Goal: Transaction & Acquisition: Subscribe to service/newsletter

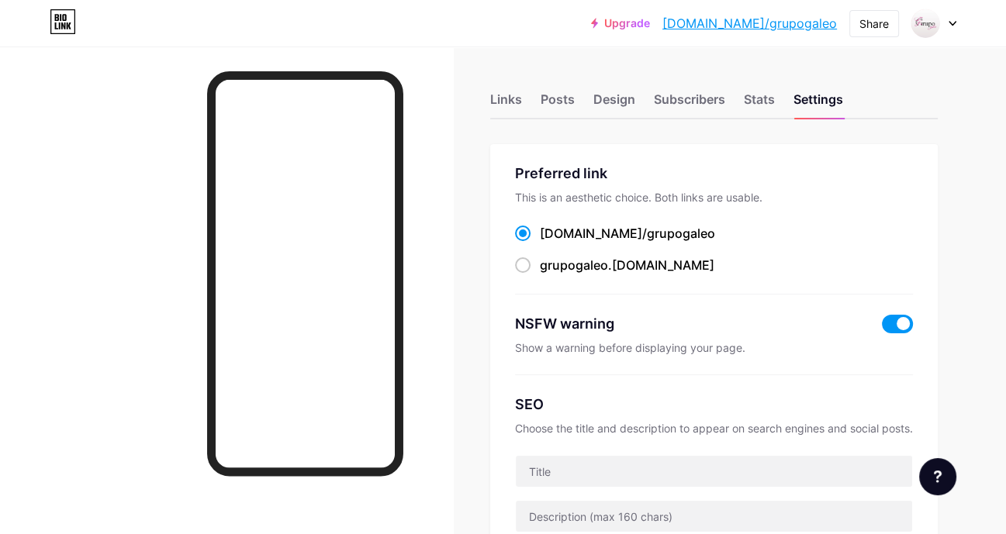
click at [952, 21] on icon at bounding box center [952, 23] width 8 height 5
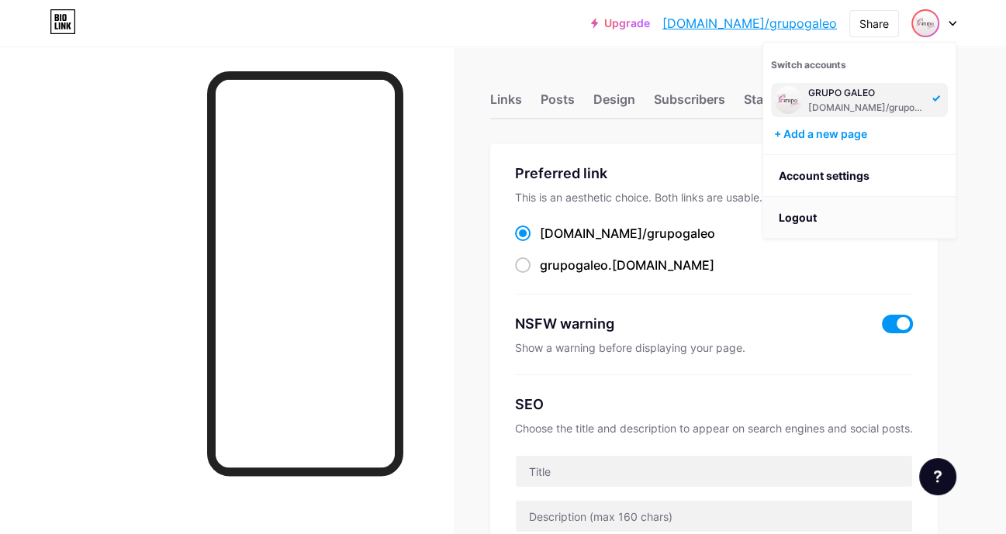
click at [809, 220] on li "Logout" at bounding box center [859, 218] width 192 height 42
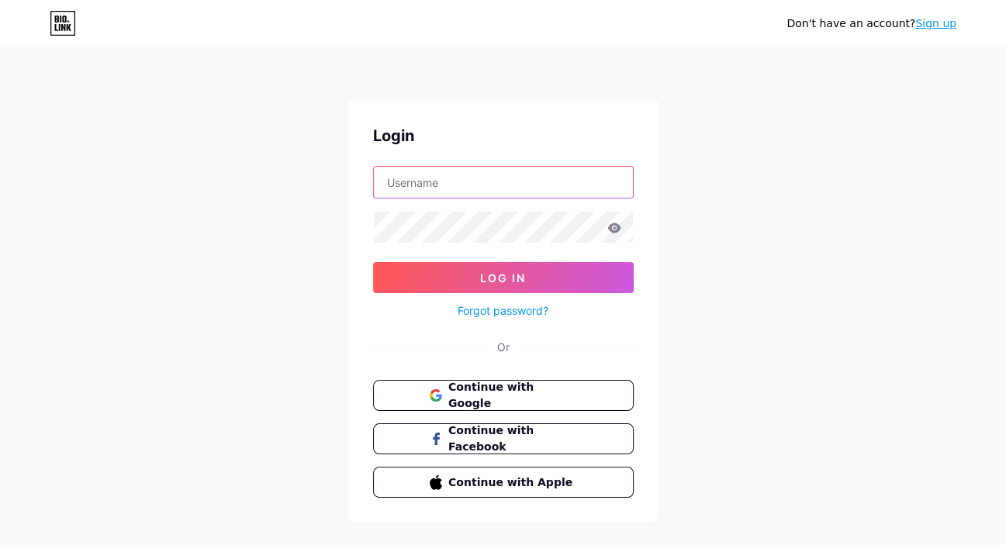
type input "[EMAIL_ADDRESS][DOMAIN_NAME]"
click at [581, 182] on input "[EMAIL_ADDRESS][DOMAIN_NAME]" at bounding box center [503, 182] width 259 height 31
click at [781, 236] on div "Don't have an account? Sign up Login [EMAIL_ADDRESS][DOMAIN_NAME] Log In Forgot…" at bounding box center [503, 286] width 1006 height 572
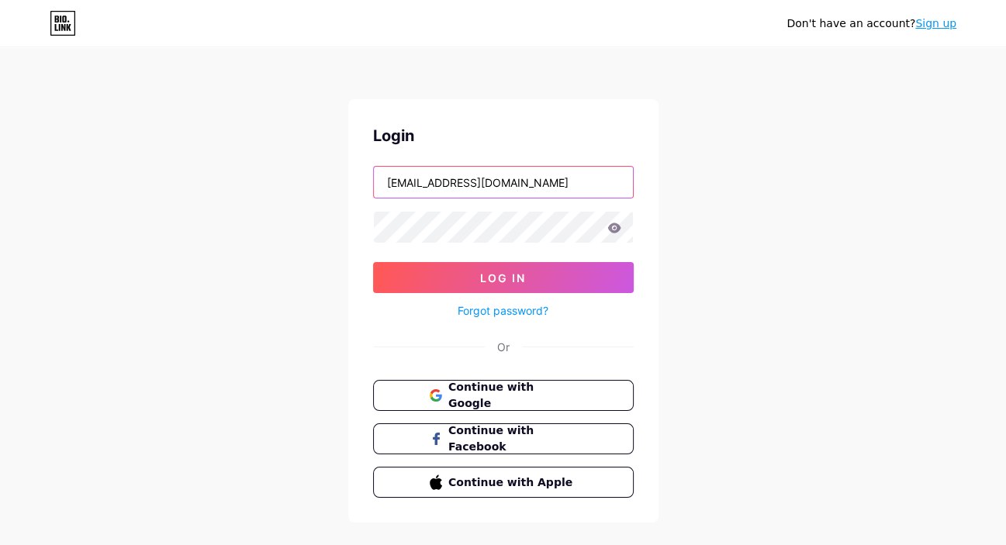
click at [567, 183] on input "[EMAIL_ADDRESS][DOMAIN_NAME]" at bounding box center [503, 182] width 259 height 31
click at [568, 183] on input "[EMAIL_ADDRESS][DOMAIN_NAME]" at bounding box center [503, 182] width 259 height 31
click at [569, 183] on input "[EMAIL_ADDRESS][DOMAIN_NAME]" at bounding box center [503, 182] width 259 height 31
click at [716, 306] on div "Don't have an account? Sign up Login [EMAIL_ADDRESS][DOMAIN_NAME] Log In Forgot…" at bounding box center [503, 286] width 1006 height 572
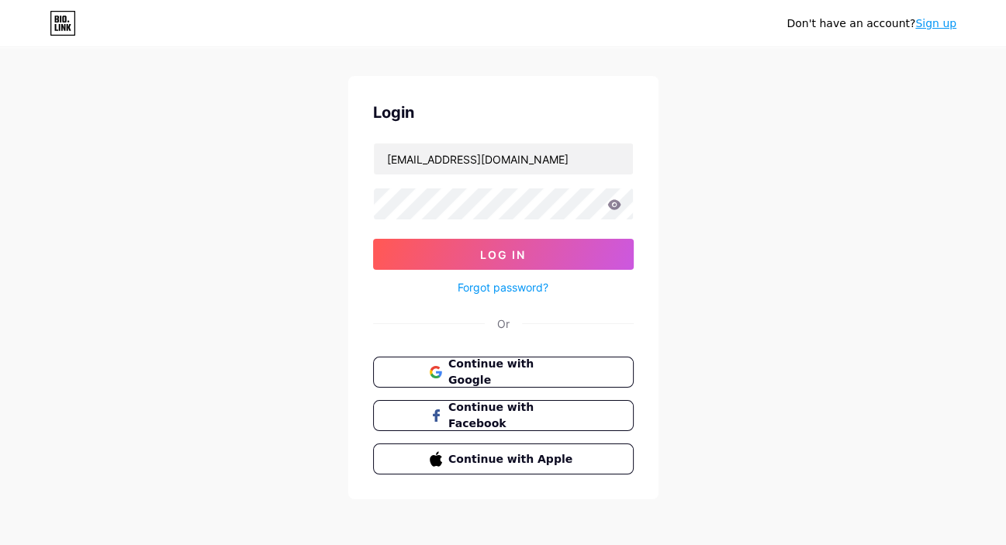
scroll to position [25, 0]
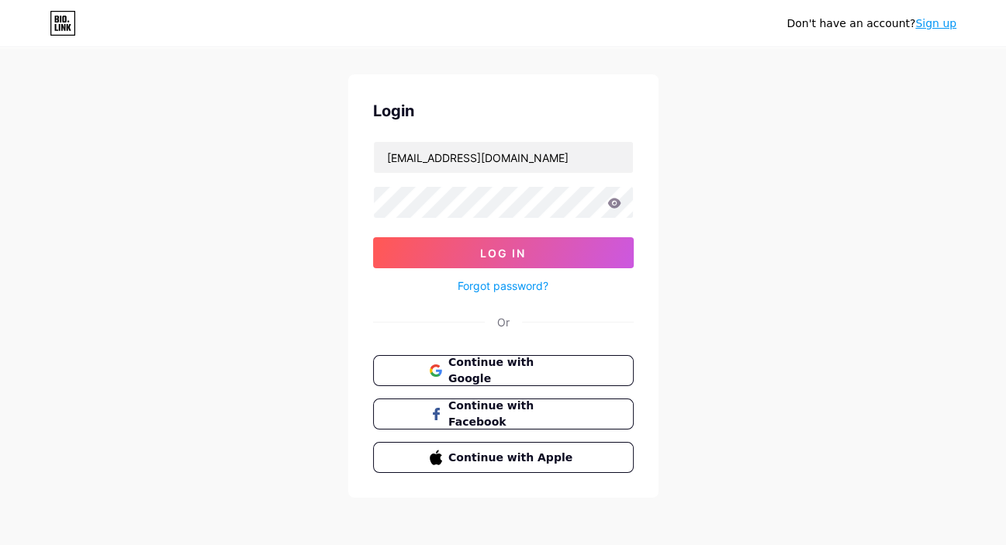
click at [931, 28] on link "Sign up" at bounding box center [935, 23] width 41 height 12
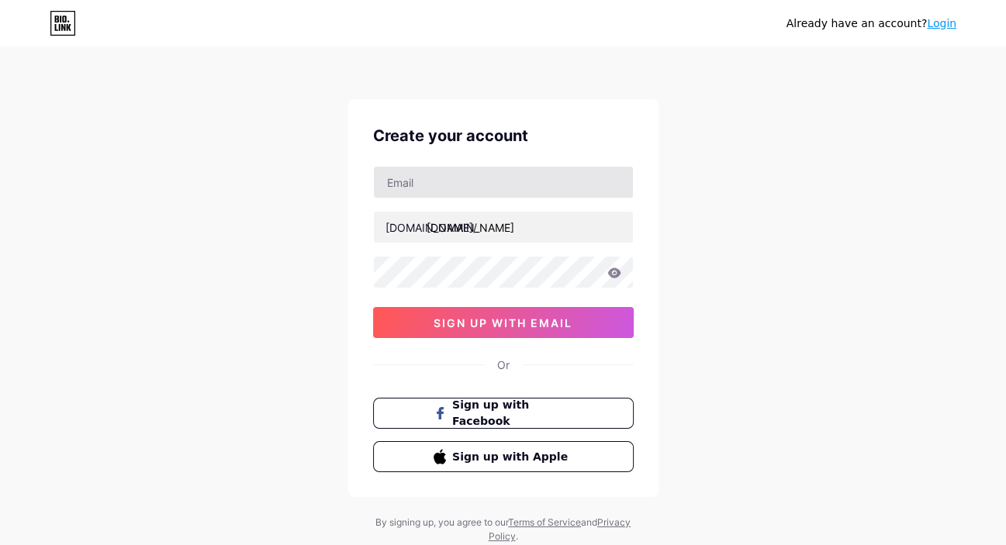
type input "[EMAIL_ADDRESS][DOMAIN_NAME]"
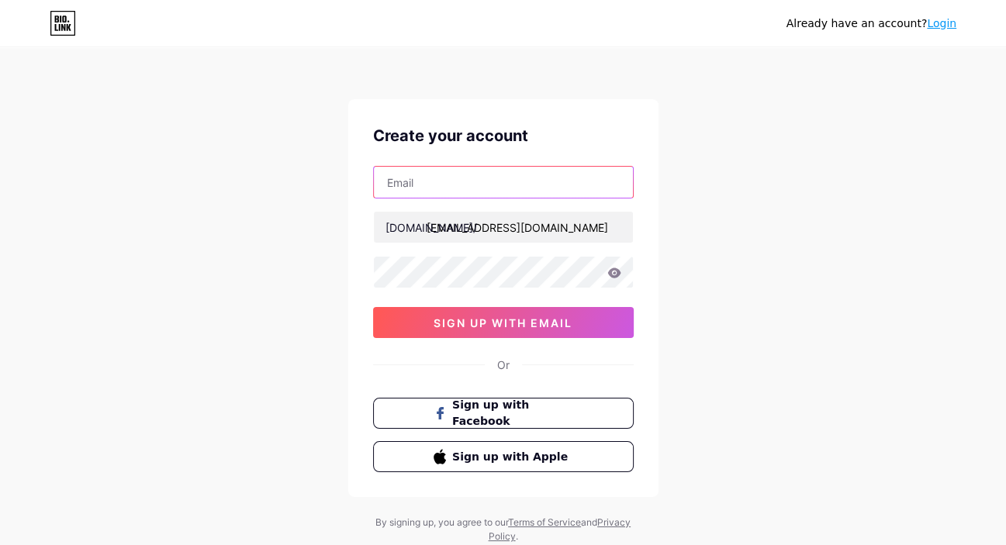
click at [482, 183] on input "text" at bounding box center [503, 182] width 259 height 31
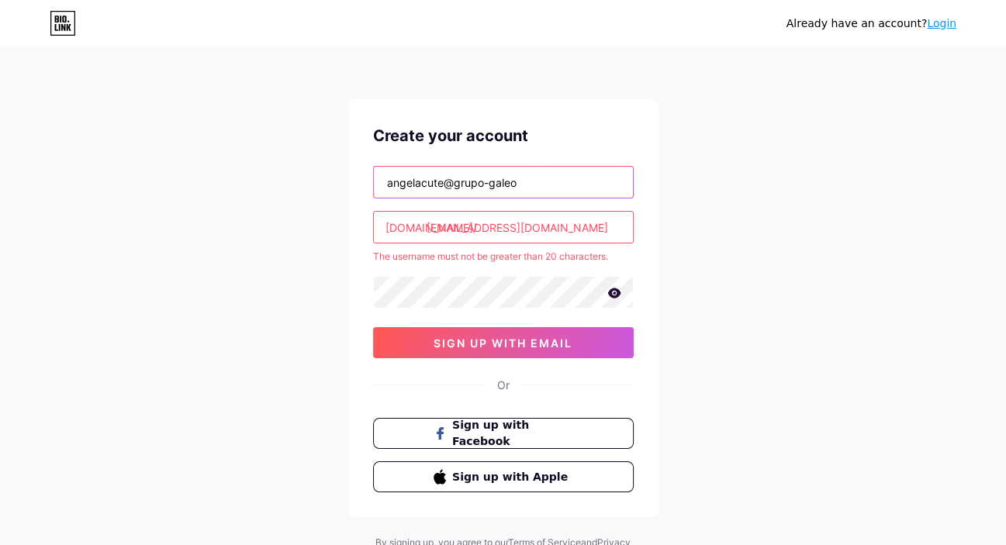
click at [534, 185] on input "angelacute@grupo-galeo" at bounding box center [503, 182] width 259 height 31
type input "[EMAIL_ADDRESS][DOMAIN_NAME]"
click at [731, 189] on div "Already have an account? Login Create your account [EMAIL_ADDRESS][DOMAIN_NAME]…" at bounding box center [503, 306] width 1006 height 613
click at [537, 231] on input "[EMAIL_ADDRESS][DOMAIN_NAME]" at bounding box center [503, 227] width 259 height 31
click at [821, 250] on div "Already have an account? Login Create your account [EMAIL_ADDRESS][DOMAIN_NAME]…" at bounding box center [503, 306] width 1006 height 613
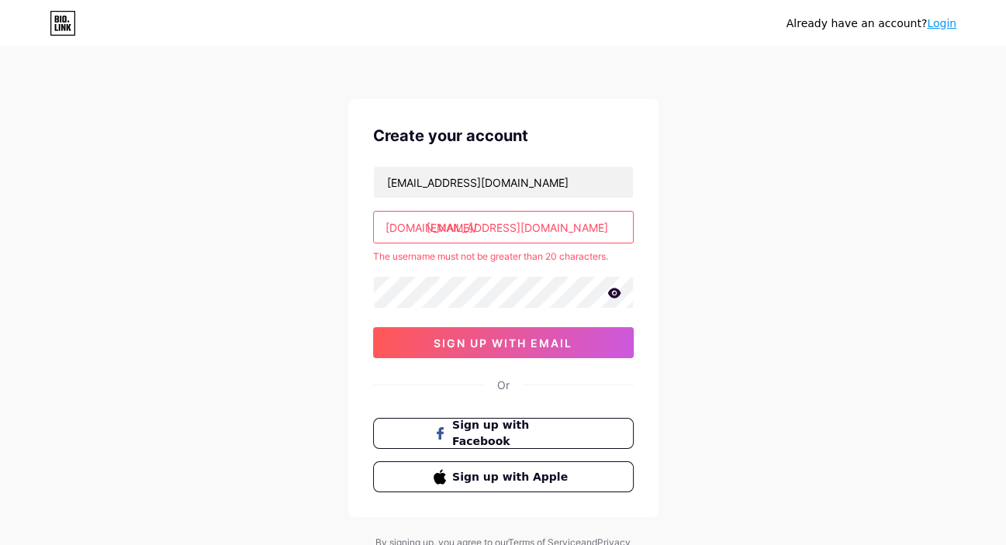
click at [500, 233] on input "[EMAIL_ADDRESS][DOMAIN_NAME]" at bounding box center [503, 227] width 259 height 31
click at [665, 223] on div "Already have an account? Login Create your account [EMAIL_ADDRESS][DOMAIN_NAME]…" at bounding box center [503, 306] width 1006 height 613
drag, startPoint x: 382, startPoint y: 226, endPoint x: 508, endPoint y: 223, distance: 125.7
click at [508, 223] on input "[EMAIL_ADDRESS][DOMAIN_NAME]" at bounding box center [503, 227] width 259 height 31
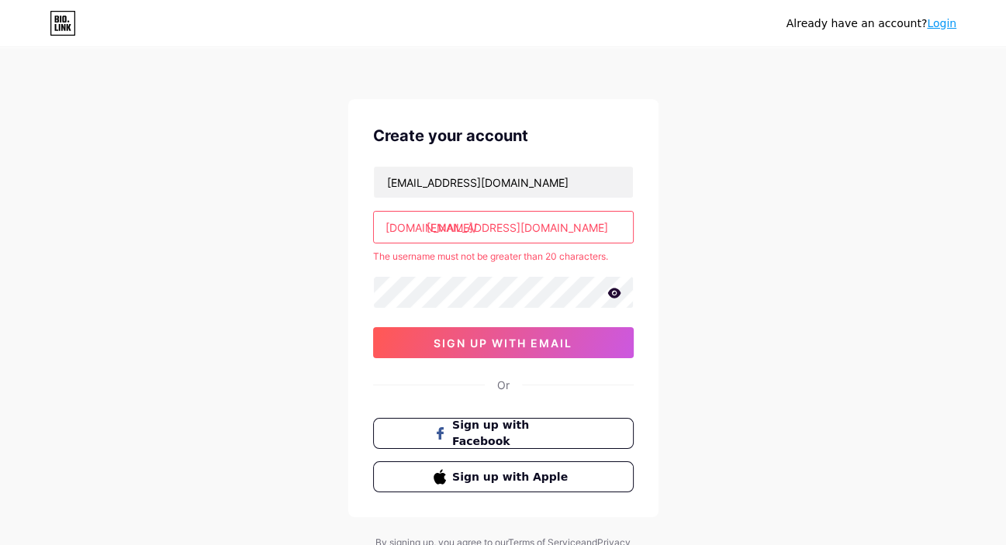
click at [868, 208] on div "Already have an account? Login Create your account [EMAIL_ADDRESS][DOMAIN_NAME]…" at bounding box center [503, 306] width 1006 height 613
click at [407, 224] on div "[DOMAIN_NAME]/" at bounding box center [431, 227] width 92 height 16
copy div "link"
click at [691, 217] on div "Already have an account? Login Create your account [EMAIL_ADDRESS][DOMAIN_NAME]…" at bounding box center [503, 306] width 1006 height 613
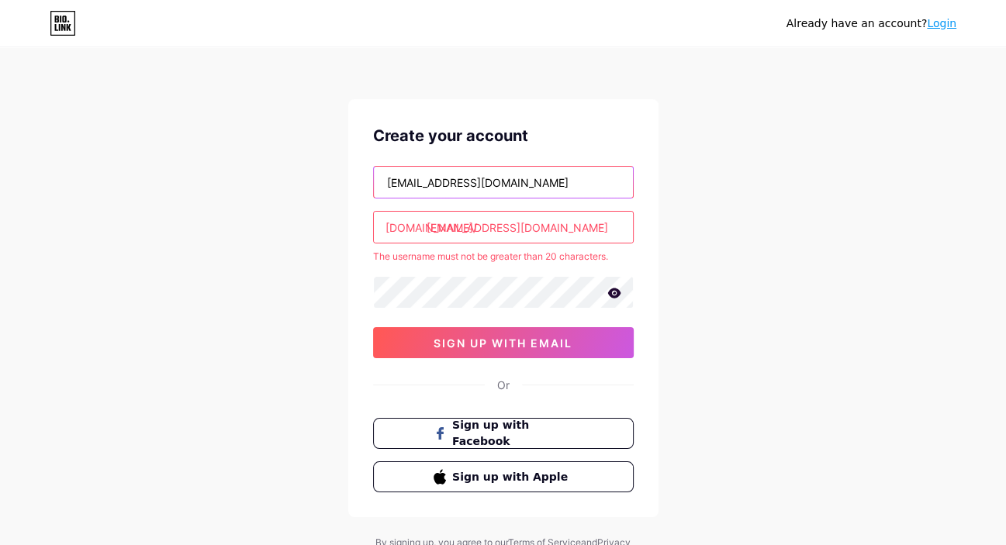
click at [568, 183] on input "[EMAIL_ADDRESS][DOMAIN_NAME]" at bounding box center [503, 182] width 259 height 31
click at [602, 242] on div "[EMAIL_ADDRESS][DOMAIN_NAME]" at bounding box center [503, 227] width 261 height 33
click at [596, 236] on input "[EMAIL_ADDRESS][DOMAIN_NAME]" at bounding box center [503, 227] width 259 height 31
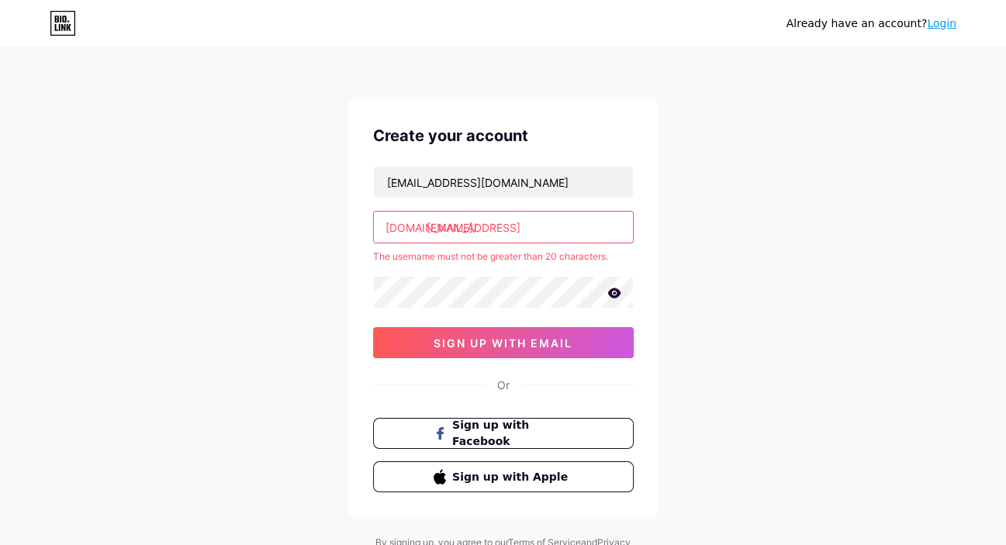
drag, startPoint x: 595, startPoint y: 226, endPoint x: 427, endPoint y: 226, distance: 167.5
click at [427, 226] on input "[EMAIL_ADDRESS]" at bounding box center [503, 227] width 259 height 31
type input "a"
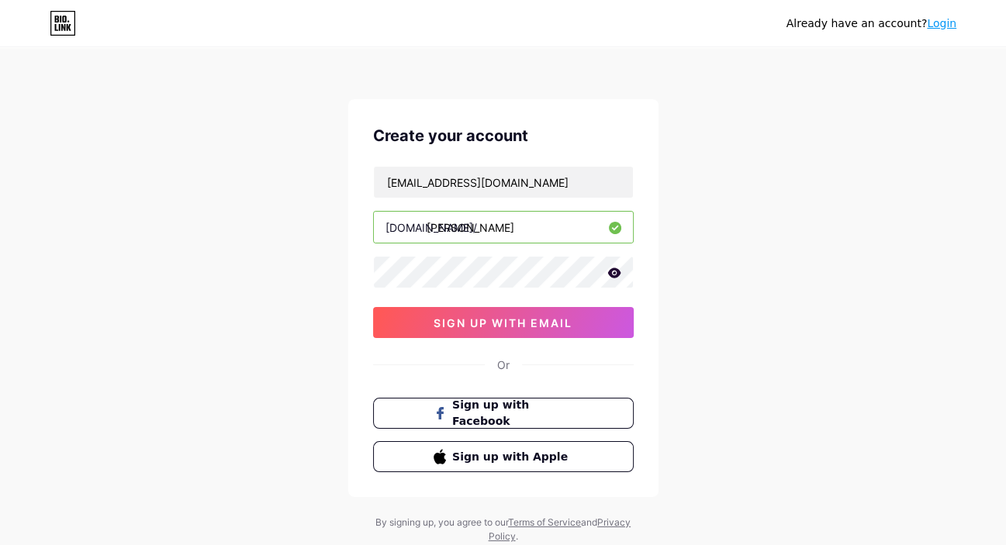
type input "[PERSON_NAME]"
click at [753, 227] on div "Already have an account? Login Create your account [EMAIL_ADDRESS][DOMAIN_NAME]…" at bounding box center [503, 296] width 1006 height 593
click at [610, 273] on icon at bounding box center [613, 273] width 13 height 10
click at [610, 272] on icon at bounding box center [612, 273] width 13 height 11
click at [775, 277] on div "Already have an account? Login Create your account [EMAIL_ADDRESS][DOMAIN_NAME]…" at bounding box center [503, 296] width 1006 height 593
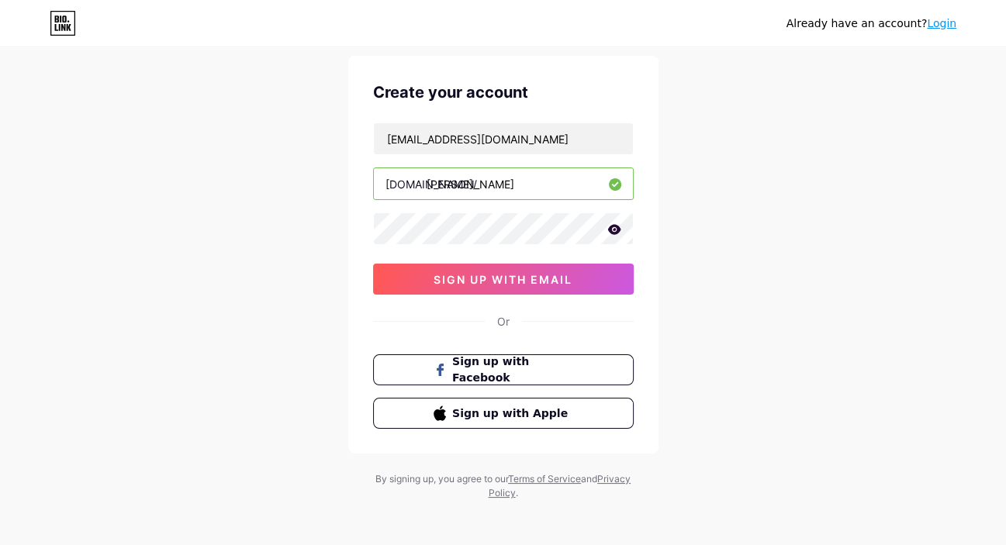
scroll to position [47, 0]
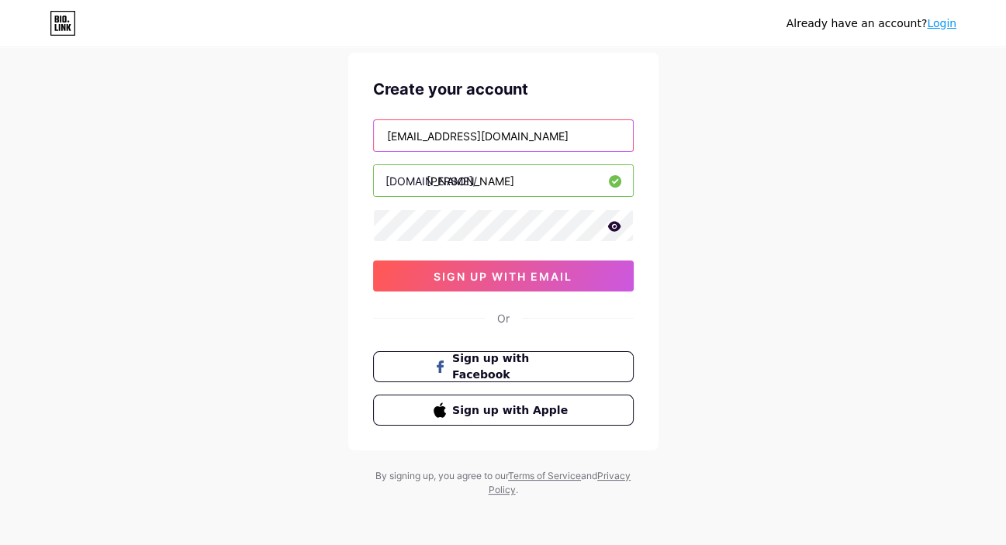
drag, startPoint x: 556, startPoint y: 136, endPoint x: 333, endPoint y: 151, distance: 223.1
click at [333, 151] on div "Already have an account? Login Create your account [EMAIL_ADDRESS][DOMAIN_NAME]…" at bounding box center [503, 249] width 1006 height 593
paste input "[EMAIL_ADDRESS]"
type input "[EMAIL_ADDRESS][DOMAIN_NAME]"
click at [805, 150] on div "Already have an account? Login Create your account [EMAIL_ADDRESS][DOMAIN_NAME]…" at bounding box center [503, 249] width 1006 height 593
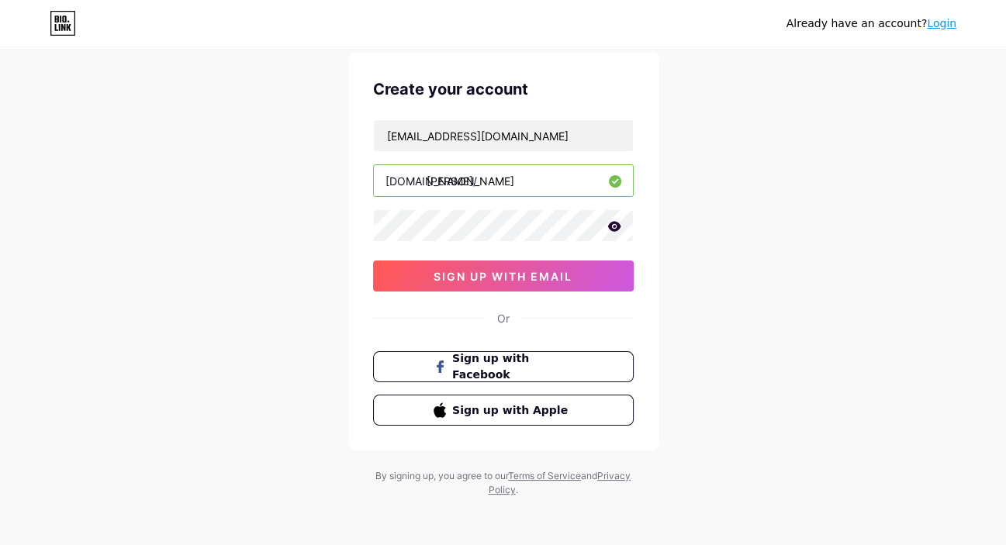
click at [618, 223] on icon at bounding box center [613, 226] width 13 height 10
click at [340, 230] on div "Already have an account? Login Create your account [EMAIL_ADDRESS][DOMAIN_NAME]…" at bounding box center [503, 249] width 1006 height 593
click at [174, 204] on div "Already have an account? Login Create your account [EMAIL_ADDRESS][DOMAIN_NAME]…" at bounding box center [503, 249] width 1006 height 593
click at [235, 236] on div "Already have an account? Login Create your account [EMAIL_ADDRESS][DOMAIN_NAME]…" at bounding box center [503, 249] width 1006 height 593
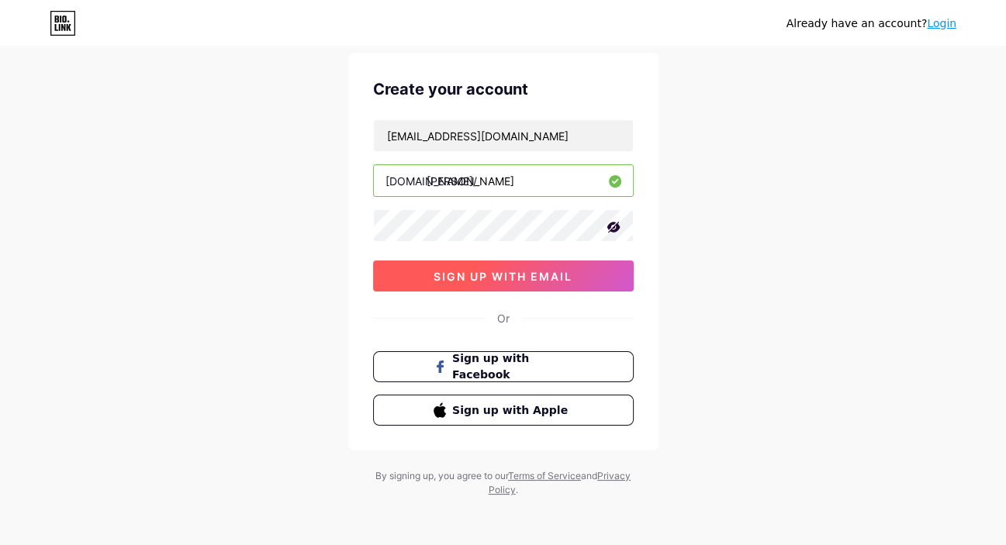
click at [539, 277] on span "sign up with email" at bounding box center [503, 276] width 139 height 13
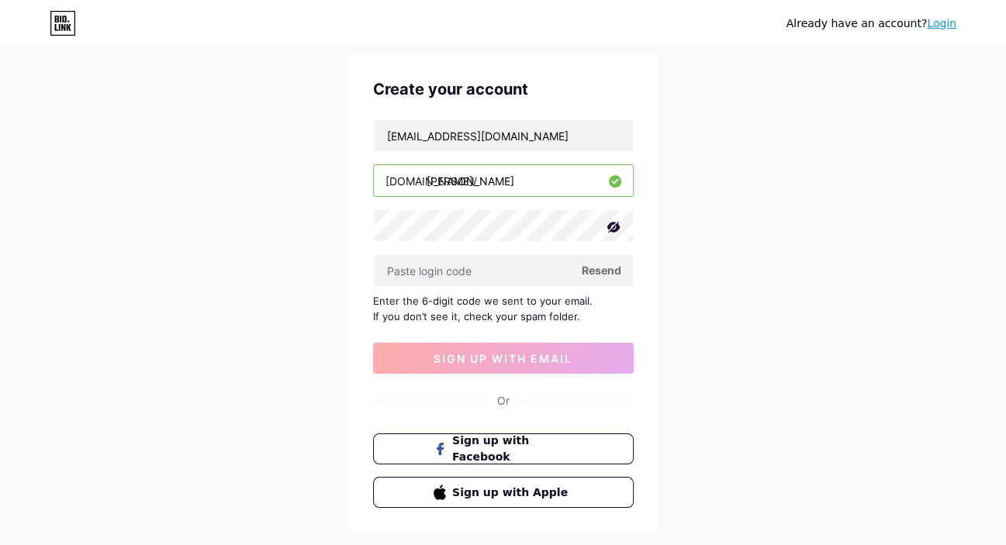
drag, startPoint x: 573, startPoint y: 320, endPoint x: 371, endPoint y: 299, distance: 203.6
click at [371, 299] on div "Create your account [EMAIL_ADDRESS][DOMAIN_NAME] [DOMAIN_NAME]/ [PERSON_NAME] R…" at bounding box center [503, 293] width 310 height 480
copy div "Enter the 6-digit code we sent to your email. If you don’t see it, check your s…"
click at [303, 340] on div "Already have an account? Login Create your account [EMAIL_ADDRESS][DOMAIN_NAME]…" at bounding box center [503, 290] width 1006 height 675
click at [409, 270] on input "text" at bounding box center [503, 270] width 259 height 31
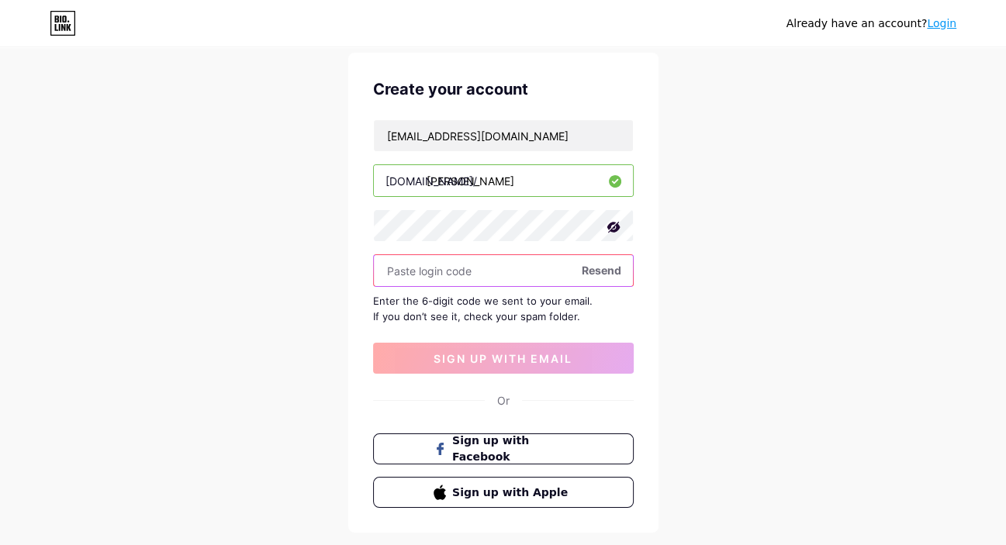
paste input "993356"
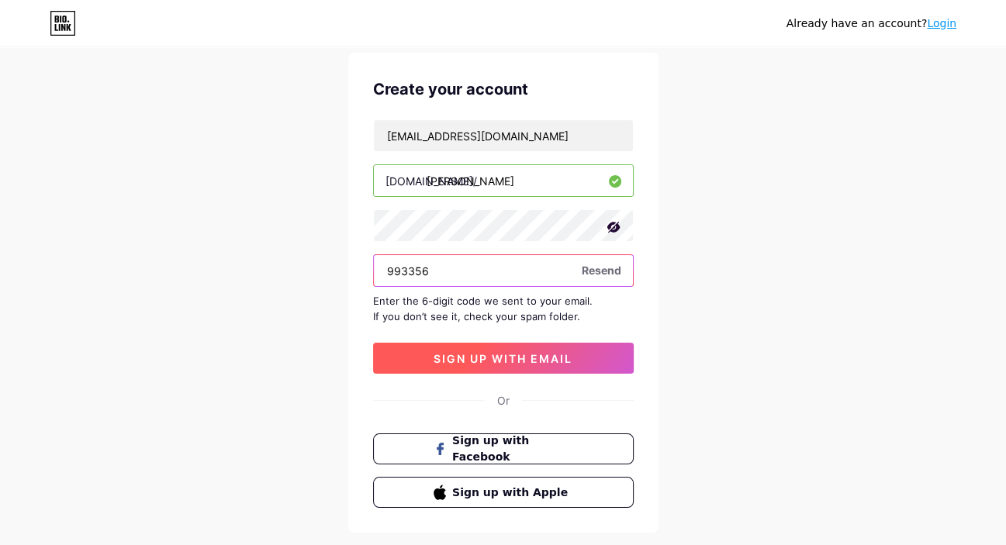
type input "993356"
click at [503, 352] on span "sign up with email" at bounding box center [503, 358] width 139 height 13
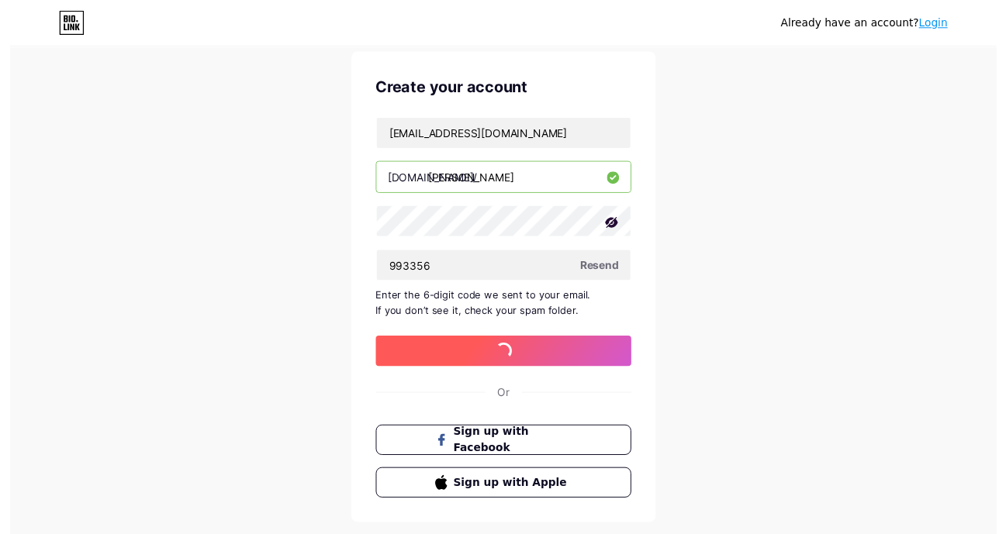
scroll to position [0, 0]
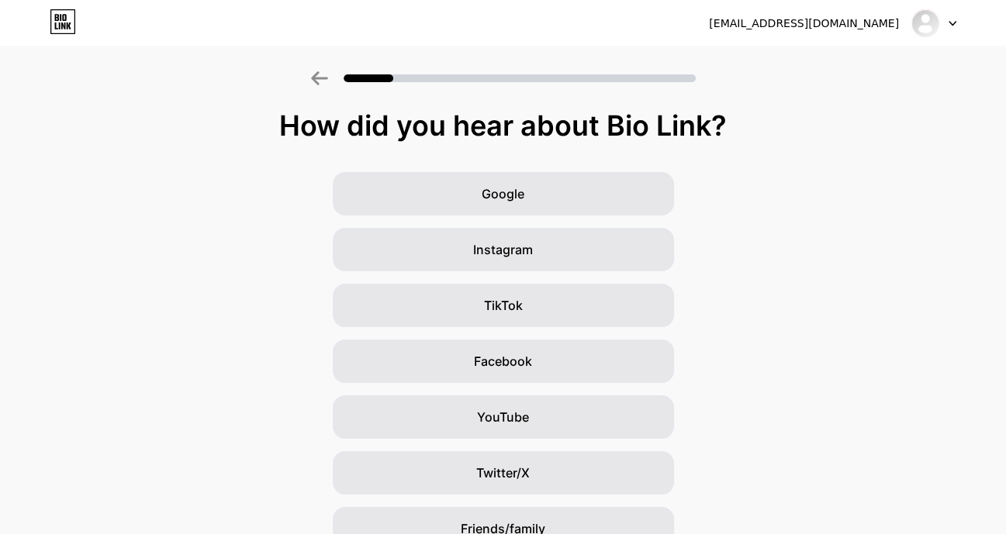
click at [942, 29] on div at bounding box center [933, 23] width 45 height 28
click at [818, 208] on div "Google Instagram TikTok Facebook YouTube Twitter/X Friends/family Other" at bounding box center [503, 389] width 1006 height 434
copy div "How did you hear about Bio Link?"
drag, startPoint x: 743, startPoint y: 133, endPoint x: 275, endPoint y: 130, distance: 468.4
click at [275, 130] on div "How did you hear about Bio Link?" at bounding box center [503, 125] width 990 height 31
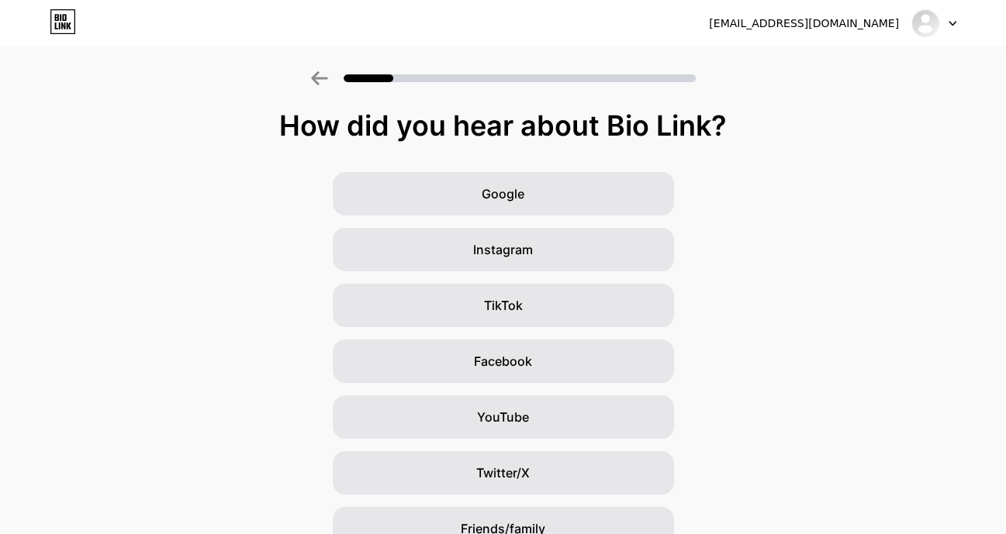
click at [893, 315] on div "Google Instagram TikTok Facebook YouTube Twitter/X Friends/family Other" at bounding box center [503, 389] width 1006 height 434
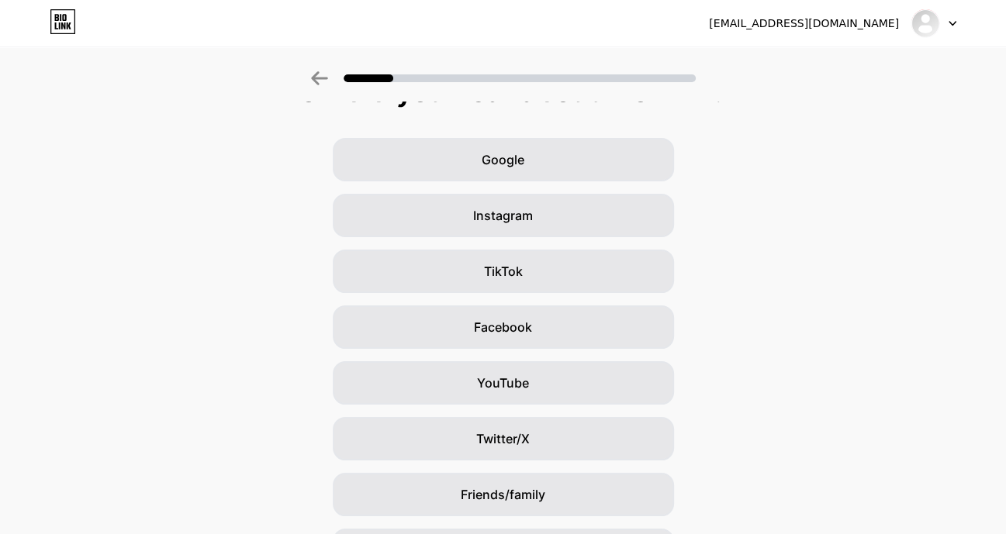
scroll to position [134, 0]
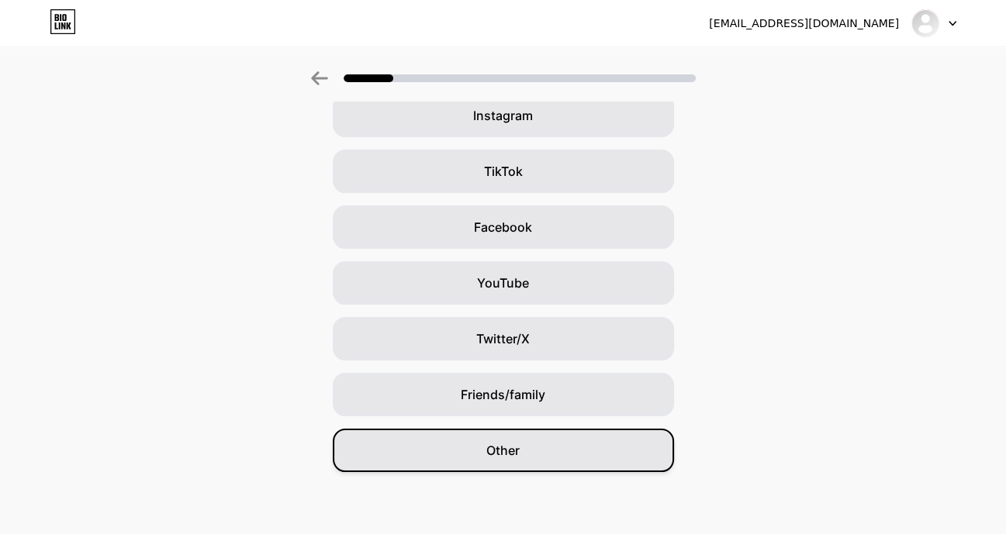
click at [550, 453] on div "Other" at bounding box center [503, 450] width 341 height 43
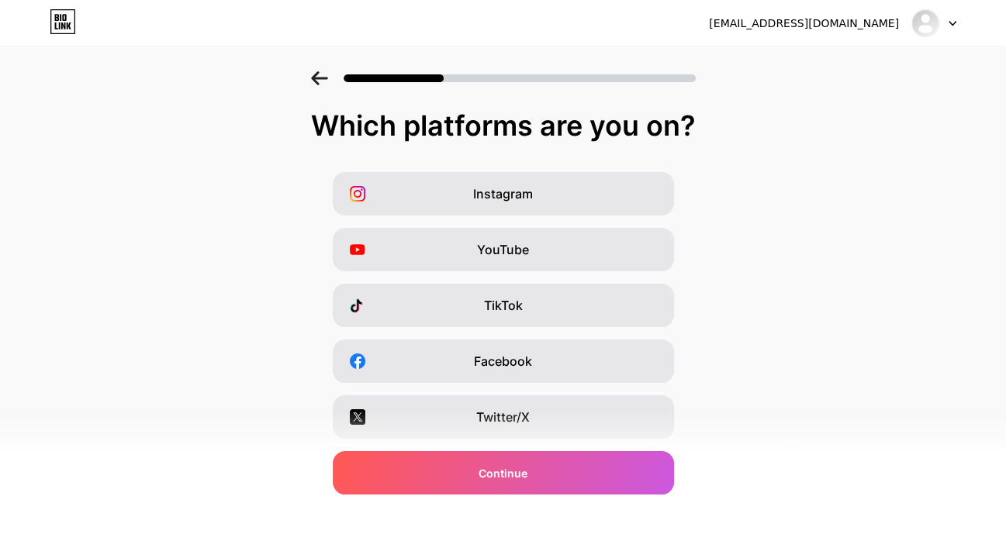
drag, startPoint x: 728, startPoint y: 126, endPoint x: 278, endPoint y: 133, distance: 449.8
click at [278, 133] on div "Which platforms are you on?" at bounding box center [503, 125] width 975 height 31
copy div "Which platforms are you on?"
click at [945, 212] on div "Instagram YouTube TikTok Facebook Twitter/X Buy Me a Coffee Snapchat I have a w…" at bounding box center [503, 389] width 990 height 434
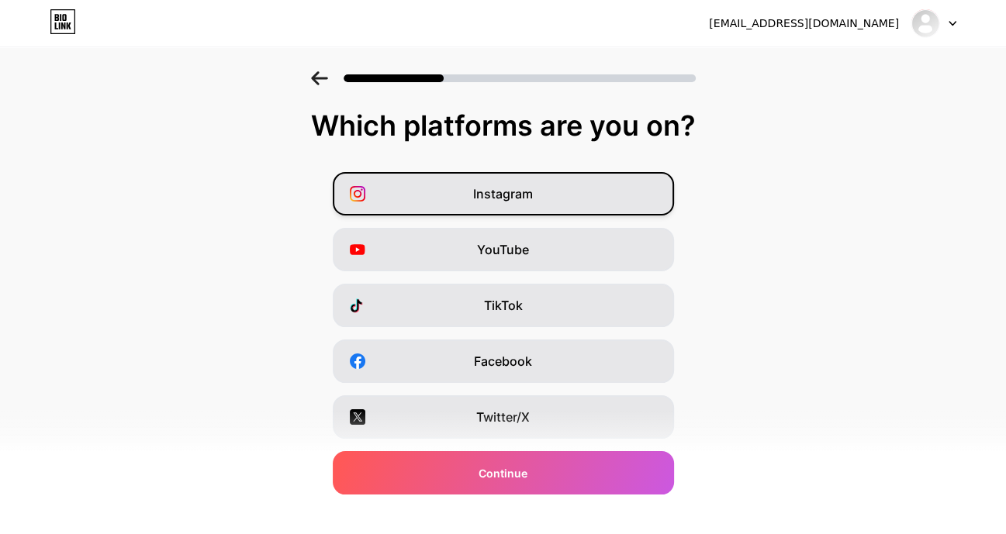
click at [542, 200] on div "Instagram" at bounding box center [503, 193] width 341 height 43
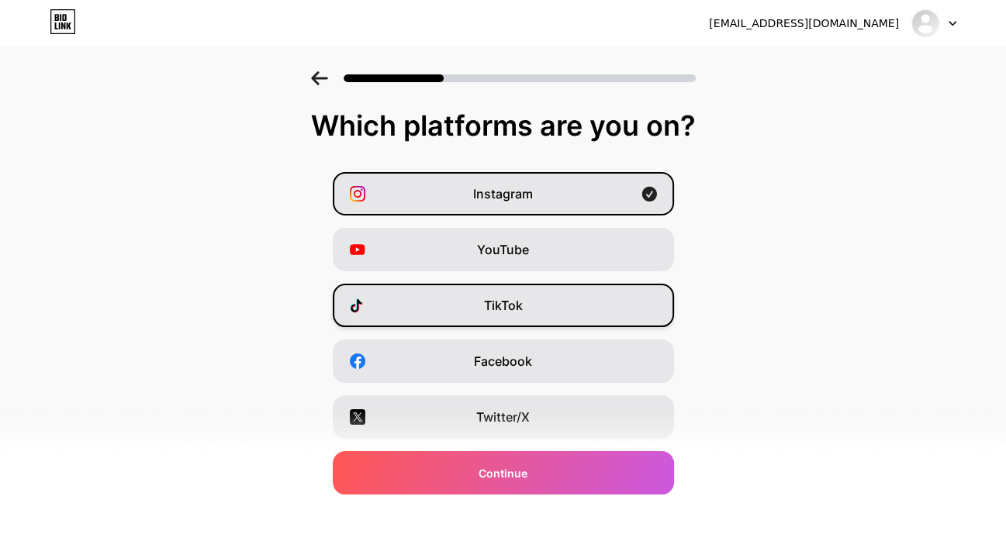
click at [559, 306] on div "TikTok" at bounding box center [503, 305] width 341 height 43
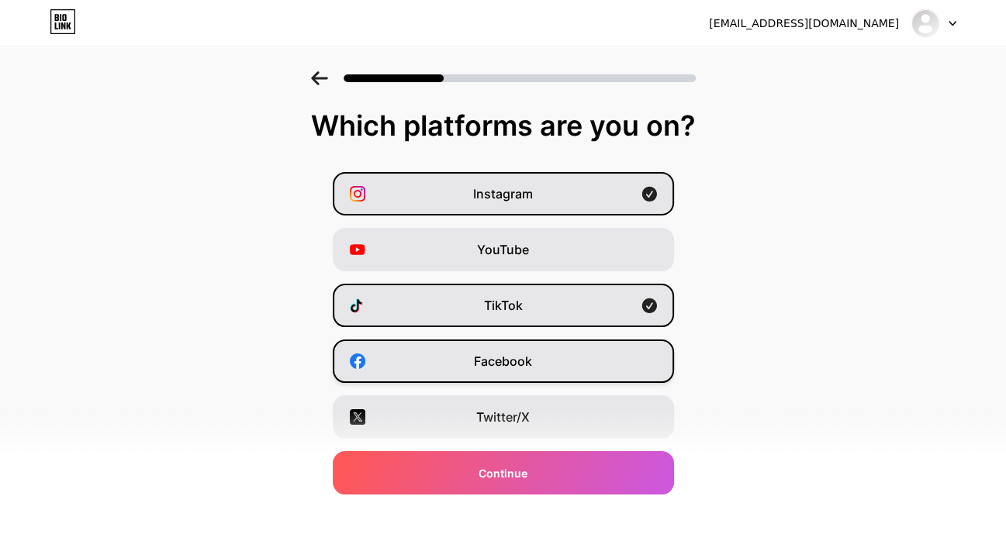
click at [546, 364] on div "Facebook" at bounding box center [503, 361] width 341 height 43
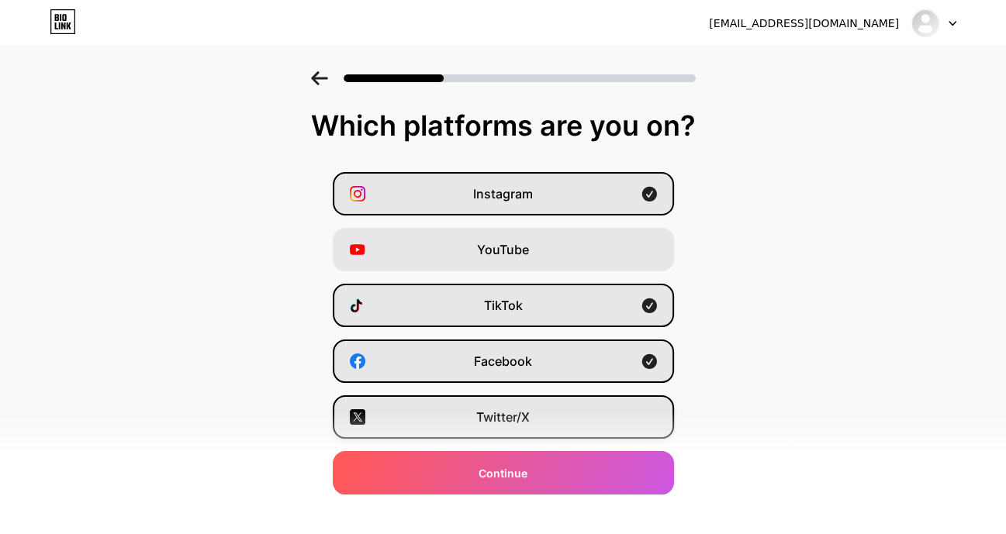
click at [530, 417] on span "Twitter/X" at bounding box center [503, 417] width 54 height 19
click at [615, 366] on div "Facebook" at bounding box center [503, 361] width 341 height 43
click at [657, 358] on div "Facebook" at bounding box center [503, 361] width 341 height 43
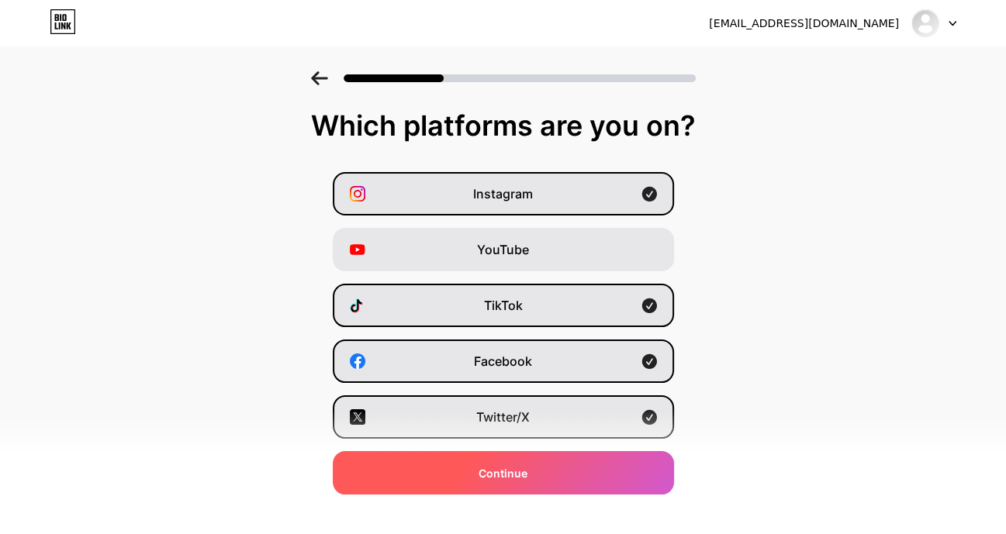
click at [590, 473] on div "Continue" at bounding box center [503, 472] width 341 height 43
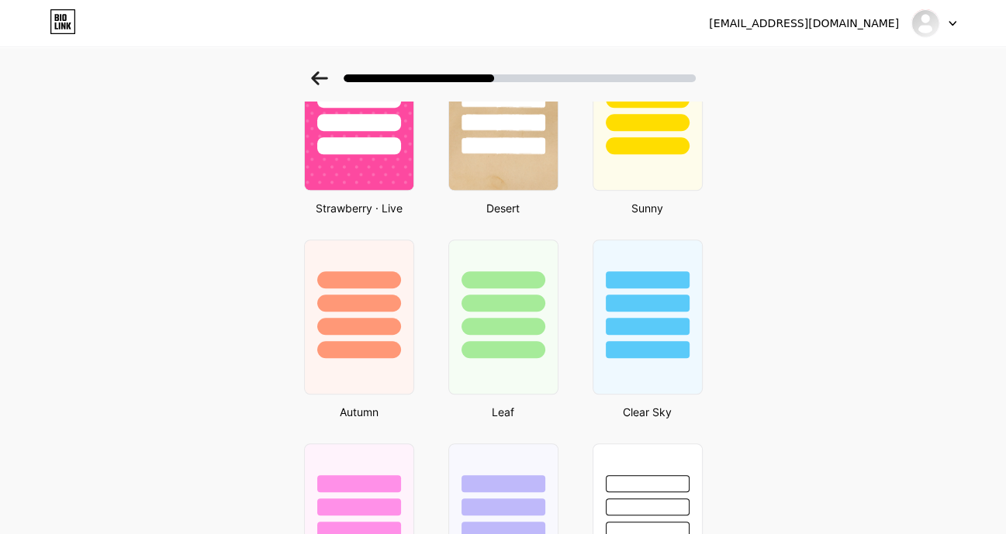
scroll to position [843, 0]
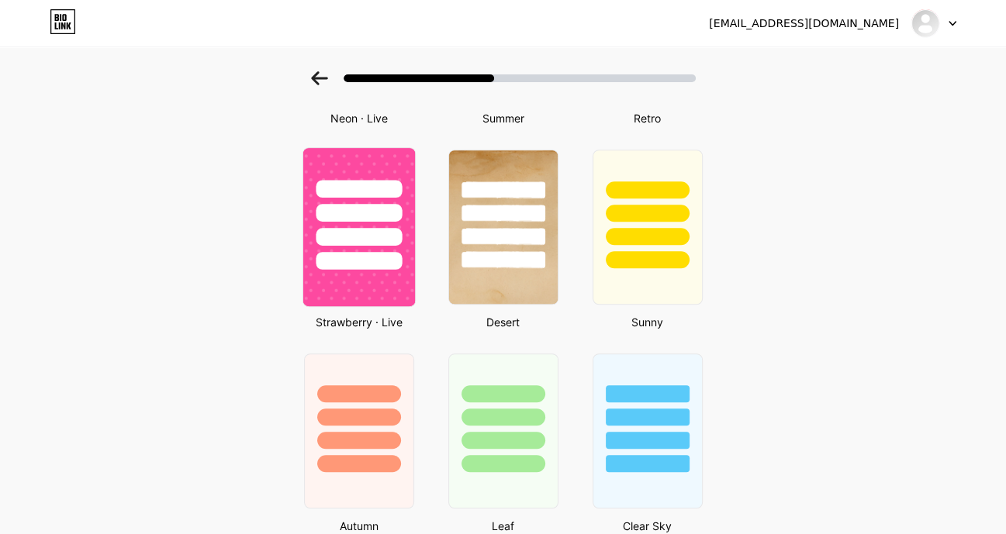
click at [363, 261] on div at bounding box center [359, 261] width 86 height 18
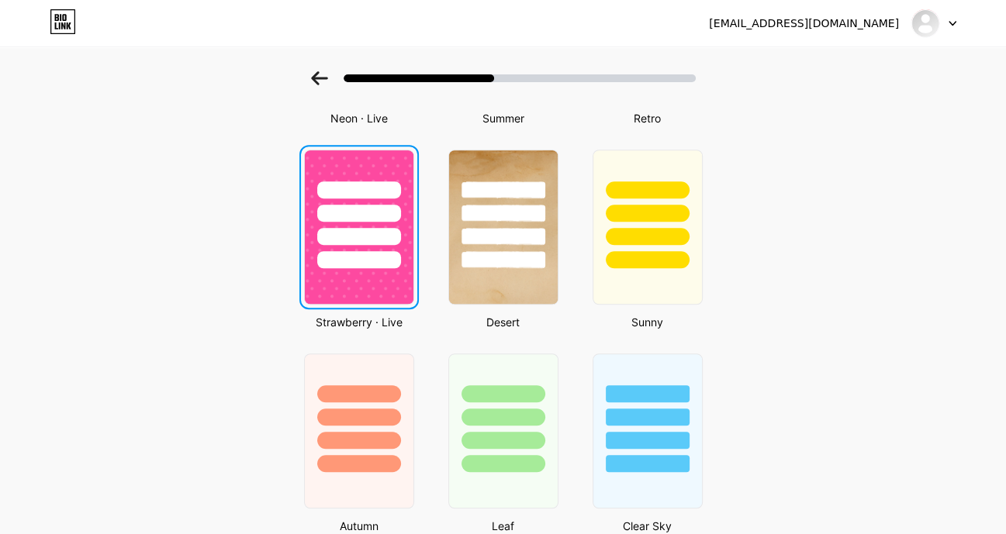
scroll to position [0, 0]
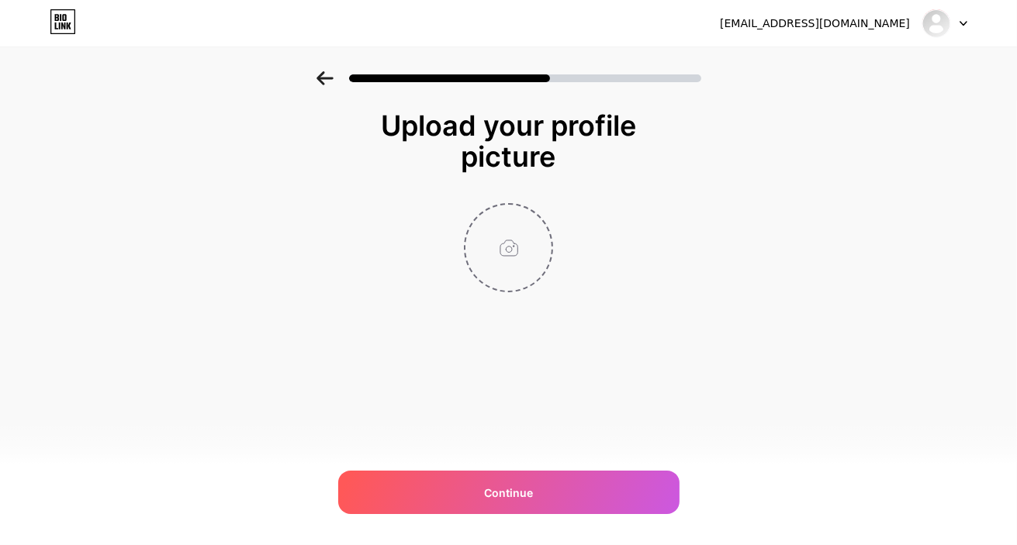
click at [501, 245] on input "file" at bounding box center [508, 248] width 86 height 86
type input "C:\fakepath\WhatsApp Image [DATE] 7.03.17 PM.jpeg"
click at [542, 211] on circle at bounding box center [543, 214] width 17 height 17
click at [511, 246] on input "file" at bounding box center [508, 248] width 86 height 86
type input "C:\fakepath\WhatsApp Image [DATE] 7.03.17 PM.jpeg"
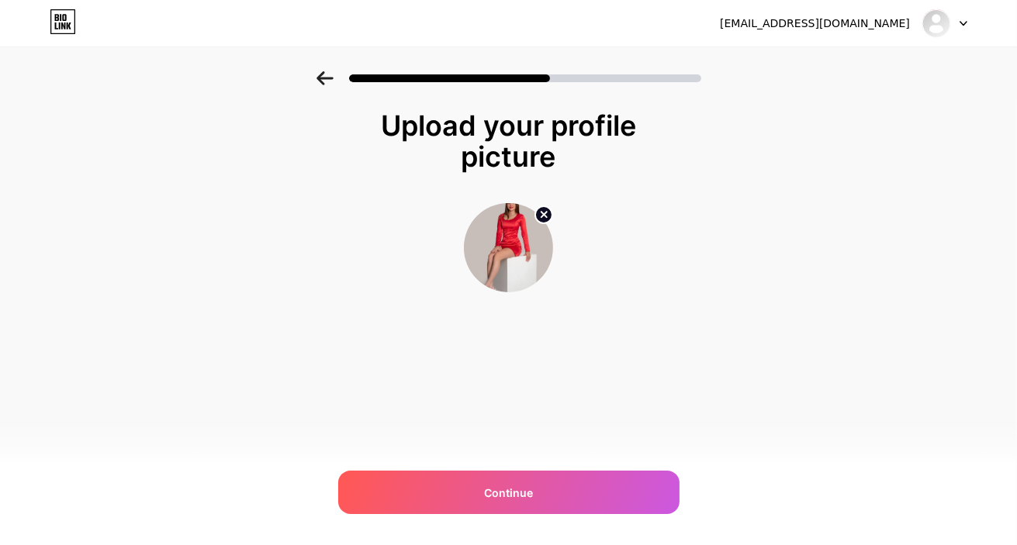
click at [484, 239] on img at bounding box center [508, 247] width 89 height 89
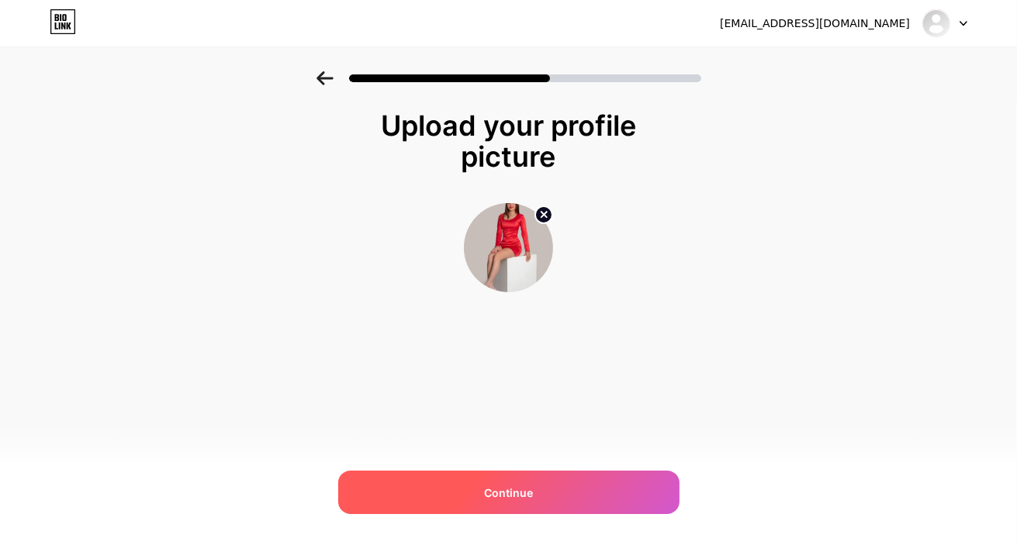
click at [568, 498] on div "Continue" at bounding box center [508, 492] width 341 height 43
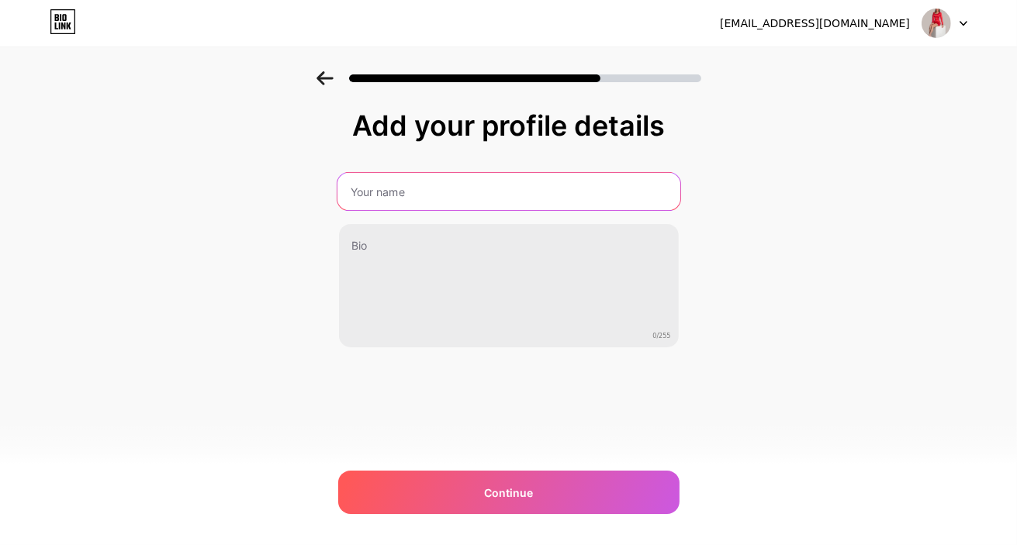
click at [425, 179] on input "text" at bounding box center [508, 191] width 343 height 37
type input "a"
type input "[PERSON_NAME]"
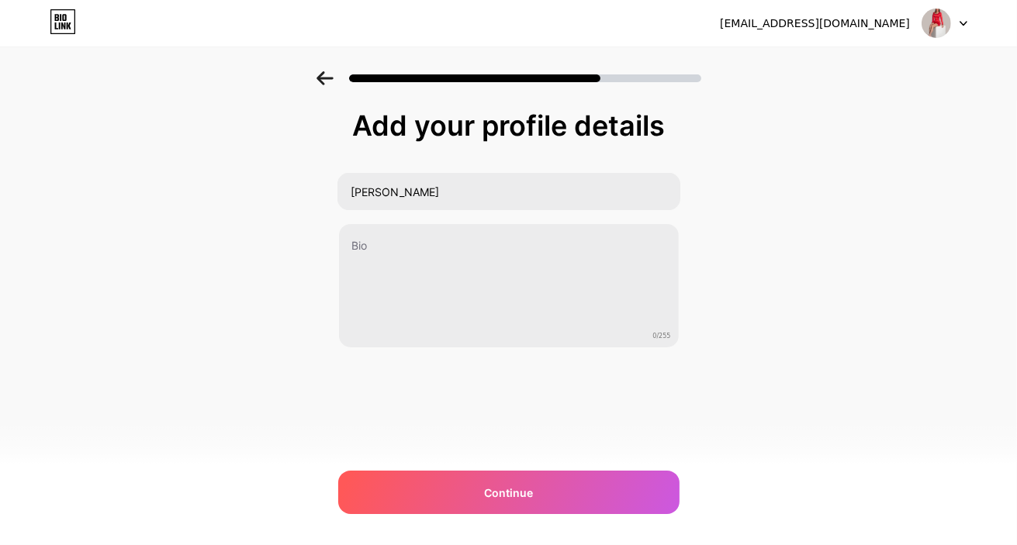
click at [835, 295] on div "Add your profile details [PERSON_NAME] 0/255 Continue Error" at bounding box center [508, 248] width 1017 height 354
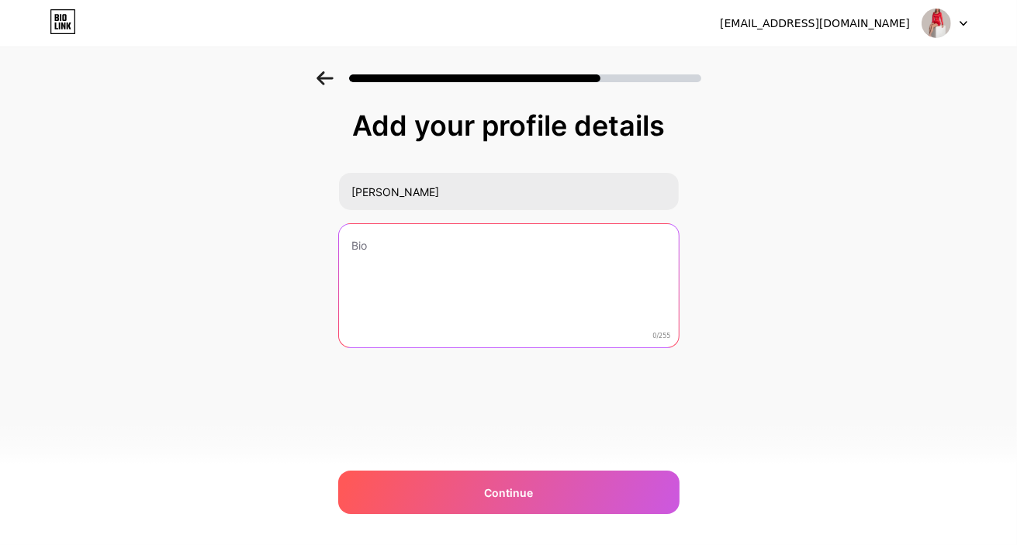
click at [416, 279] on textarea at bounding box center [509, 286] width 340 height 125
paste textarea "✨ Passionate about dance, music, and good vibes. Always smiling and ready to en…"
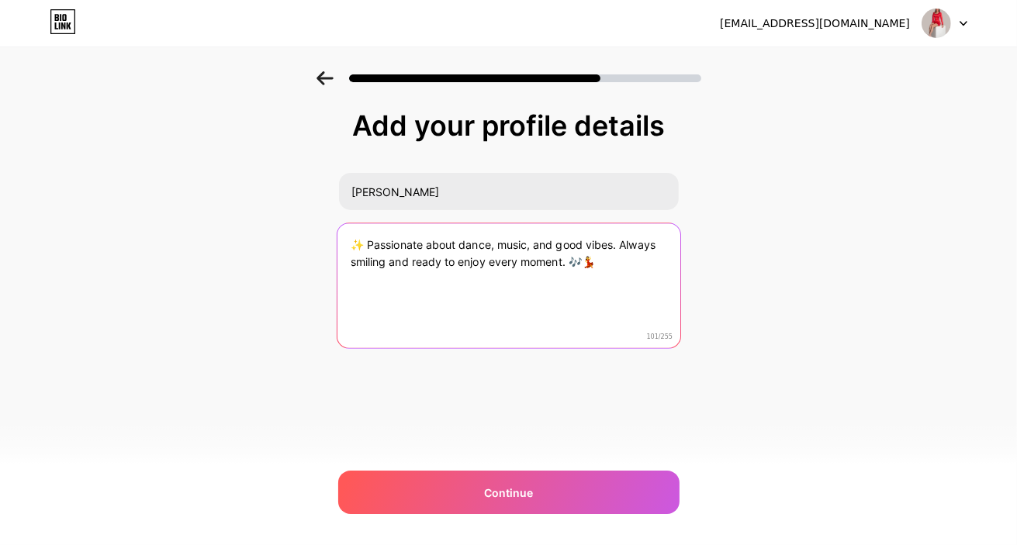
type textarea "✨ Passionate about dance, music, and good vibes. Always smiling and ready to en…"
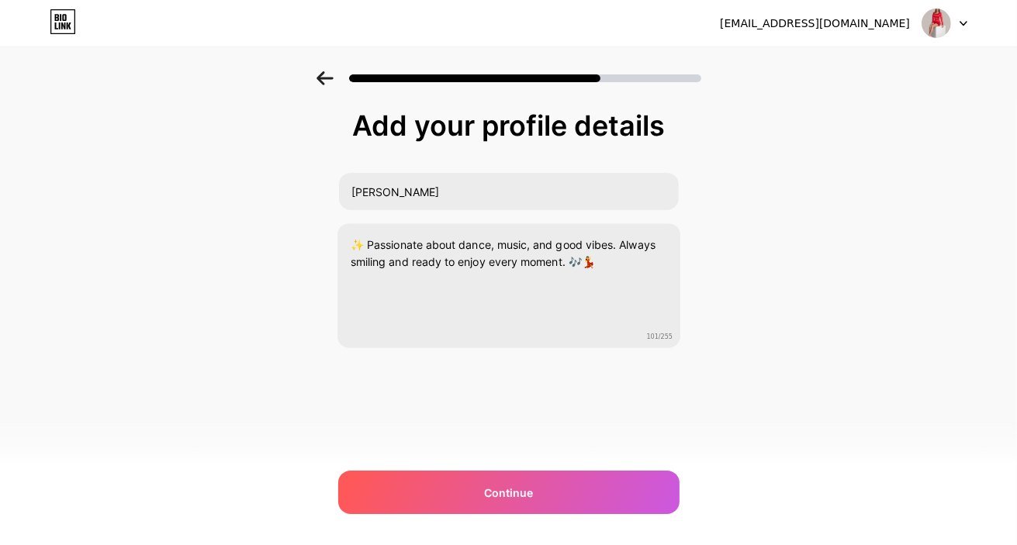
click at [852, 304] on div "Add your profile details [PERSON_NAME] ✨ Passionate about dance, music, and goo…" at bounding box center [508, 248] width 1017 height 354
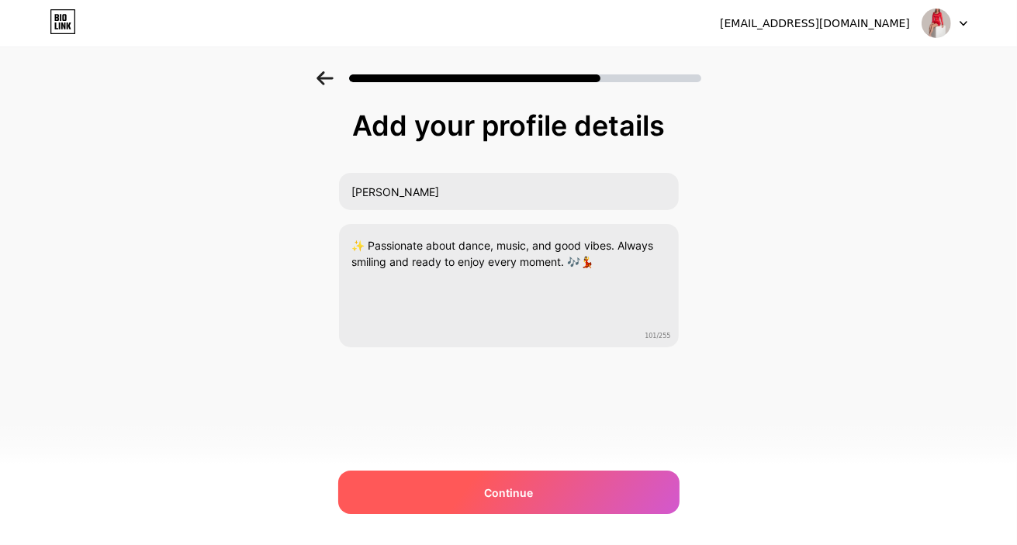
click at [440, 472] on div "Continue" at bounding box center [508, 492] width 341 height 43
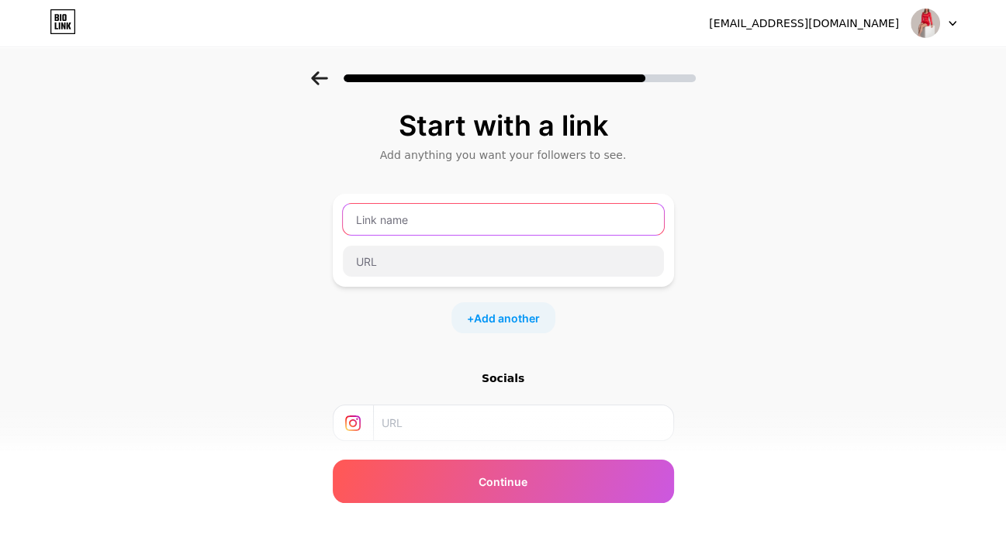
click at [485, 223] on input "text" at bounding box center [503, 219] width 321 height 31
click at [514, 322] on span "Add another" at bounding box center [507, 318] width 66 height 16
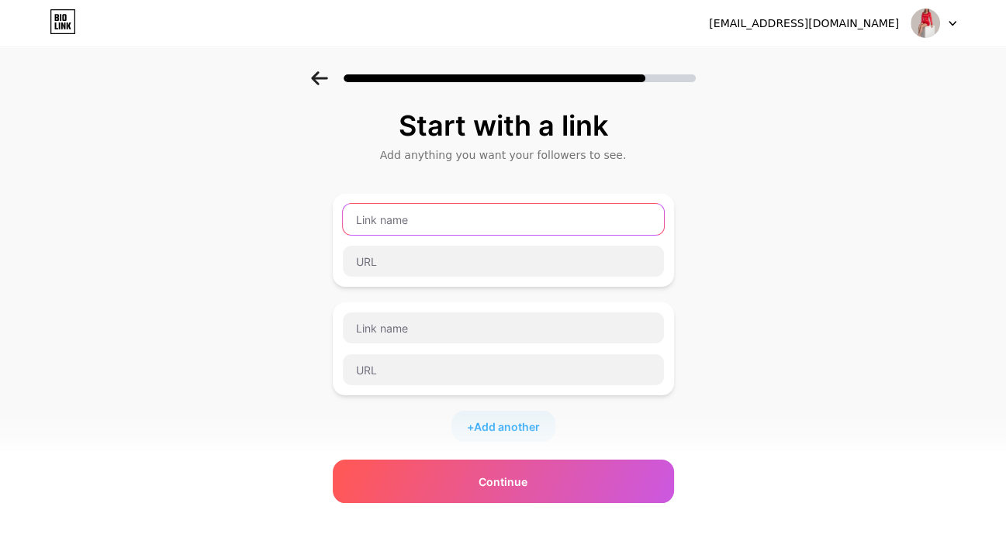
click at [407, 212] on input "text" at bounding box center [503, 219] width 321 height 31
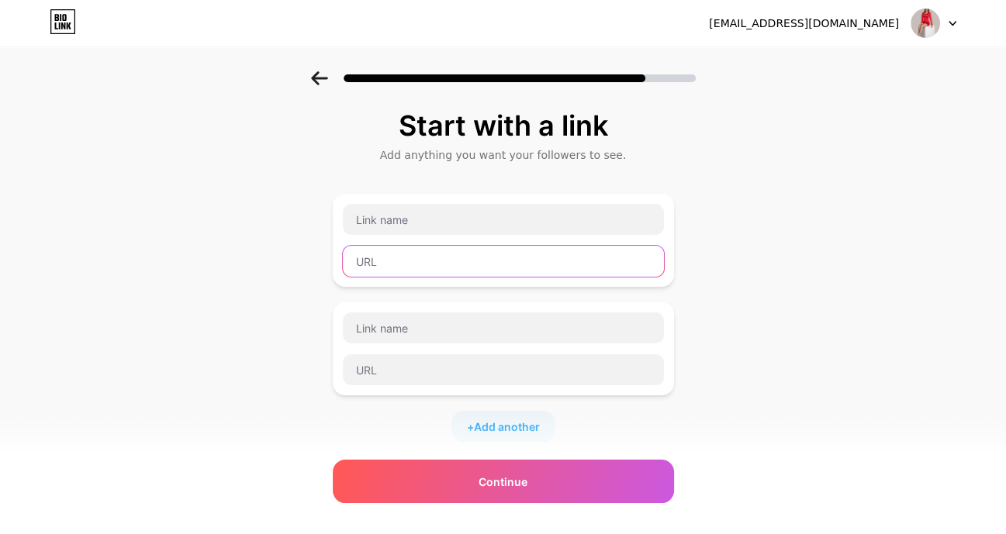
click at [467, 260] on input "text" at bounding box center [503, 261] width 321 height 31
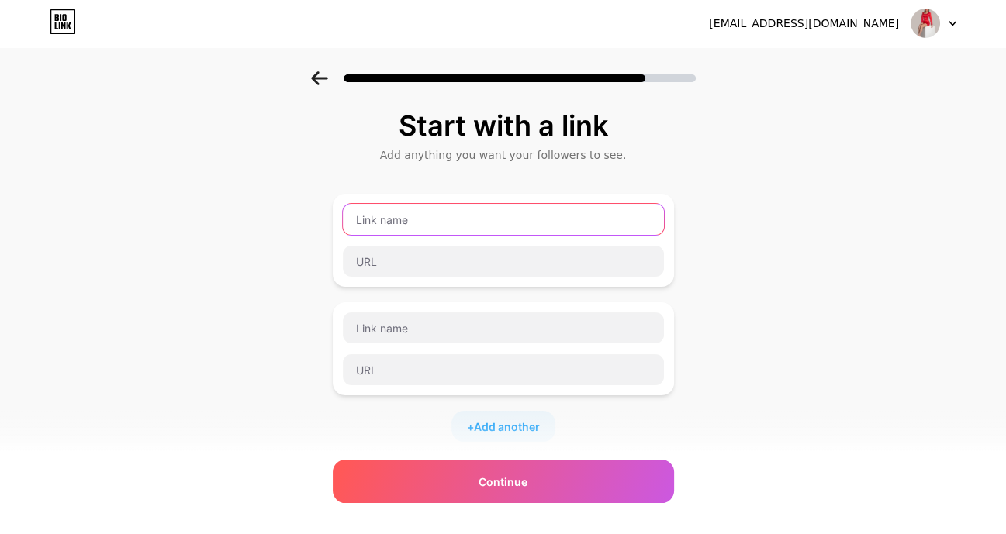
click at [476, 230] on input "text" at bounding box center [503, 219] width 321 height 31
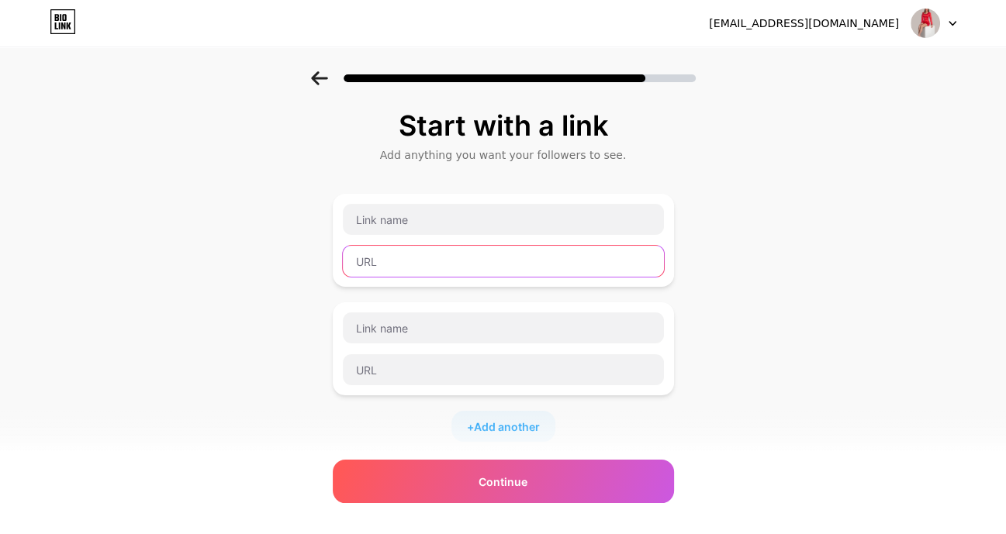
click at [402, 261] on input "text" at bounding box center [503, 261] width 321 height 31
paste input "<iframe src='[URL][DOMAIN_NAME]' height=528 width=850 style='border: none;'></i…"
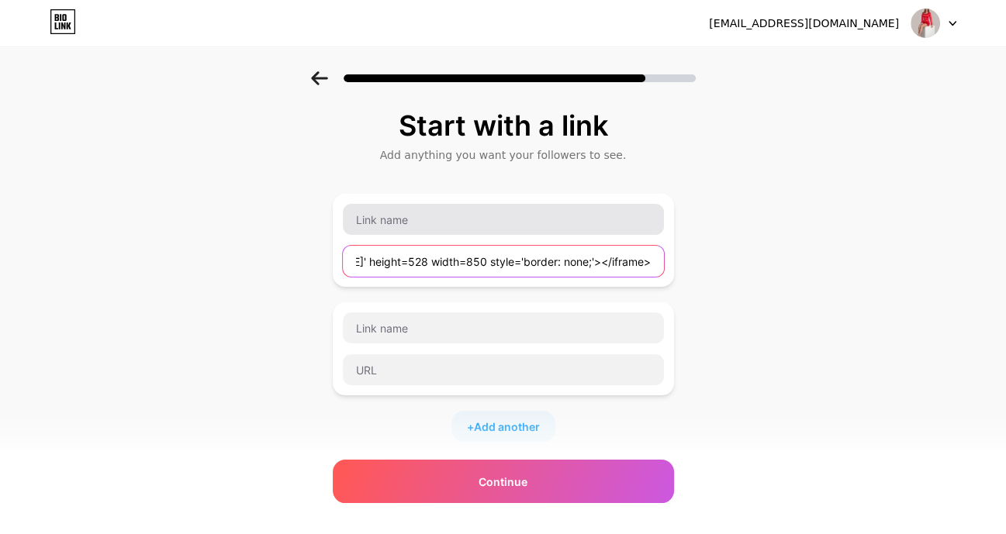
type input "<iframe src='[URL][DOMAIN_NAME]' height=528 width=850 style='border: none;'></i…"
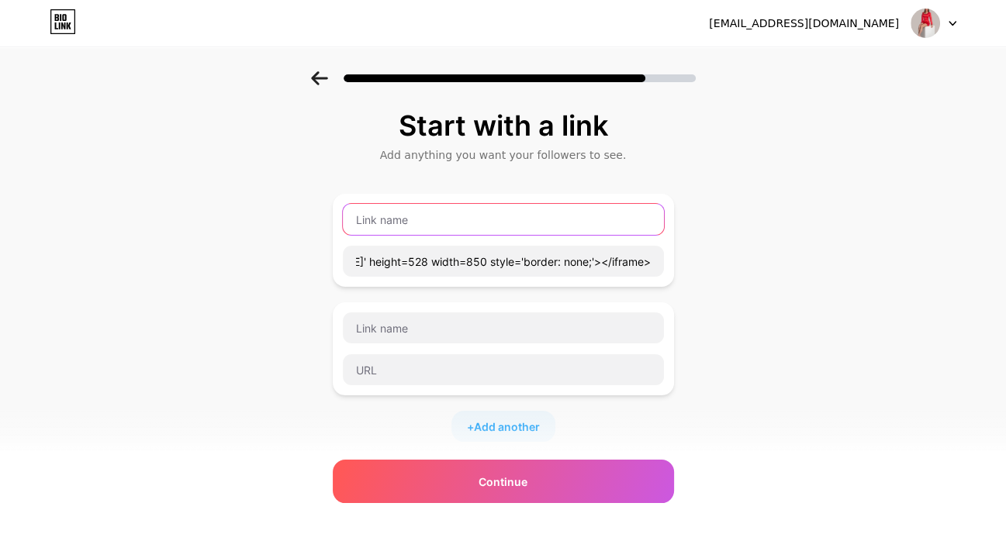
click at [432, 225] on input "text" at bounding box center [503, 219] width 321 height 31
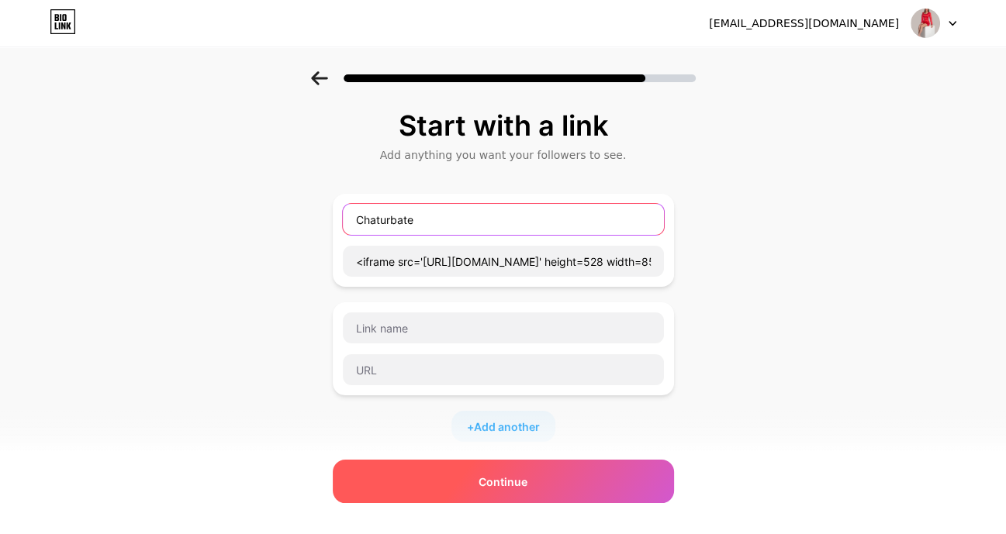
type input "Chaturbate"
click at [568, 485] on div "Continue" at bounding box center [503, 481] width 341 height 43
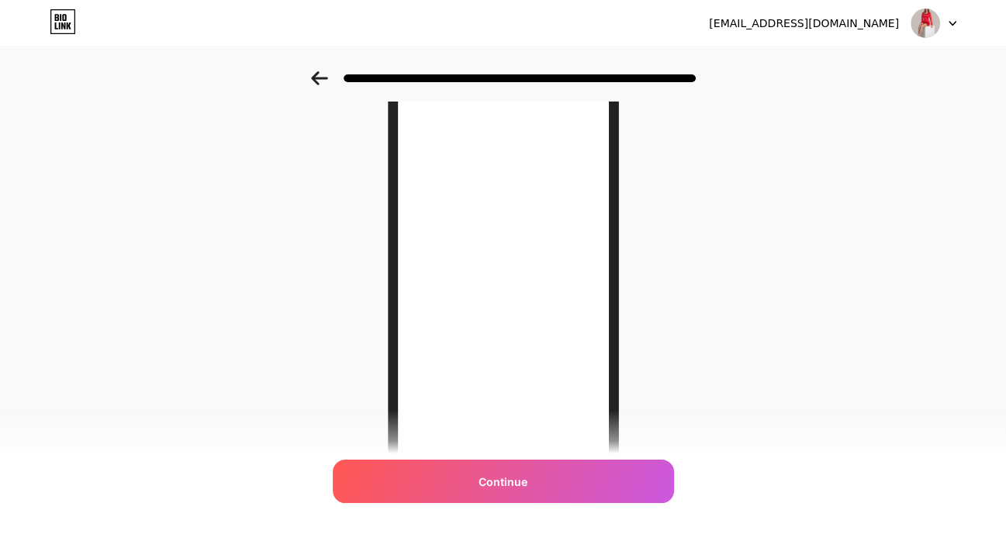
scroll to position [168, 0]
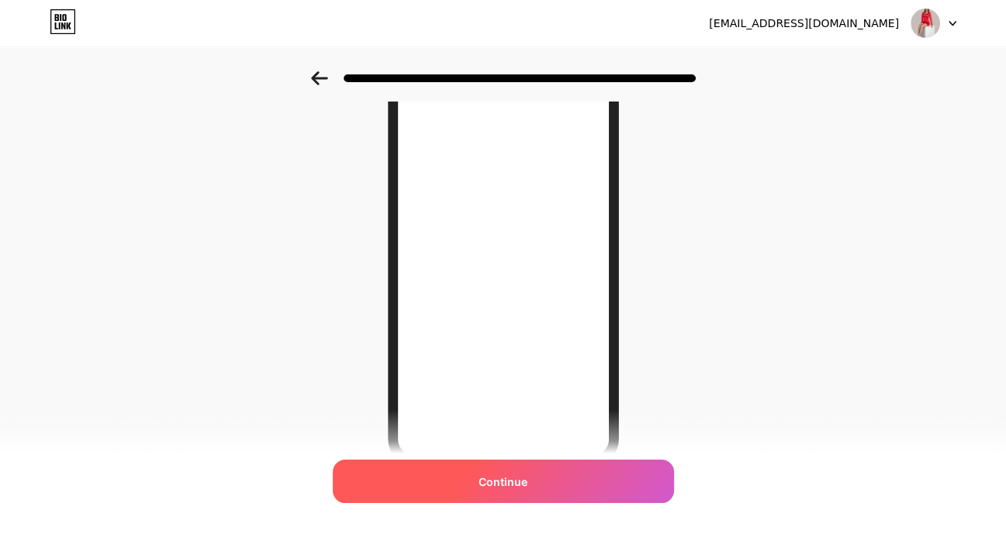
click at [525, 495] on div "Continue" at bounding box center [503, 481] width 341 height 43
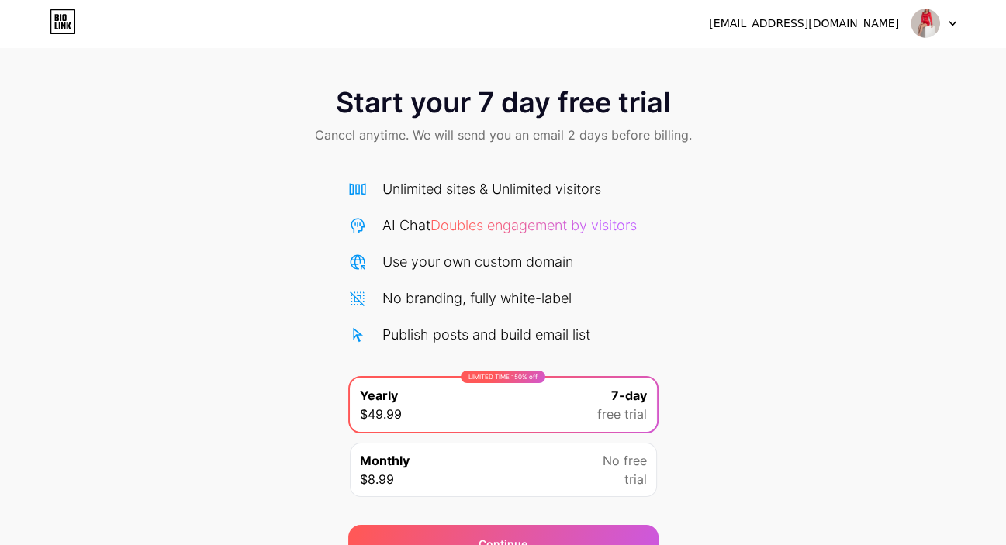
click at [935, 26] on img at bounding box center [924, 23] width 29 height 29
click at [843, 147] on div "Start your 7 day free trial Cancel anytime. We will send you an email 2 days be…" at bounding box center [503, 117] width 1006 height 92
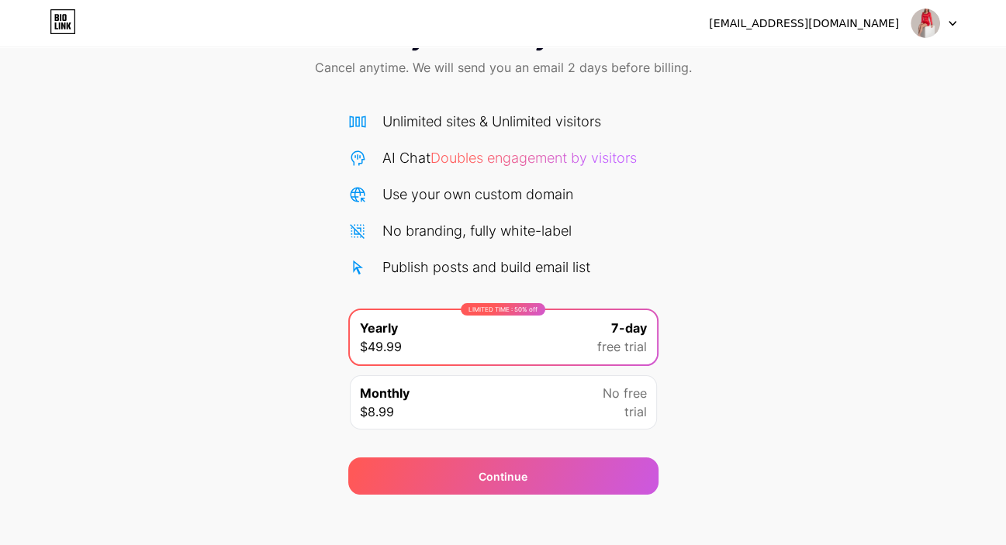
scroll to position [78, 0]
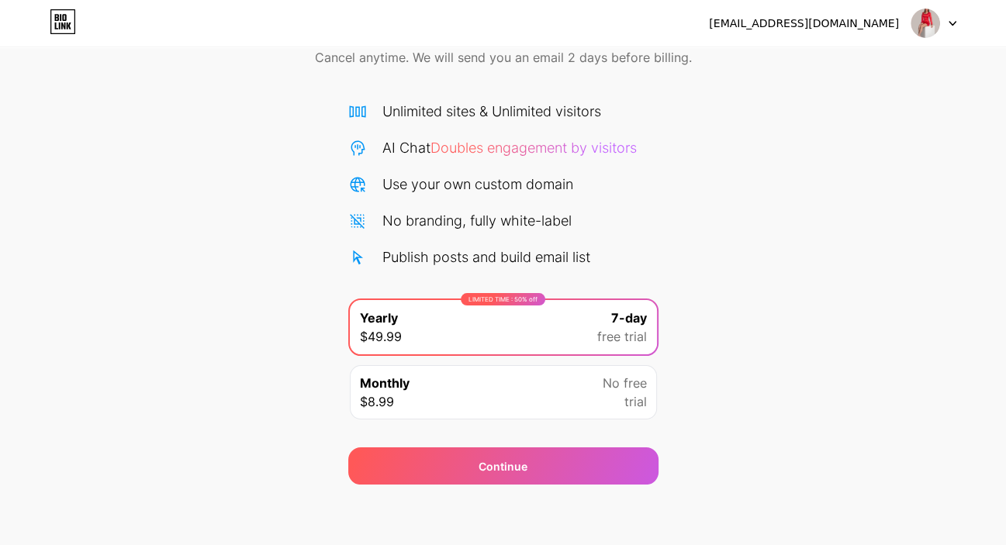
click at [561, 410] on div "Monthly $8.99 No free trial" at bounding box center [503, 392] width 307 height 54
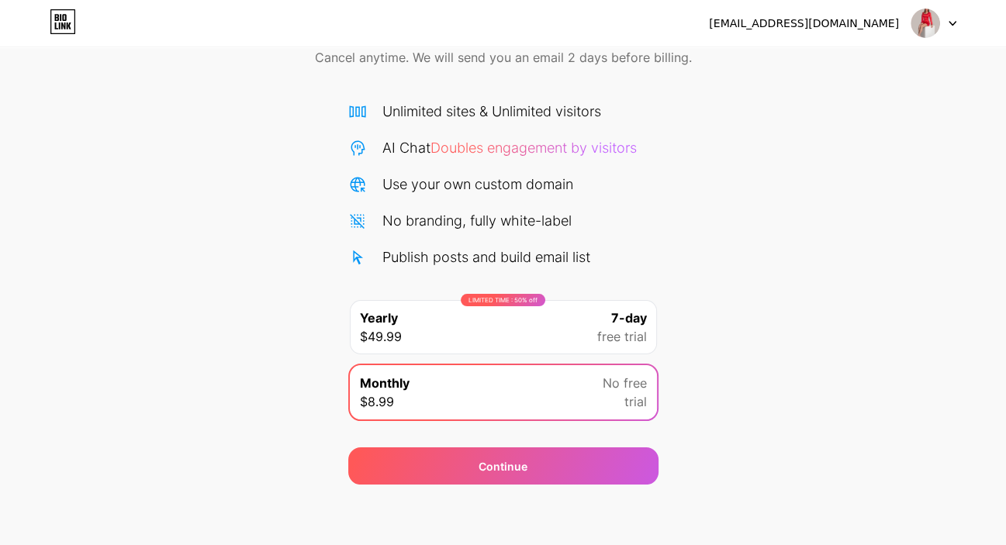
click at [60, 22] on icon at bounding box center [63, 21] width 26 height 25
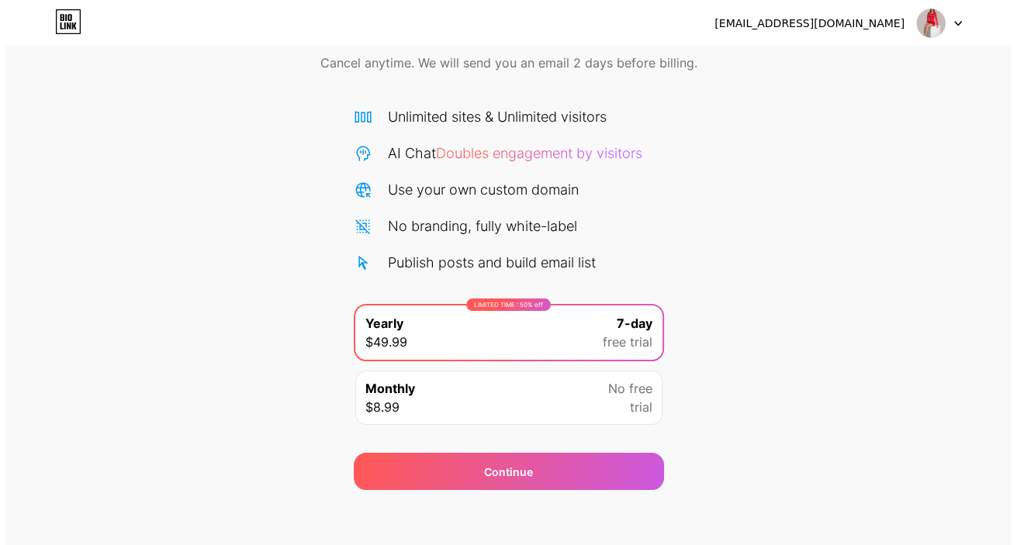
scroll to position [78, 0]
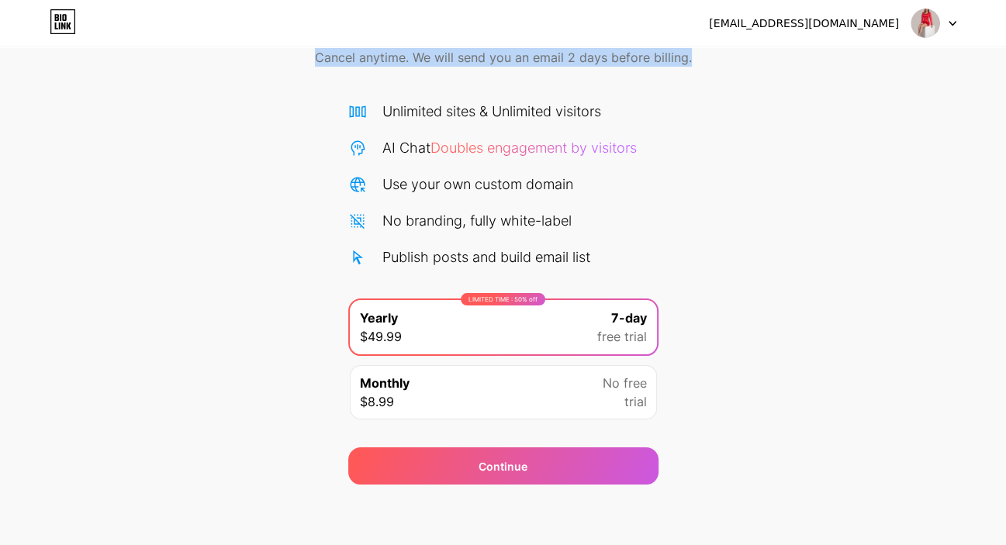
drag, startPoint x: 693, startPoint y: 59, endPoint x: 240, endPoint y: 65, distance: 452.9
click at [240, 65] on div "Start your 7 day free trial Cancel anytime. We will send you an email 2 days be…" at bounding box center [503, 40] width 1006 height 92
copy span "Cancel anytime. We will send you an email 2 days before billing."
click at [810, 189] on div "Start your 7 day free trial Cancel anytime. We will send you an email 2 days be…" at bounding box center [503, 239] width 1006 height 491
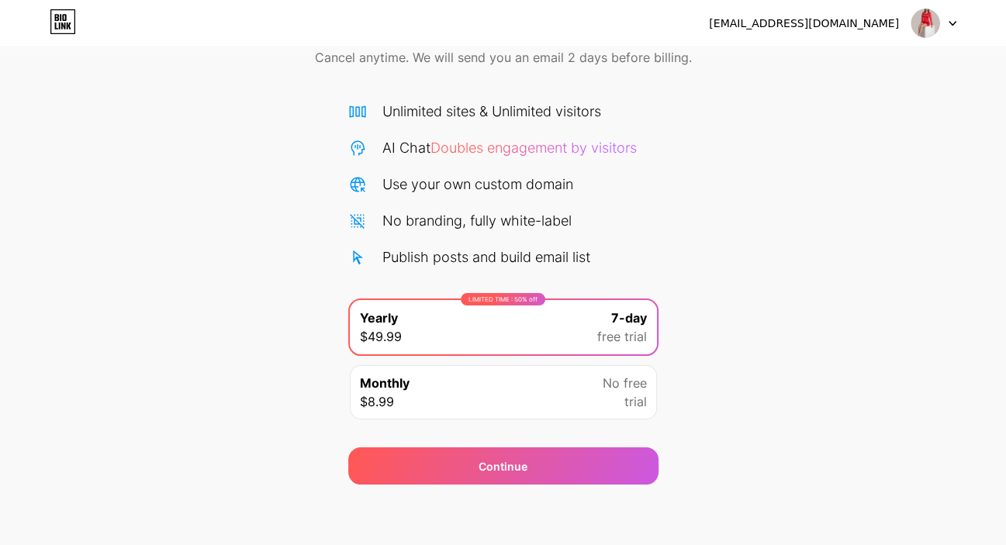
click at [941, 28] on div at bounding box center [933, 23] width 45 height 28
click at [887, 117] on div "Start your 7 day free trial Cancel anytime. We will send you an email 2 days be…" at bounding box center [503, 239] width 1006 height 491
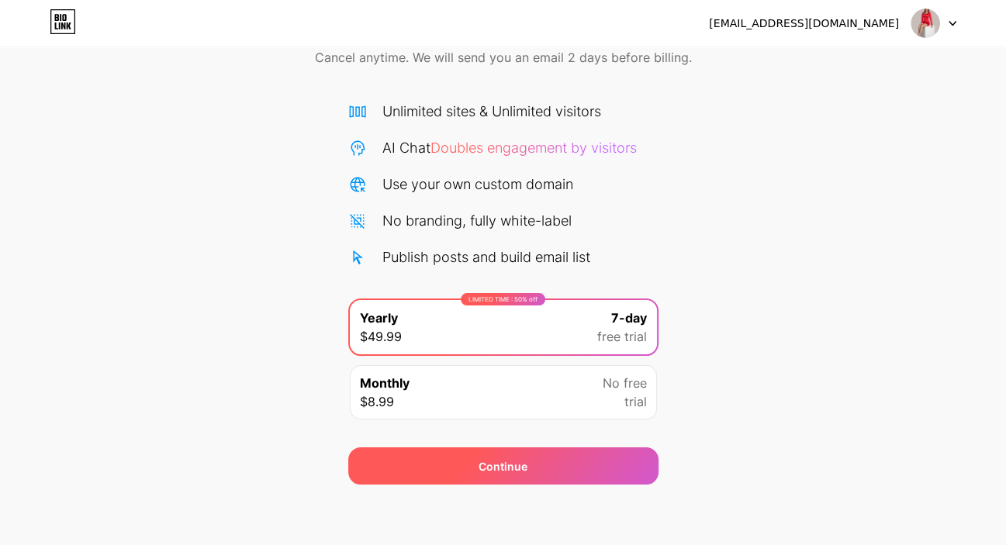
click at [579, 460] on div "Continue" at bounding box center [503, 465] width 310 height 37
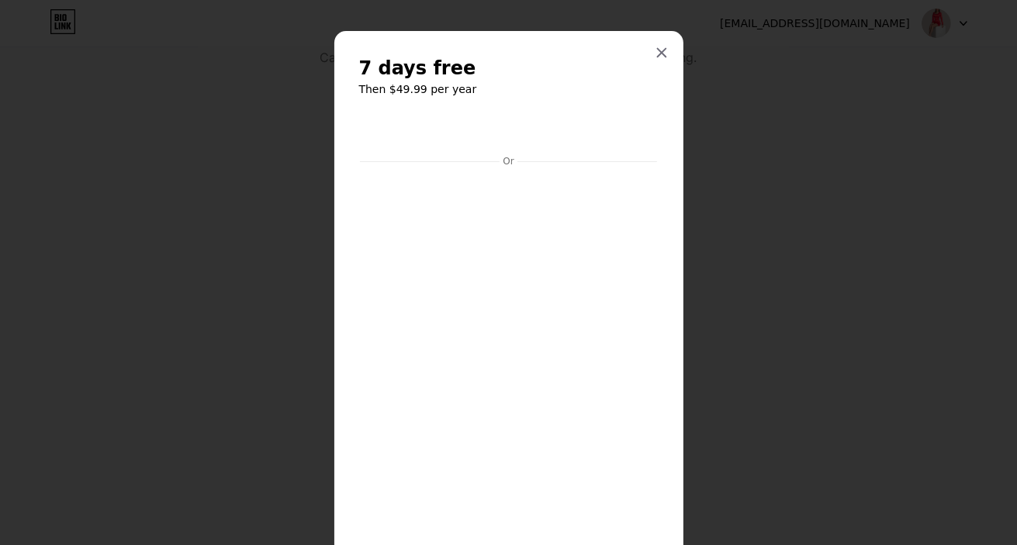
scroll to position [0, 0]
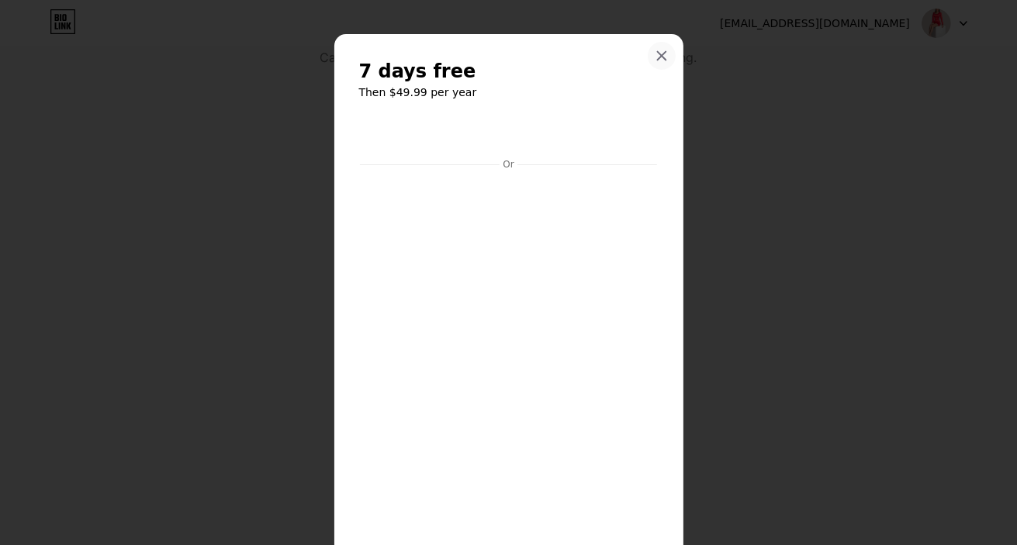
click at [659, 54] on icon at bounding box center [661, 56] width 12 height 12
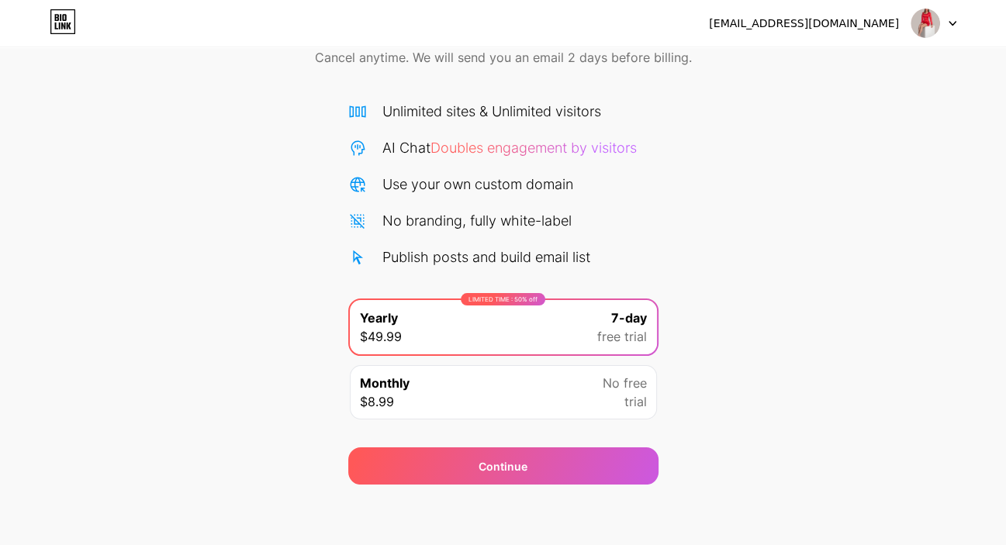
click at [530, 382] on div "Monthly $8.99 No free trial" at bounding box center [503, 392] width 307 height 54
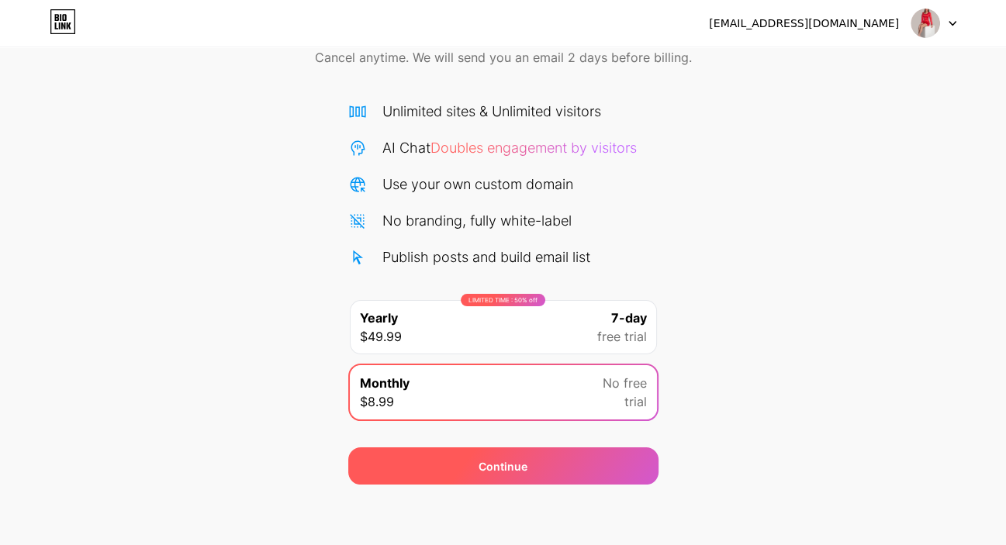
click at [545, 461] on div "Continue" at bounding box center [503, 465] width 310 height 37
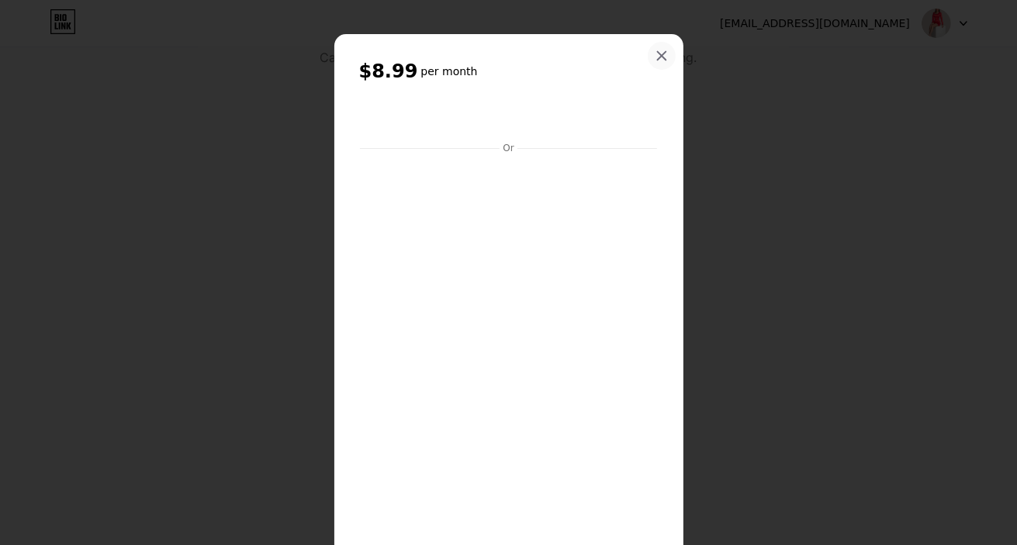
click at [657, 59] on icon at bounding box center [661, 56] width 12 height 12
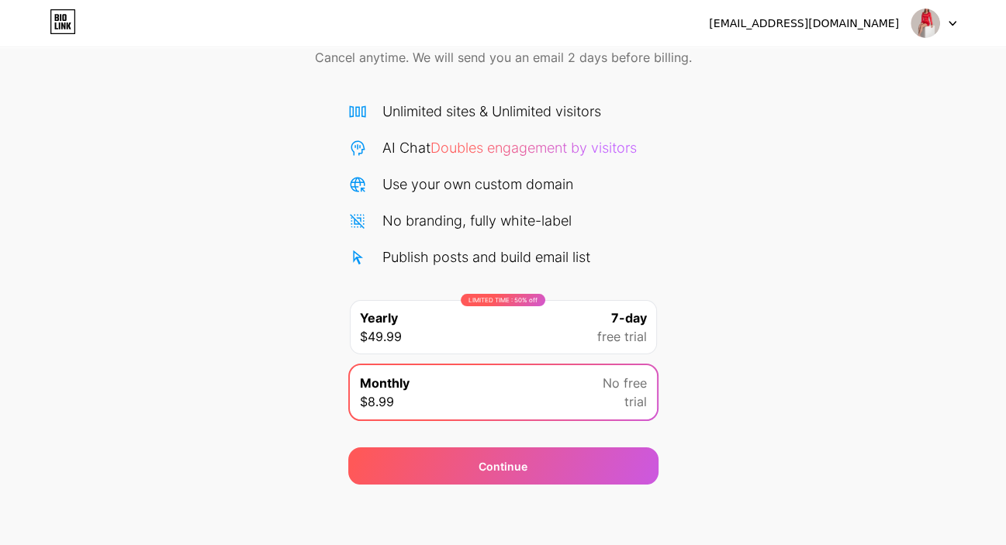
click at [769, 31] on div "[EMAIL_ADDRESS][DOMAIN_NAME]" at bounding box center [832, 23] width 247 height 28
click at [795, 17] on div "[EMAIL_ADDRESS][DOMAIN_NAME]" at bounding box center [804, 24] width 190 height 16
click at [800, 26] on div "[EMAIL_ADDRESS][DOMAIN_NAME]" at bounding box center [804, 24] width 190 height 16
click at [931, 21] on img at bounding box center [924, 23] width 29 height 29
click at [787, 161] on div "Start your 7 day free trial Cancel anytime. We will send you an email 2 days be…" at bounding box center [503, 239] width 1006 height 491
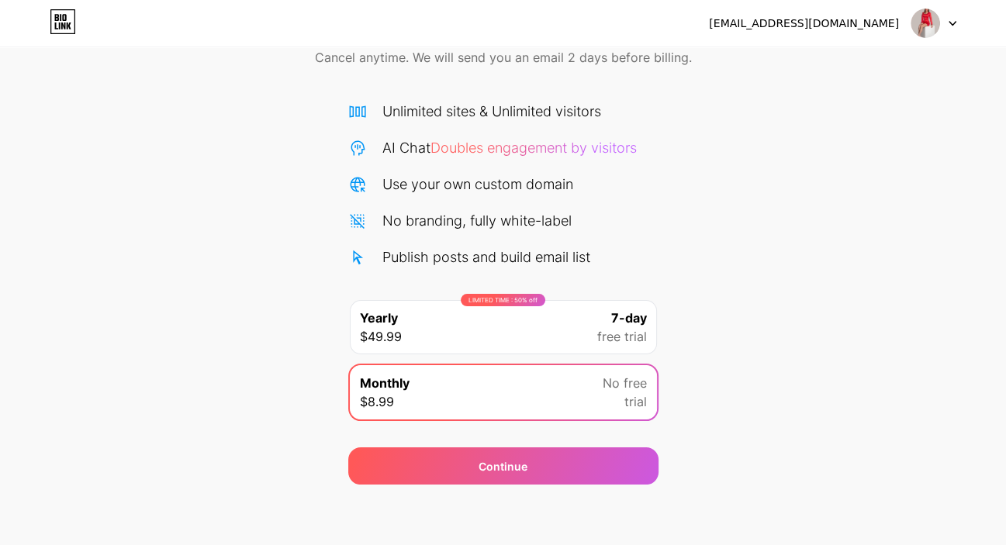
click at [807, 28] on div "[EMAIL_ADDRESS][DOMAIN_NAME]" at bounding box center [804, 24] width 190 height 16
click at [790, 209] on div "Start your 7 day free trial Cancel anytime. We will send you an email 2 days be…" at bounding box center [503, 239] width 1006 height 491
click at [474, 298] on div "LIMITED TIME : 50% off" at bounding box center [503, 300] width 85 height 12
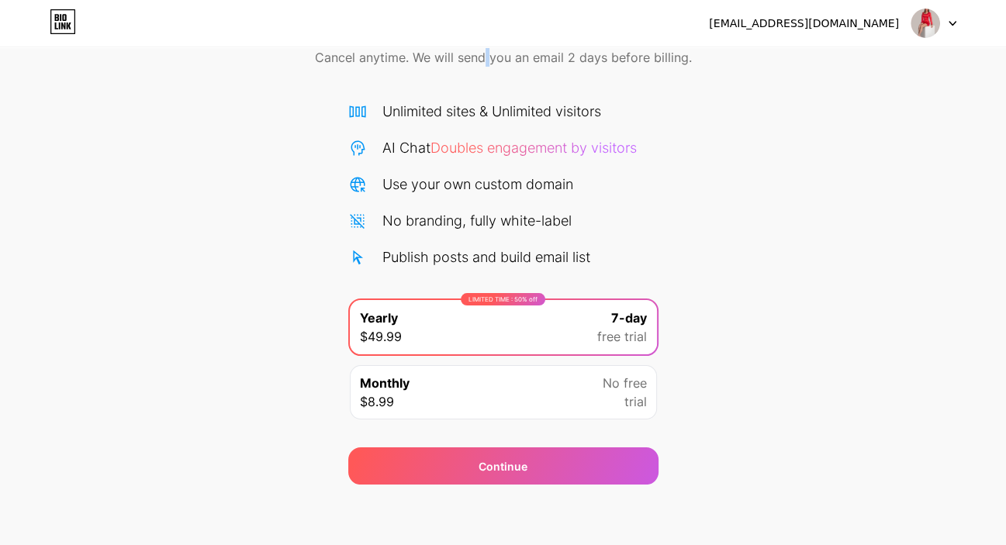
click at [487, 81] on div "Start your 7 day free trial Cancel anytime. We will send you an email 2 days be…" at bounding box center [503, 40] width 1006 height 92
click at [462, 121] on div "Unlimited sites & Unlimited visitors AI Chat Doubles engagement by visitors Use…" at bounding box center [503, 184] width 310 height 167
click at [409, 68] on div "Start your 7 day free trial Cancel anytime. We will send you an email 2 days be…" at bounding box center [503, 40] width 1006 height 92
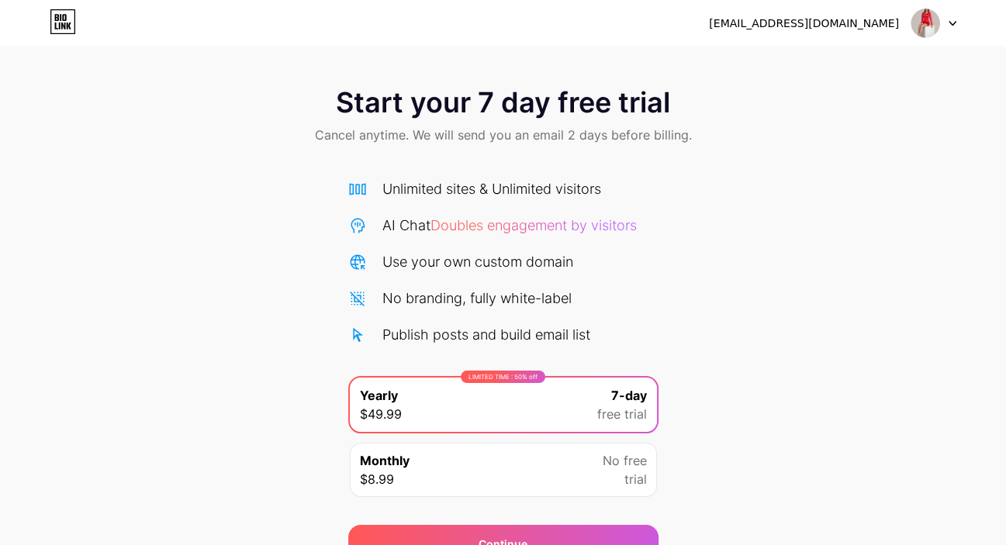
click at [943, 19] on div at bounding box center [933, 23] width 45 height 28
click at [839, 67] on li "Logout" at bounding box center [859, 64] width 192 height 42
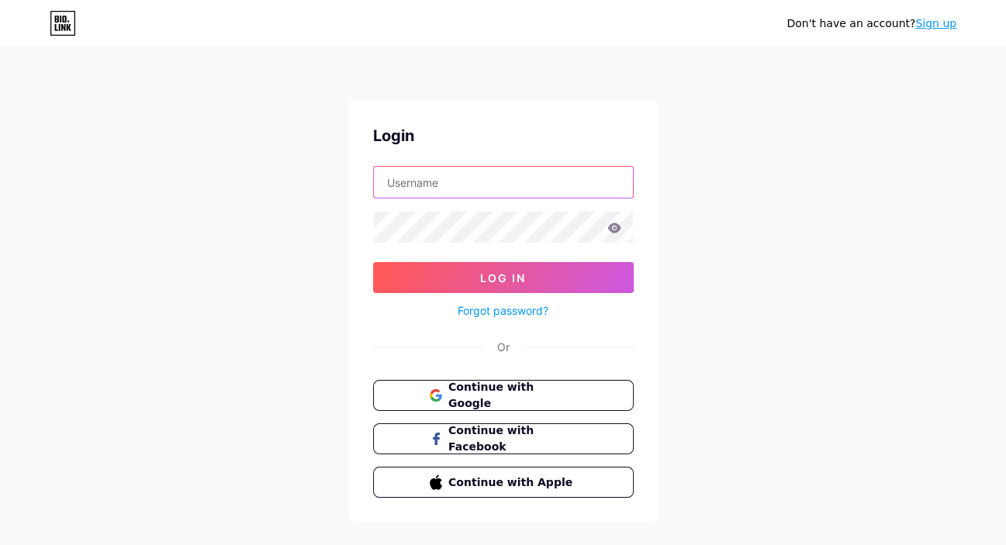
type input "[PERSON_NAME]"
click at [508, 185] on input "[PERSON_NAME]" at bounding box center [503, 182] width 259 height 31
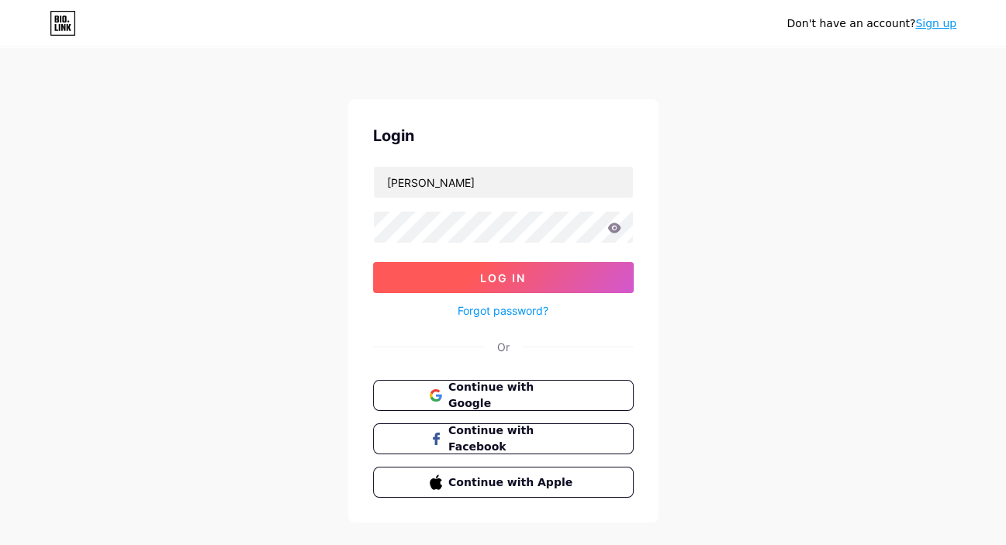
click at [391, 288] on button "Log In" at bounding box center [503, 277] width 261 height 31
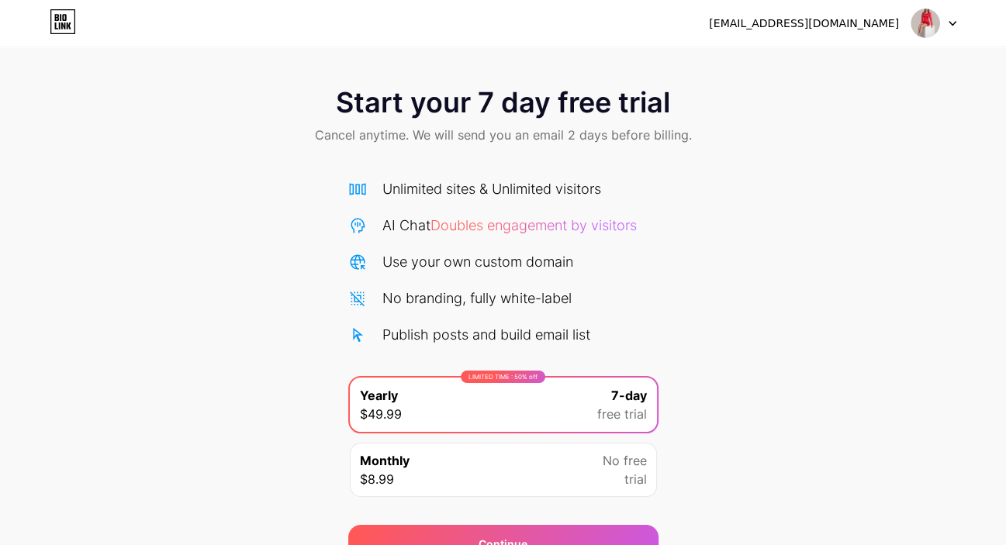
click at [940, 22] on div at bounding box center [933, 23] width 45 height 28
click at [807, 64] on li "Logout" at bounding box center [859, 64] width 192 height 42
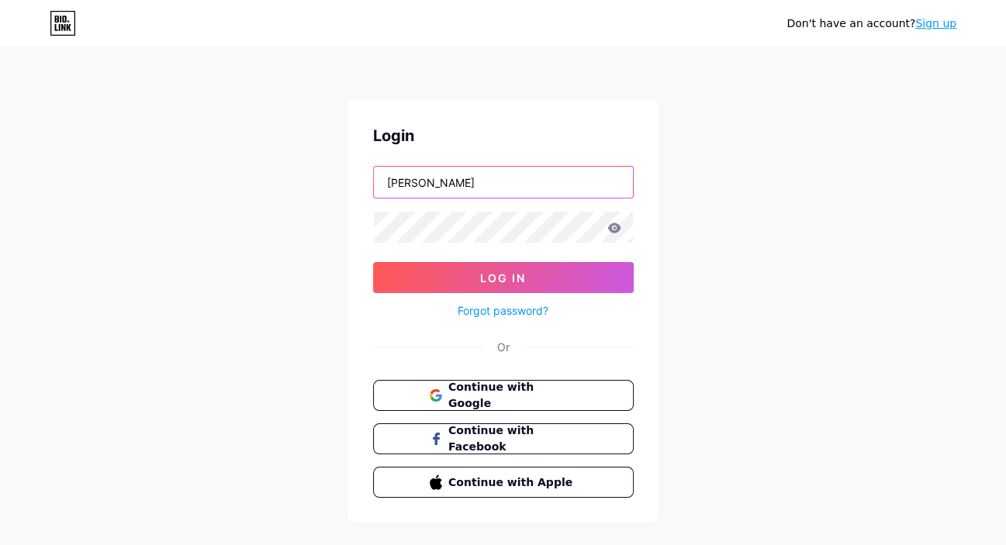
click at [523, 176] on input "[PERSON_NAME]" at bounding box center [503, 182] width 259 height 31
click at [747, 222] on div "Don't have an account? Sign up Login angela_cute Log In Forgot password? Or Con…" at bounding box center [503, 286] width 1006 height 572
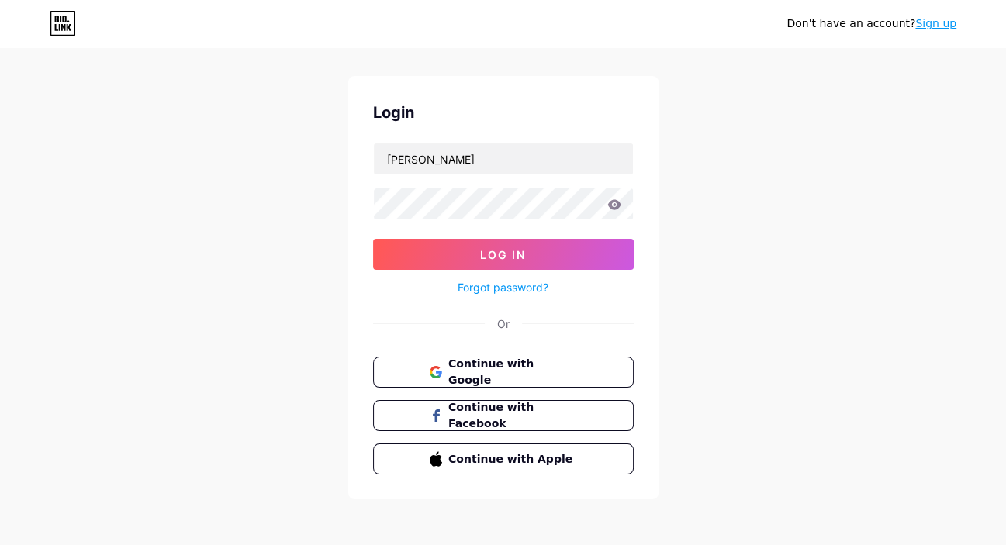
scroll to position [25, 0]
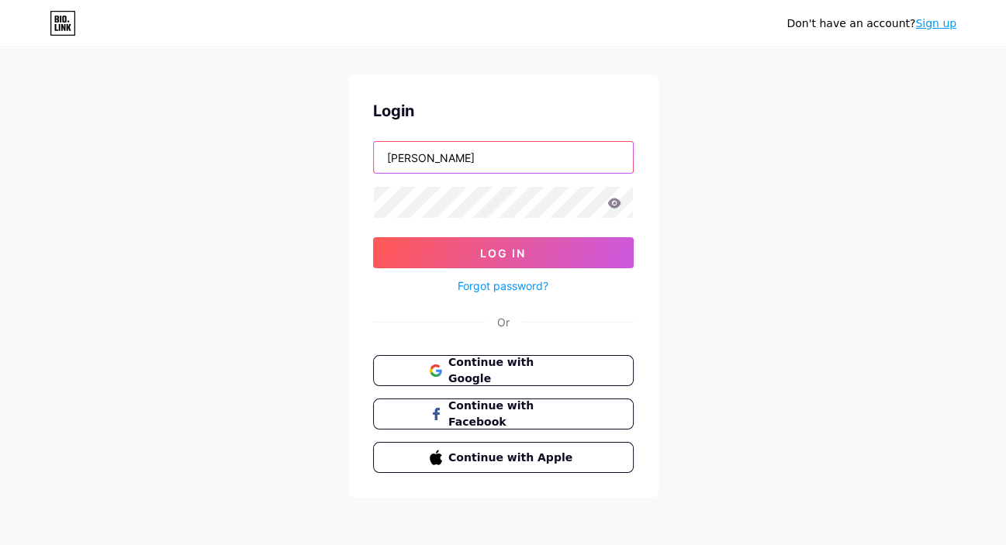
click at [472, 168] on input "[PERSON_NAME]" at bounding box center [503, 157] width 259 height 31
type input "[EMAIL_ADDRESS][DOMAIN_NAME]"
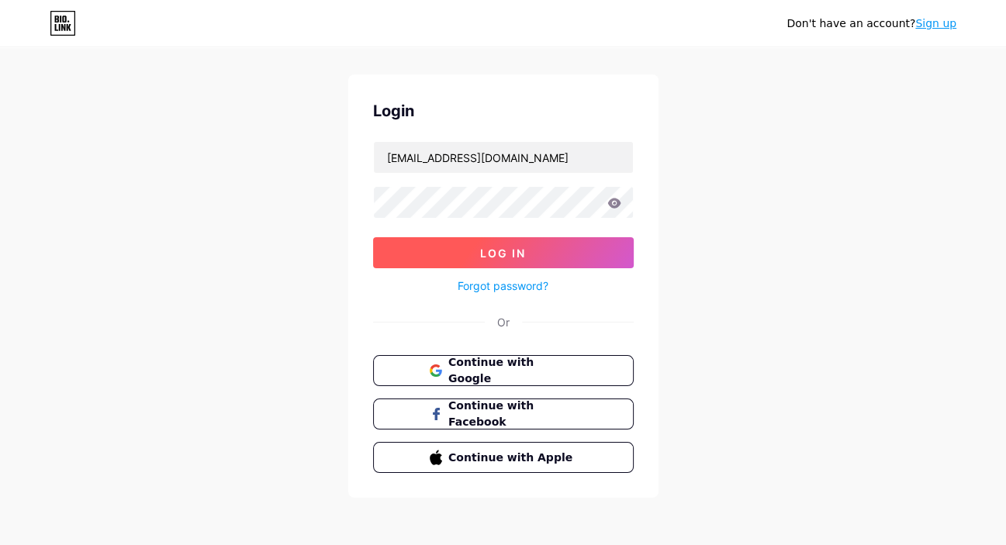
click at [478, 258] on button "Log In" at bounding box center [503, 252] width 261 height 31
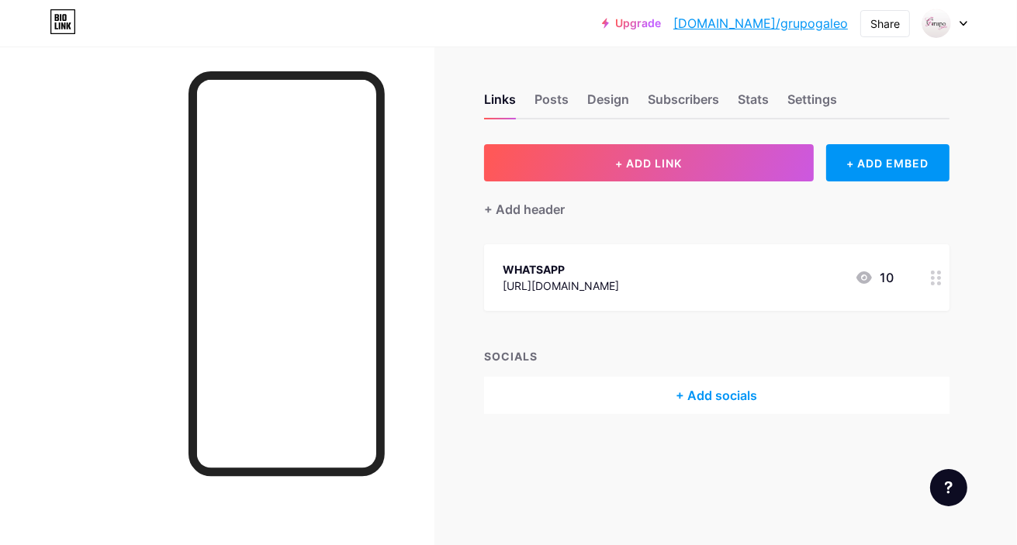
click at [661, 22] on link "Upgrade" at bounding box center [631, 23] width 59 height 12
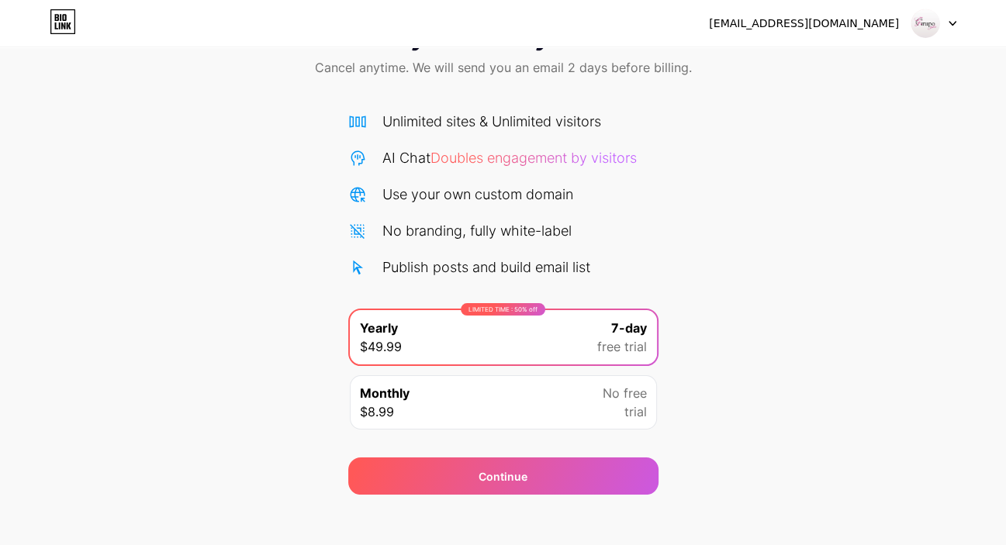
scroll to position [78, 0]
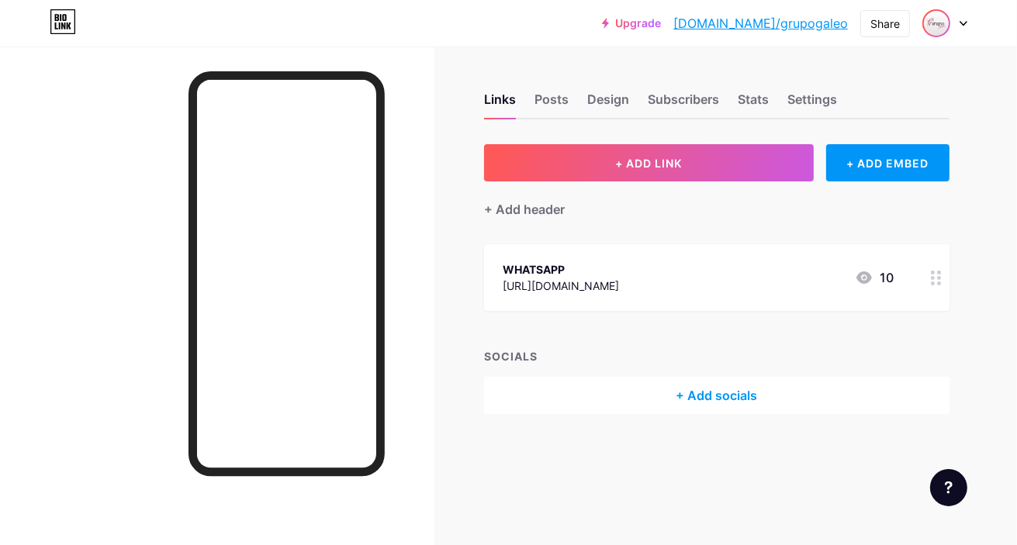
click at [933, 22] on img at bounding box center [936, 23] width 25 height 25
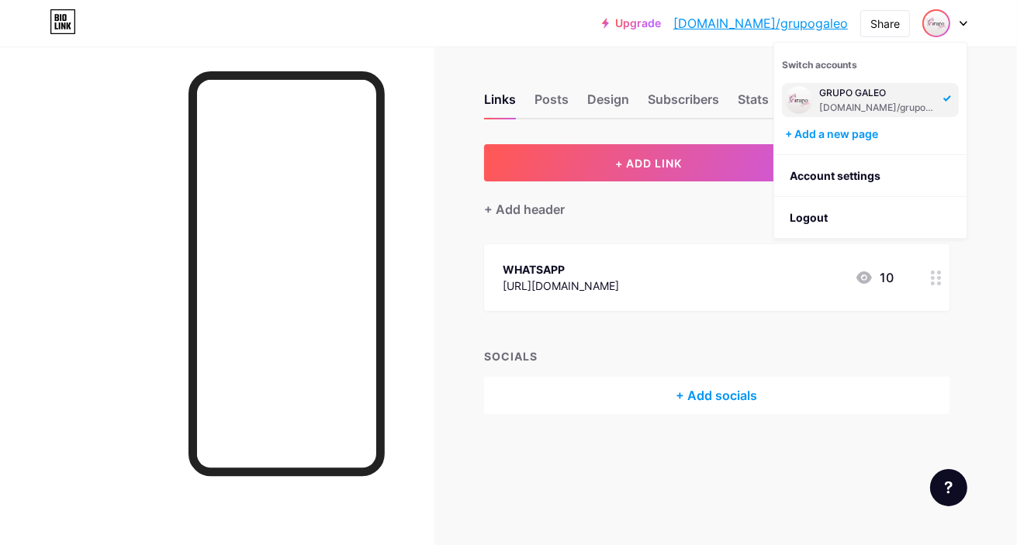
click at [610, 435] on div "Links Posts Design Subscribers Stats Settings + ADD LINK + ADD EMBED + Add head…" at bounding box center [507, 269] width 1014 height 445
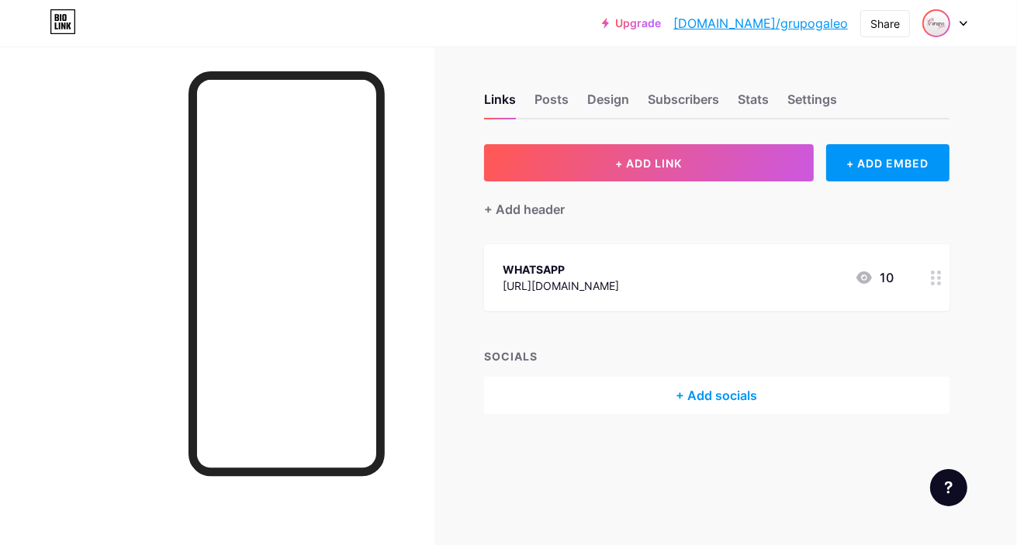
click at [943, 31] on img at bounding box center [936, 23] width 25 height 25
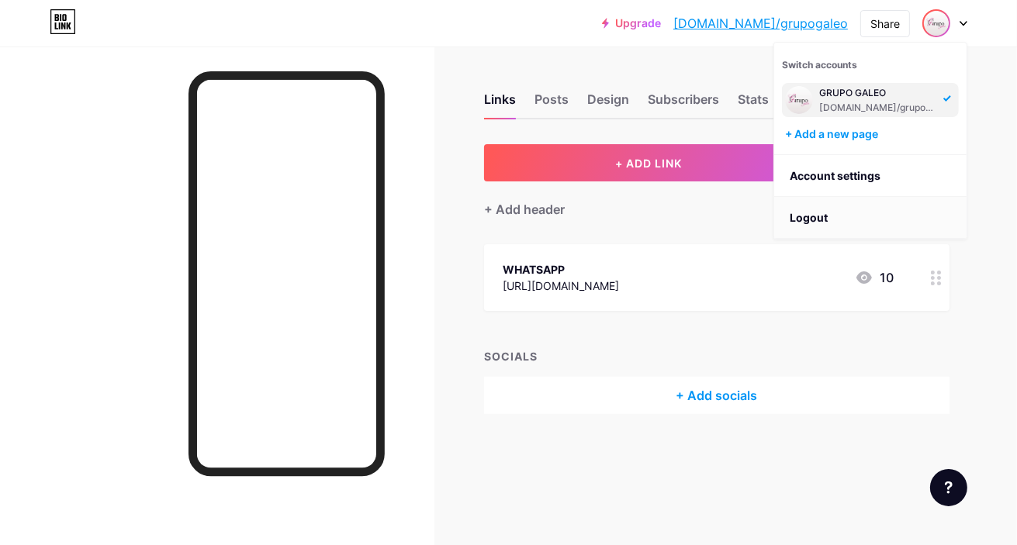
click at [852, 214] on li "Logout" at bounding box center [870, 218] width 192 height 42
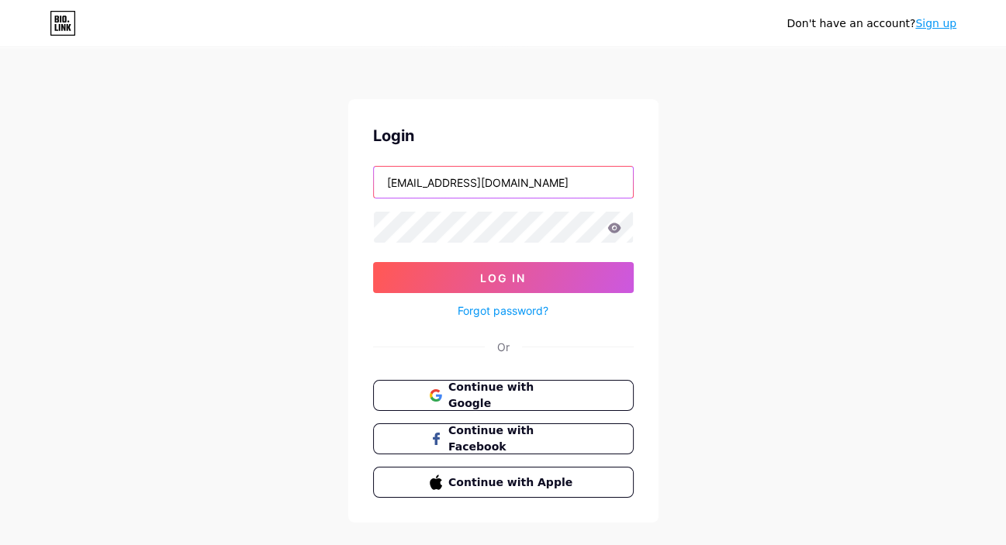
click at [542, 184] on input "[EMAIL_ADDRESS][DOMAIN_NAME]" at bounding box center [503, 182] width 259 height 31
type input "[PERSON_NAME]"
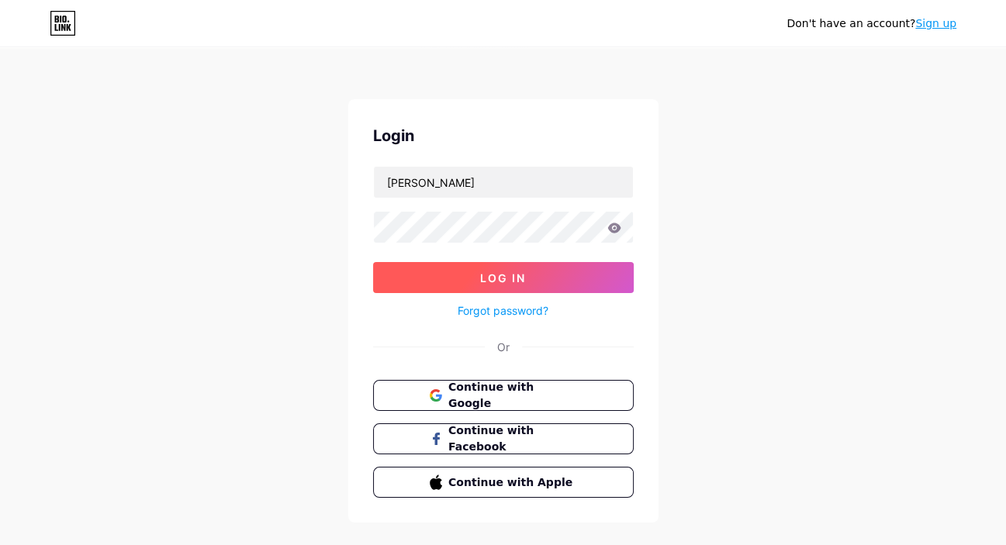
click at [517, 277] on span "Log In" at bounding box center [503, 277] width 46 height 13
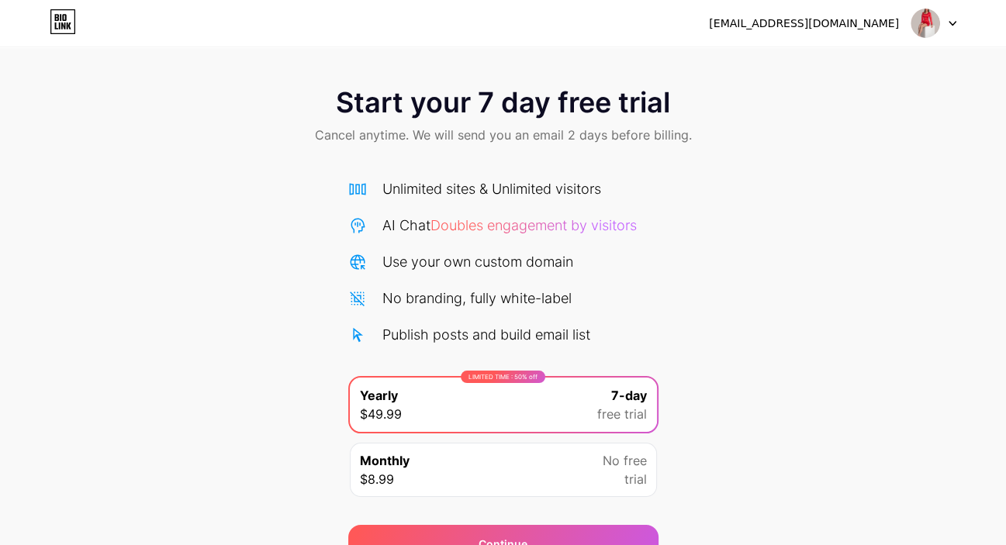
click at [58, 17] on icon at bounding box center [63, 21] width 26 height 25
click at [46, 24] on div "angelacutee140@gmail.com Logout" at bounding box center [503, 23] width 1006 height 28
click at [55, 20] on icon at bounding box center [57, 17] width 4 height 7
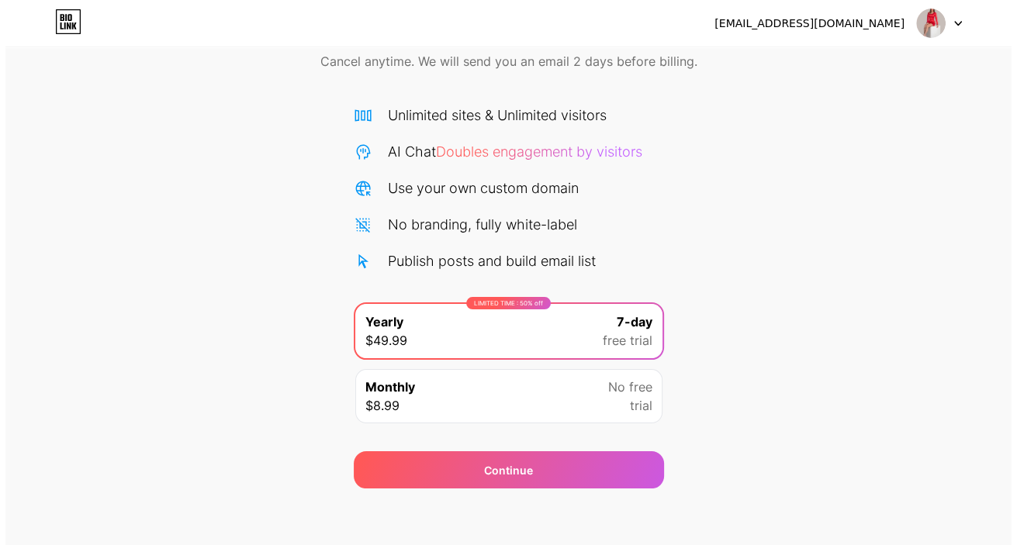
scroll to position [78, 0]
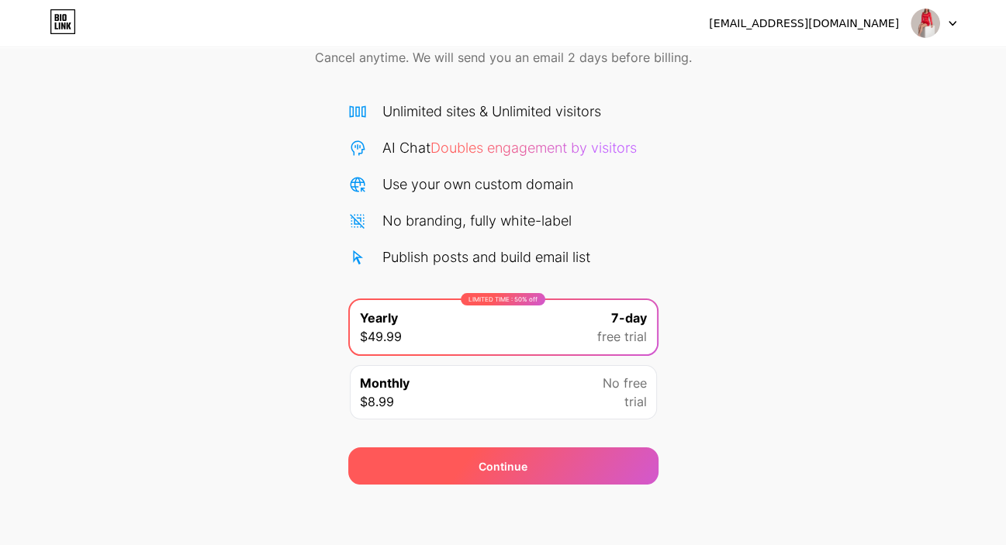
click at [535, 468] on div "Continue" at bounding box center [503, 465] width 310 height 37
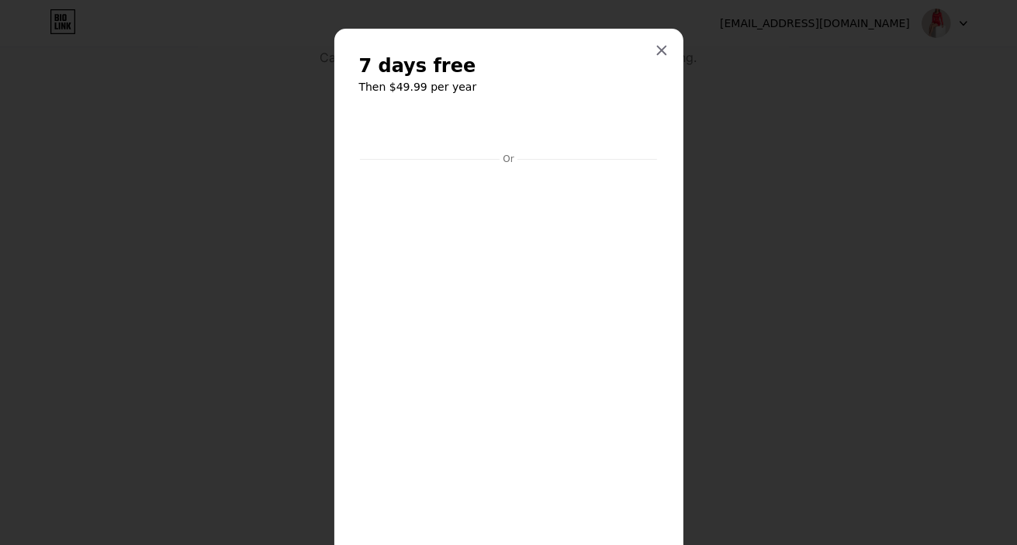
scroll to position [0, 0]
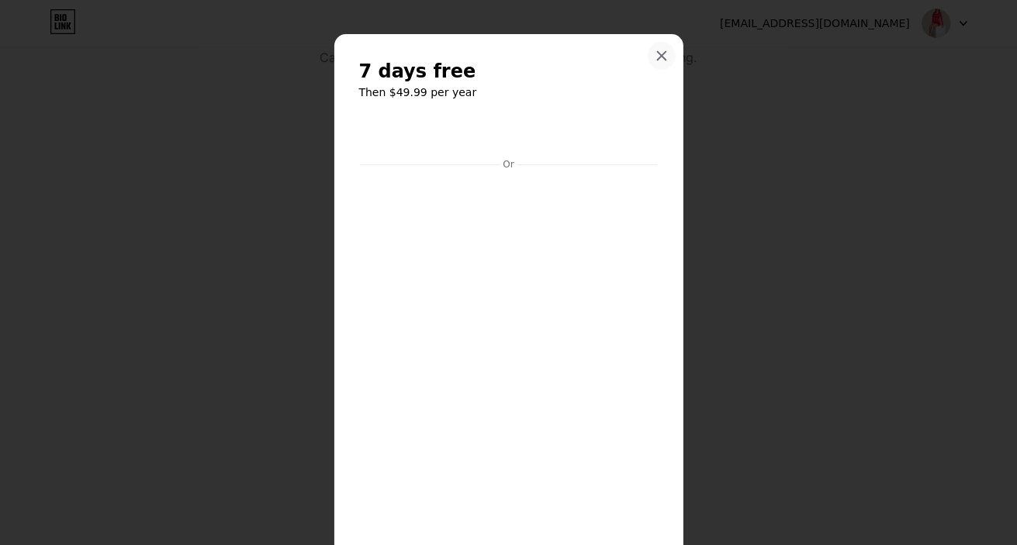
click at [657, 50] on icon at bounding box center [661, 56] width 12 height 12
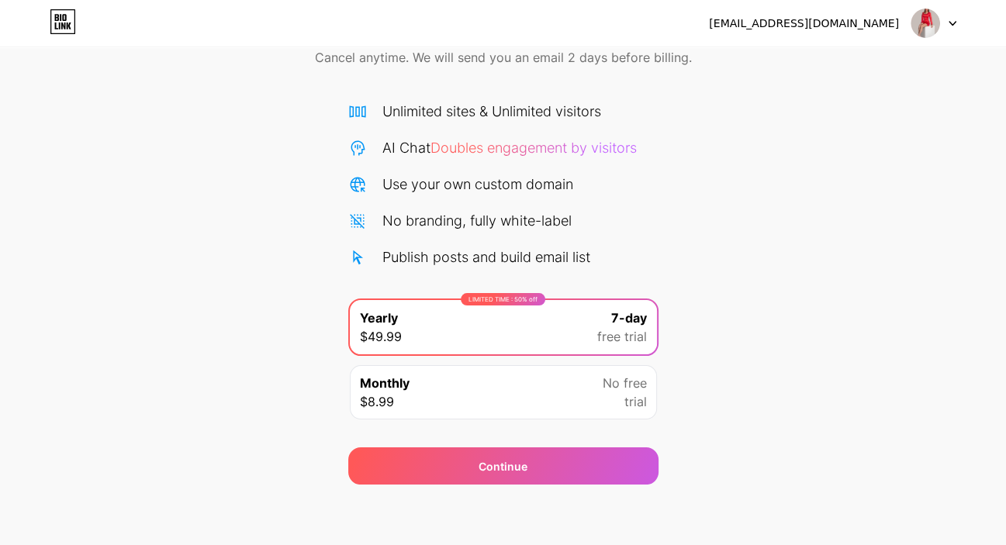
click at [719, 143] on div "Start your 7 day free trial Cancel anytime. We will send you an email 2 days be…" at bounding box center [503, 239] width 1006 height 491
click at [856, 26] on div "[EMAIL_ADDRESS][DOMAIN_NAME]" at bounding box center [804, 24] width 190 height 16
copy div "gmail"
click at [856, 26] on div "[EMAIL_ADDRESS][DOMAIN_NAME]" at bounding box center [804, 24] width 190 height 16
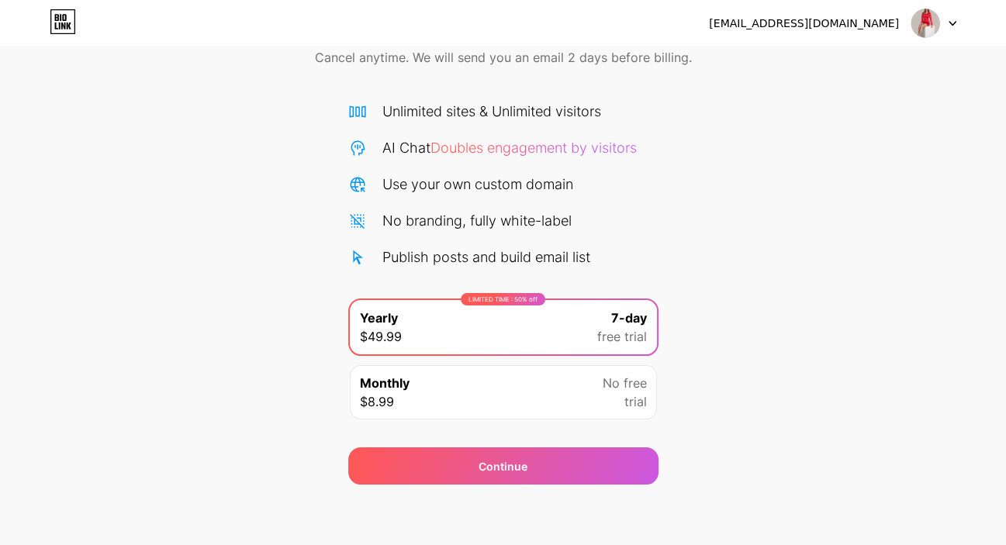
click at [843, 195] on div "Start your 7 day free trial Cancel anytime. We will send you an email 2 days be…" at bounding box center [503, 239] width 1006 height 491
drag, startPoint x: 87, startPoint y: 438, endPoint x: 108, endPoint y: 419, distance: 28.5
click at [88, 437] on div "Start your 7 day free trial Cancel anytime. We will send you an email 2 days be…" at bounding box center [503, 239] width 1006 height 491
click at [941, 25] on div at bounding box center [933, 23] width 45 height 28
click at [915, 214] on div "Start your 7 day free trial Cancel anytime. We will send you an email 2 days be…" at bounding box center [503, 239] width 1006 height 491
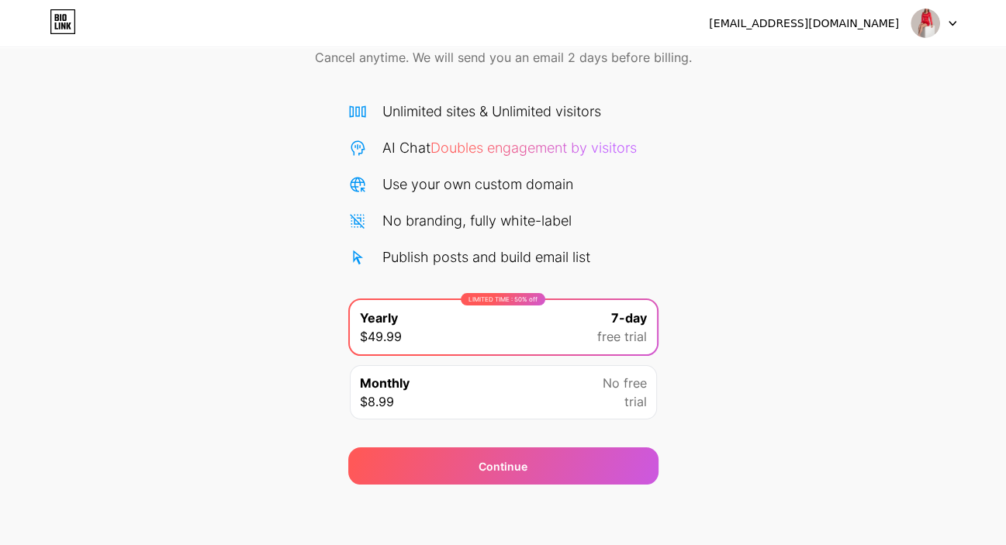
click at [870, 35] on div "[EMAIL_ADDRESS][DOMAIN_NAME]" at bounding box center [832, 23] width 247 height 28
click at [871, 28] on div "[EMAIL_ADDRESS][DOMAIN_NAME]" at bounding box center [804, 24] width 190 height 16
drag, startPoint x: 945, startPoint y: 44, endPoint x: 948, endPoint y: 34, distance: 10.3
click at [945, 43] on div "angelacutee140@gmail.com Logout" at bounding box center [503, 23] width 1006 height 47
click at [948, 34] on div at bounding box center [933, 23] width 45 height 28
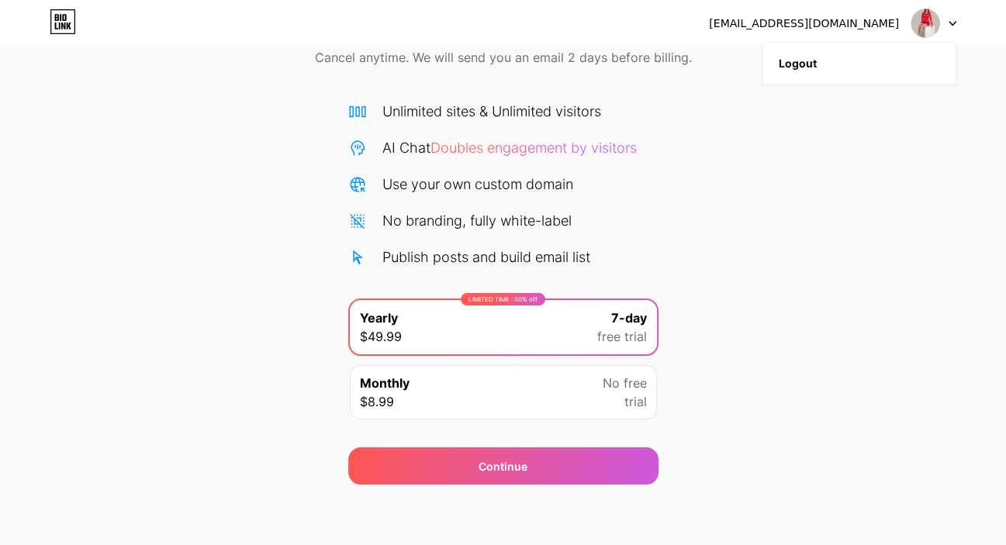
click at [831, 220] on div "Start your 7 day free trial Cancel anytime. We will send you an email 2 days be…" at bounding box center [503, 239] width 1006 height 491
click at [627, 411] on div "Monthly $8.99 No free trial" at bounding box center [503, 392] width 307 height 54
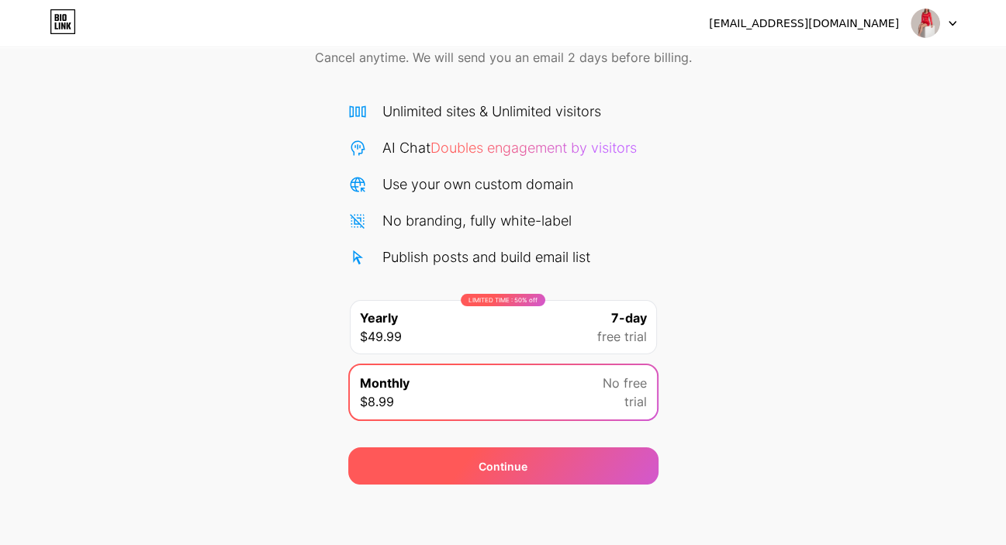
click at [629, 468] on div "Continue" at bounding box center [503, 465] width 310 height 37
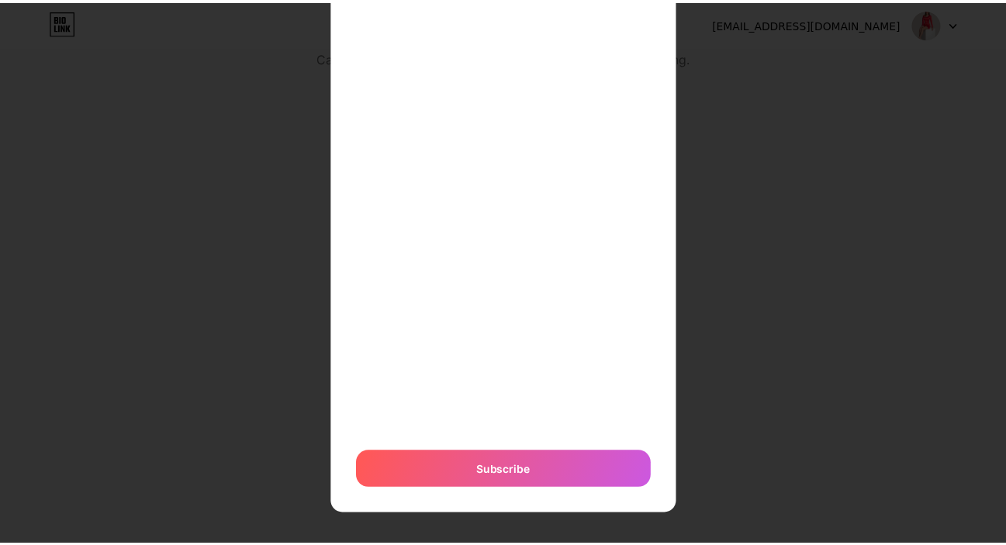
scroll to position [173, 0]
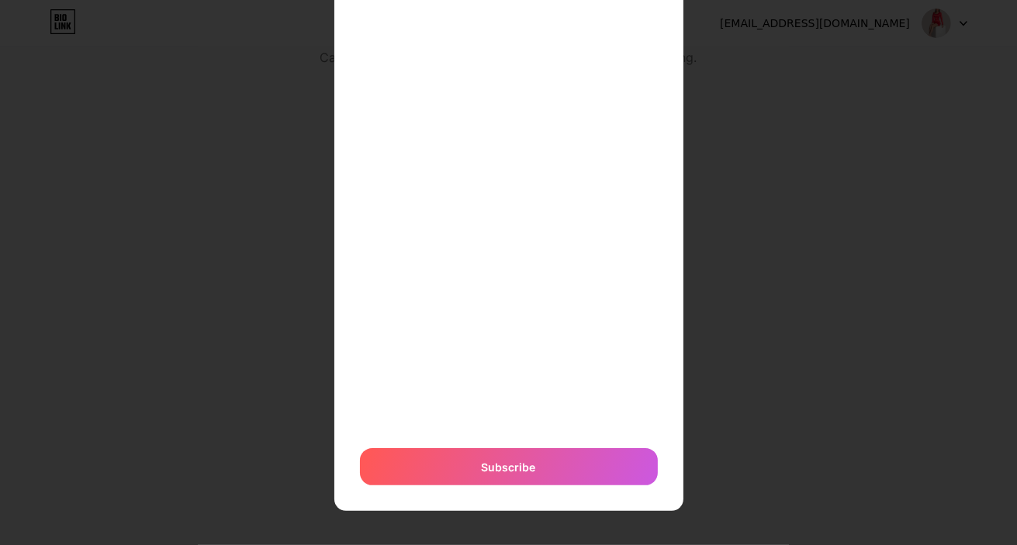
click at [796, 102] on div at bounding box center [508, 99] width 1017 height 545
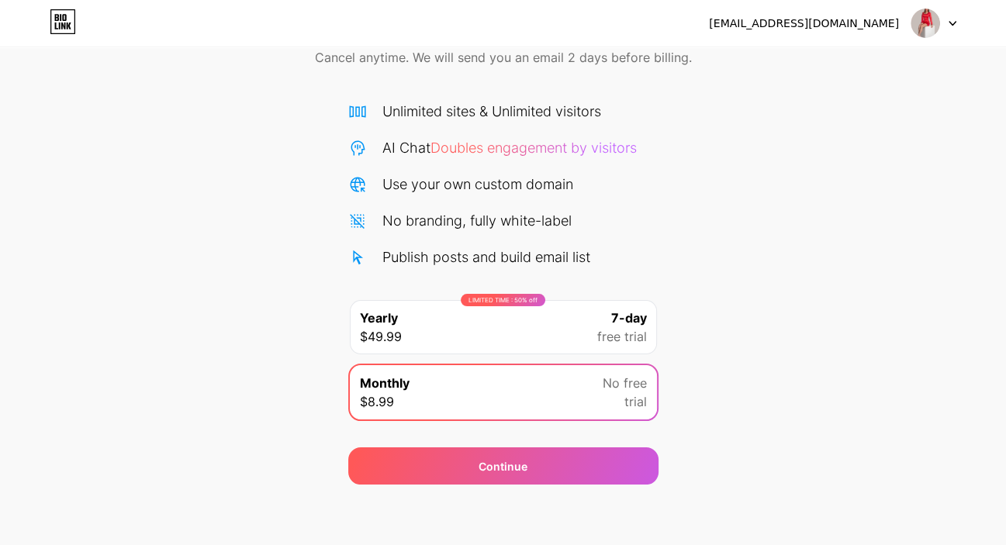
drag, startPoint x: 601, startPoint y: 140, endPoint x: 604, endPoint y: 156, distance: 16.6
click at [601, 140] on span "Doubles engagement by visitors" at bounding box center [533, 148] width 206 height 16
click at [604, 156] on div "AI Chat Doubles engagement by visitors" at bounding box center [509, 147] width 254 height 21
click at [593, 132] on div "Unlimited sites & Unlimited visitors AI Chat Doubles engagement by visitors Use…" at bounding box center [503, 184] width 310 height 167
drag, startPoint x: 589, startPoint y: 121, endPoint x: 584, endPoint y: 64, distance: 56.9
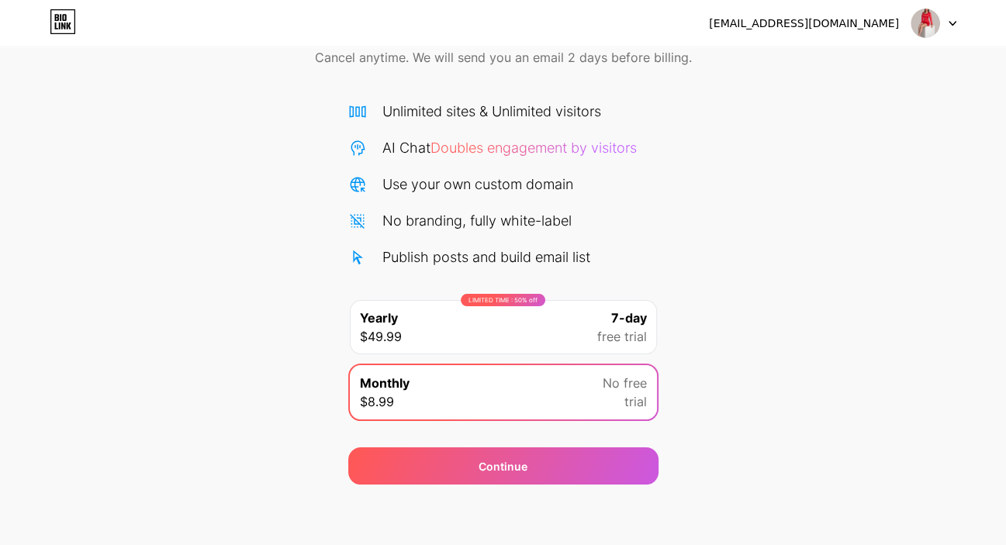
click at [589, 120] on div "Unlimited sites & Unlimited visitors" at bounding box center [491, 111] width 219 height 21
click at [584, 64] on span "Cancel anytime. We will send you an email 2 days before billing." at bounding box center [503, 57] width 377 height 19
click at [587, 62] on span "Cancel anytime. We will send you an email 2 days before billing." at bounding box center [503, 57] width 377 height 19
click at [589, 60] on span "Cancel anytime. We will send you an email 2 days before billing." at bounding box center [503, 57] width 377 height 19
copy span "days"
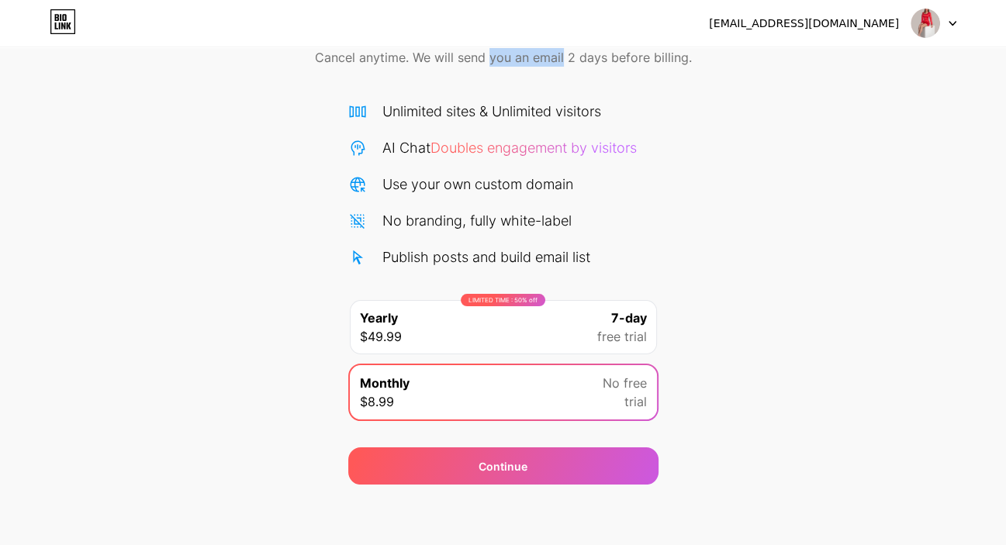
copy span "you an email"
click at [396, 84] on div "Start your 7 day free trial Cancel anytime. We will send you an email 2 days be…" at bounding box center [503, 40] width 1006 height 92
click at [371, 75] on div "Start your 7 day free trial Cancel anytime. We will send you an email 2 days be…" at bounding box center [503, 40] width 1006 height 92
drag, startPoint x: 376, startPoint y: 195, endPoint x: 386, endPoint y: 240, distance: 46.1
click at [378, 199] on div "Unlimited sites & Unlimited visitors AI Chat Doubles engagement by visitors Use…" at bounding box center [503, 184] width 310 height 167
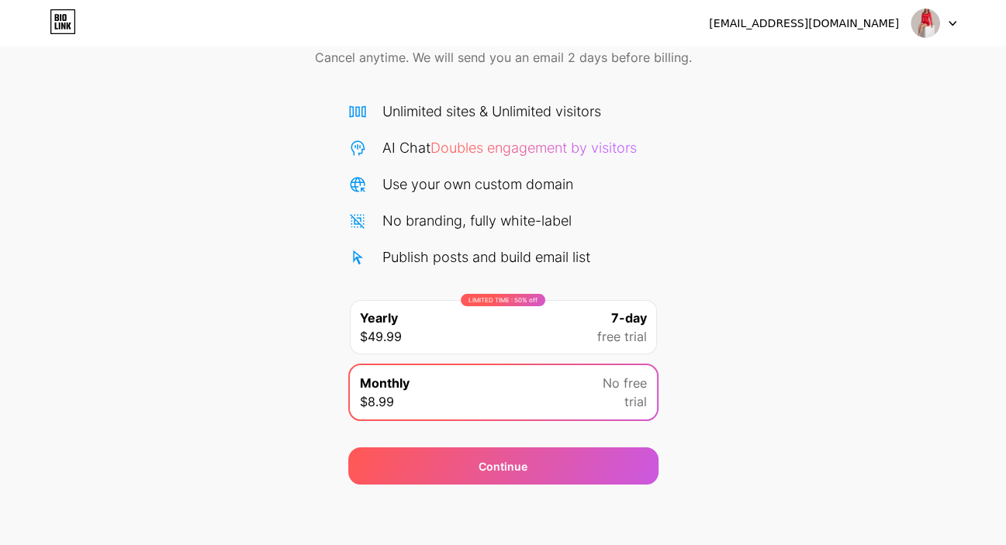
click at [396, 264] on div "Publish posts and build email list" at bounding box center [486, 257] width 208 height 21
click at [391, 325] on span "Yearly" at bounding box center [379, 318] width 38 height 19
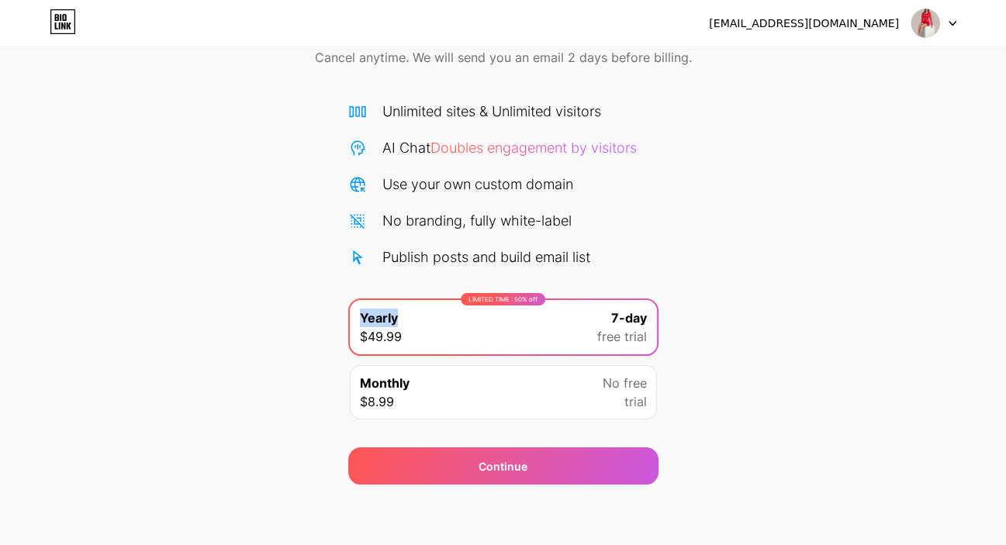
click at [389, 325] on span "Yearly" at bounding box center [379, 318] width 38 height 19
click at [275, 312] on div "Start your 7 day free trial Cancel anytime. We will send you an email 2 days be…" at bounding box center [503, 239] width 1006 height 491
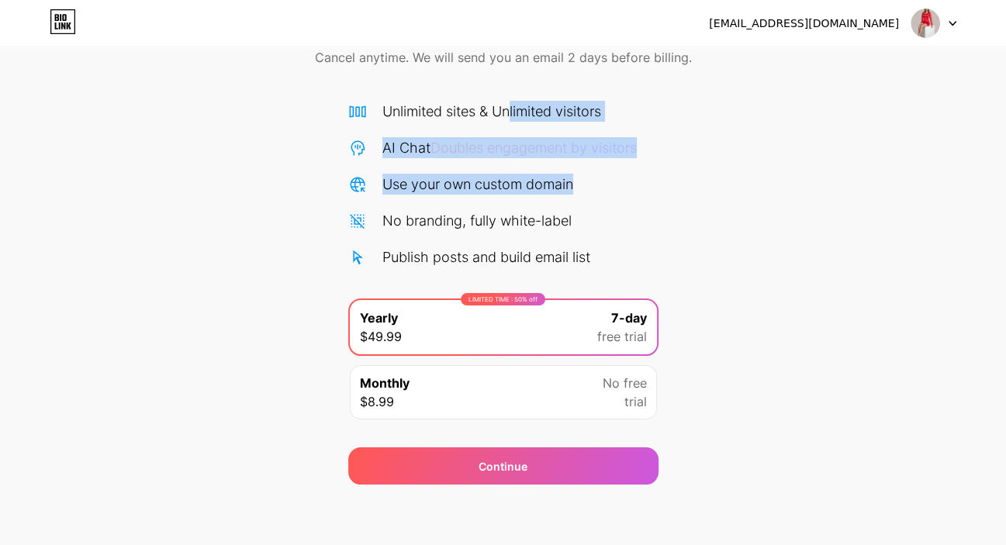
drag, startPoint x: 512, startPoint y: 126, endPoint x: 692, endPoint y: 189, distance: 190.8
click at [692, 189] on div "Start your 7 day free trial Cancel anytime. We will send you an email 2 days be…" at bounding box center [503, 239] width 1006 height 491
copy div "limited visitors AI Chat Doubles engagement by visitors Use your own custom dom…"
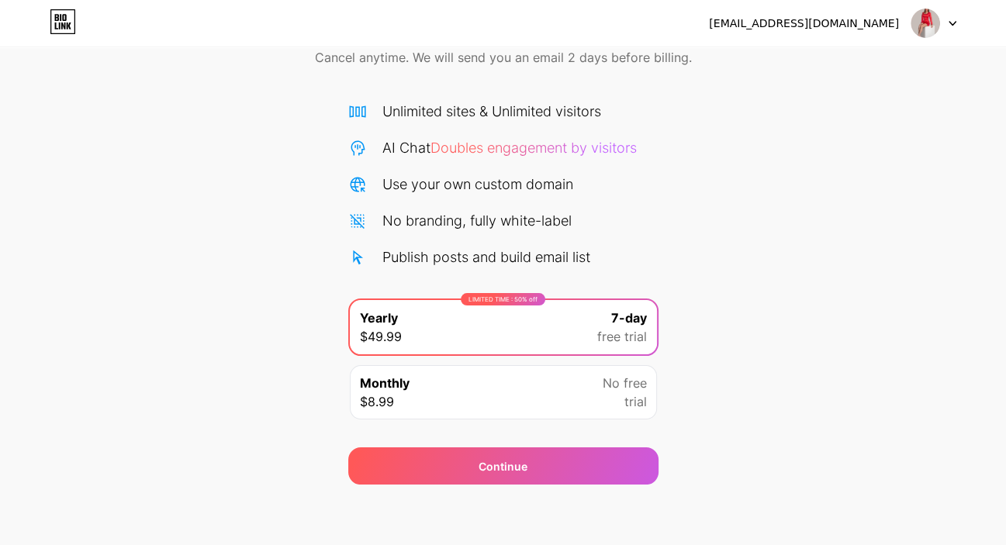
click at [818, 287] on div "Start your 7 day free trial Cancel anytime. We will send you an email 2 days be…" at bounding box center [503, 239] width 1006 height 491
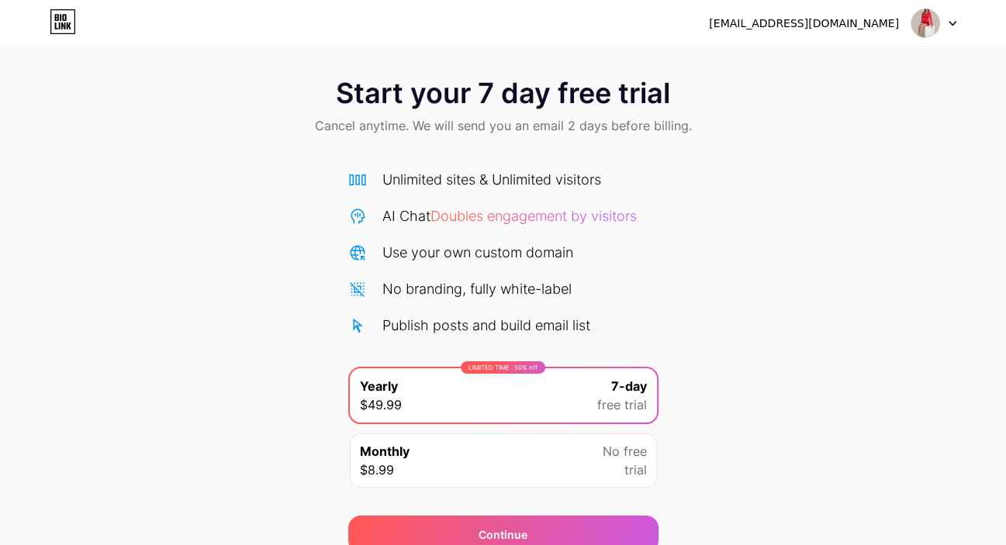
scroll to position [0, 0]
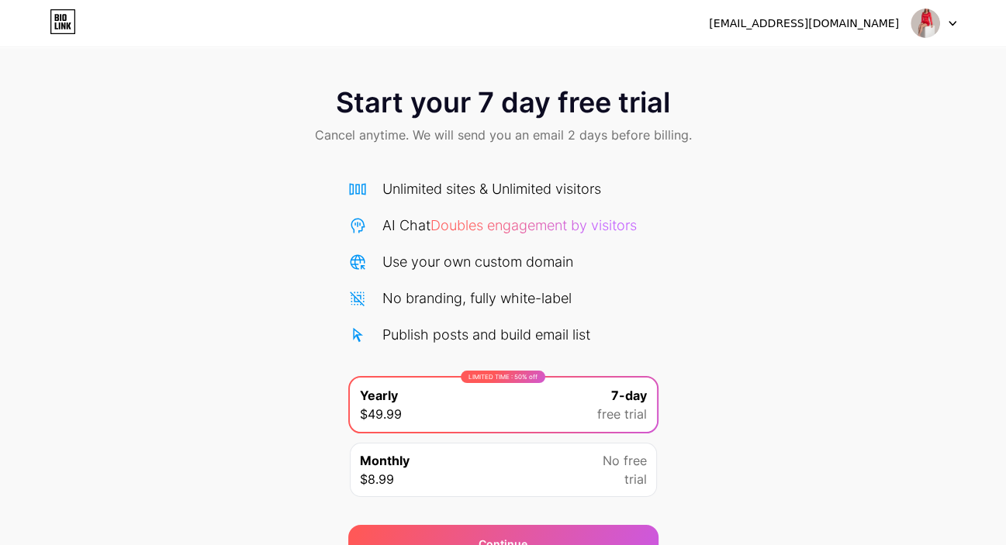
click at [851, 28] on div "[EMAIL_ADDRESS][DOMAIN_NAME]" at bounding box center [804, 24] width 190 height 16
click at [923, 19] on img at bounding box center [924, 23] width 29 height 29
drag, startPoint x: 831, startPoint y: 78, endPoint x: 827, endPoint y: 67, distance: 10.5
click at [829, 74] on li "Logout" at bounding box center [859, 64] width 192 height 42
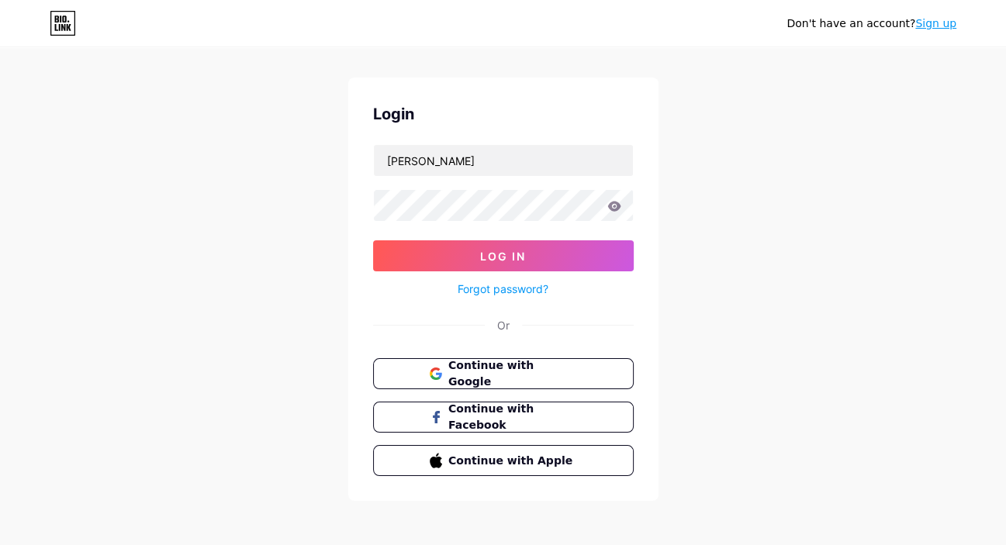
scroll to position [25, 0]
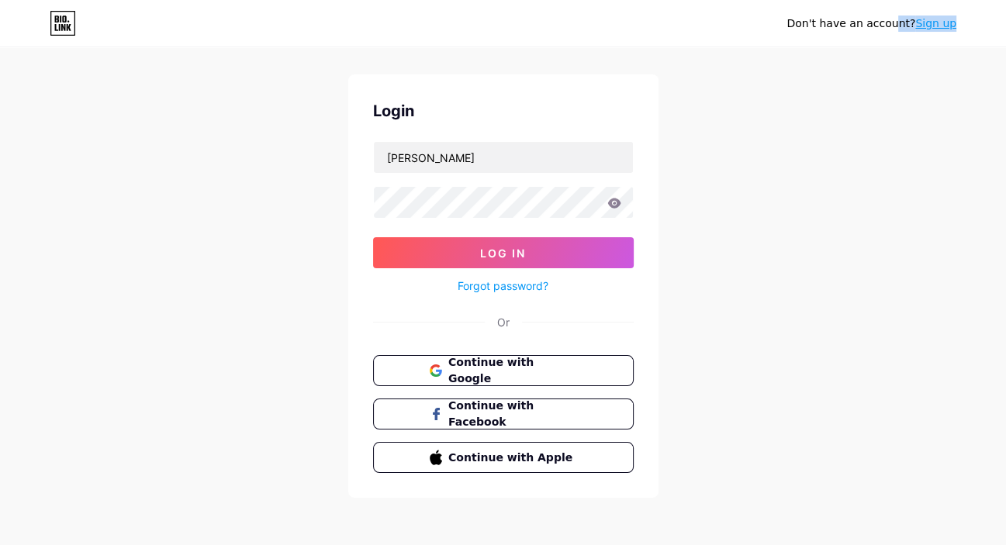
drag, startPoint x: 971, startPoint y: 28, endPoint x: 790, endPoint y: 20, distance: 180.9
click at [790, 20] on div "Don't have an account? Sign up" at bounding box center [503, 23] width 1006 height 25
copy div "Don't have an account? Sign up"
click at [748, 93] on div "Don't have an account? Sign up Login angela_cute Log In Forgot password? Or Con…" at bounding box center [503, 261] width 1006 height 572
click at [590, 268] on div "Forgot password?" at bounding box center [503, 281] width 261 height 27
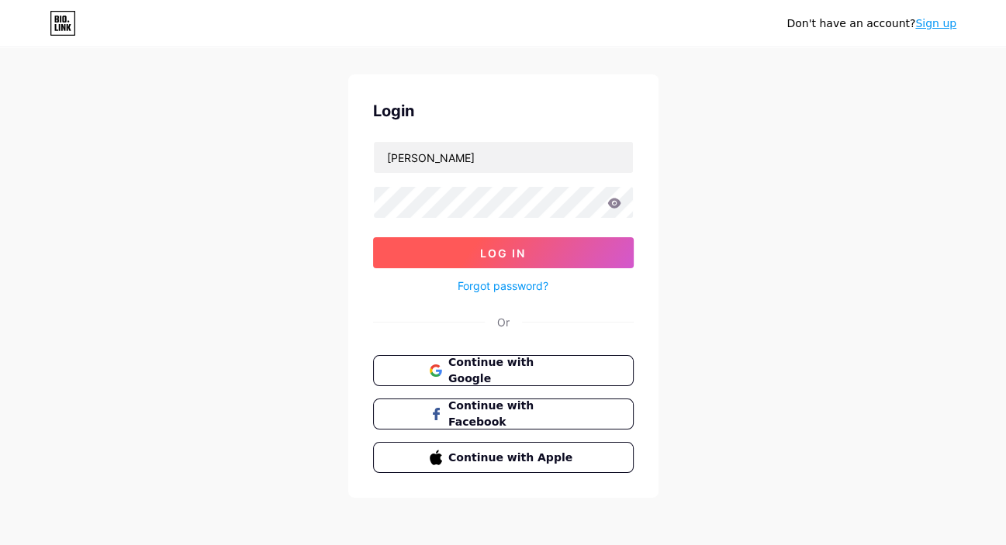
click at [590, 267] on button "Log In" at bounding box center [503, 252] width 261 height 31
click at [589, 254] on button "Log In" at bounding box center [503, 252] width 261 height 31
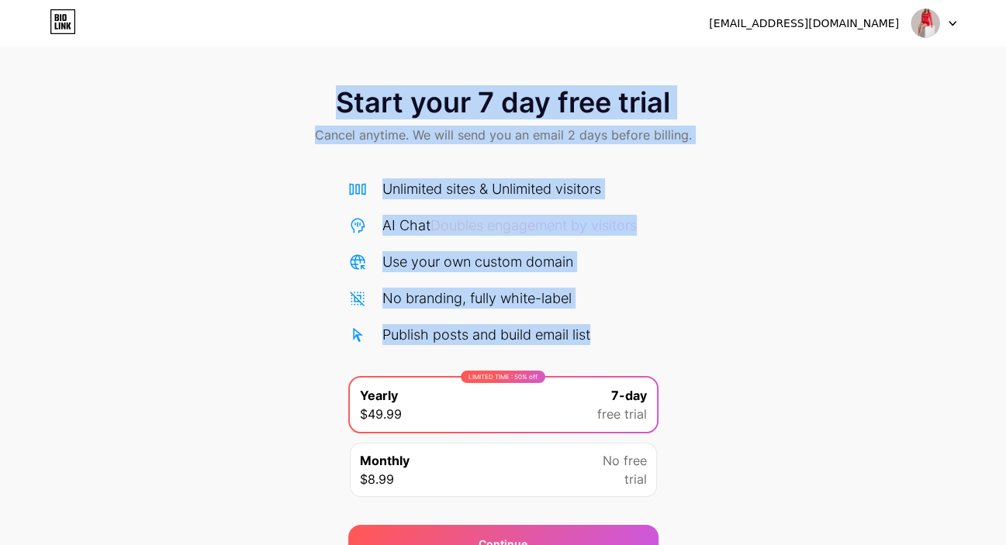
drag, startPoint x: 601, startPoint y: 335, endPoint x: 340, endPoint y: 105, distance: 347.3
click at [340, 105] on div "Start your 7 day free trial Cancel anytime. We will send you an email 2 days be…" at bounding box center [503, 316] width 1006 height 491
copy div "Start your 7 day free trial Cancel anytime. We will send you an email 2 days be…"
click at [277, 210] on div "Start your 7 day free trial Cancel anytime. We will send you an email 2 days be…" at bounding box center [503, 316] width 1006 height 491
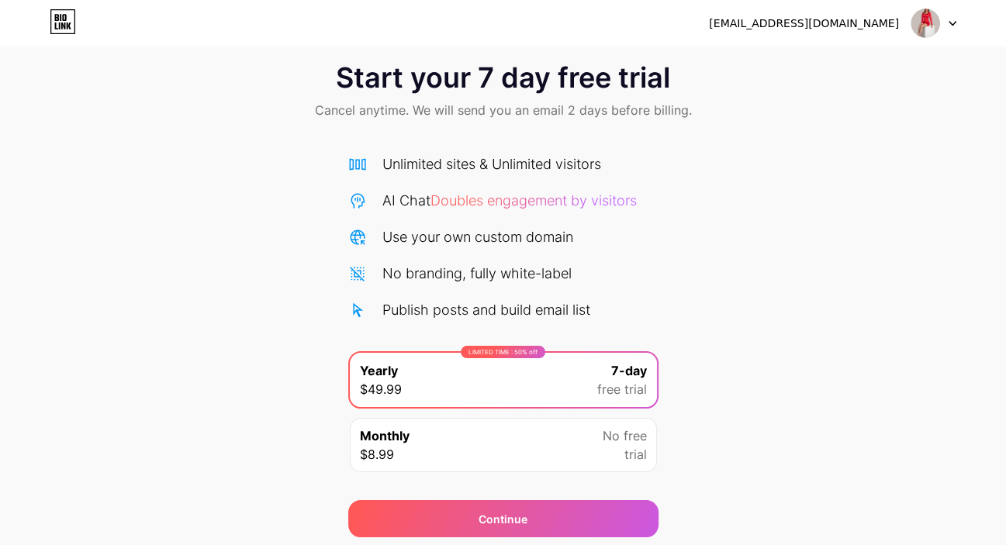
scroll to position [78, 0]
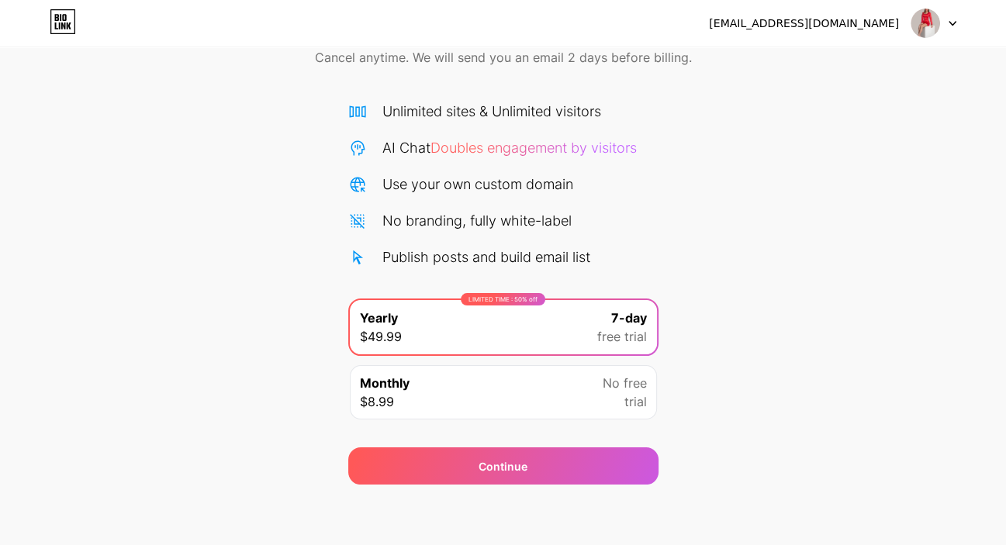
click at [796, 371] on div "Start your 7 day free trial Cancel anytime. We will send you an email 2 days be…" at bounding box center [503, 239] width 1006 height 491
click at [939, 499] on div "angelacutee140@gmail.com Logout Link Copied Start your 7 day free trial Cancel …" at bounding box center [503, 234] width 1006 height 624
click at [922, 14] on img at bounding box center [924, 23] width 29 height 29
click at [831, 24] on div "[EMAIL_ADDRESS][DOMAIN_NAME]" at bounding box center [804, 24] width 190 height 16
click at [750, 23] on div "angelacutee140@gmail.com Logout" at bounding box center [503, 23] width 1006 height 28
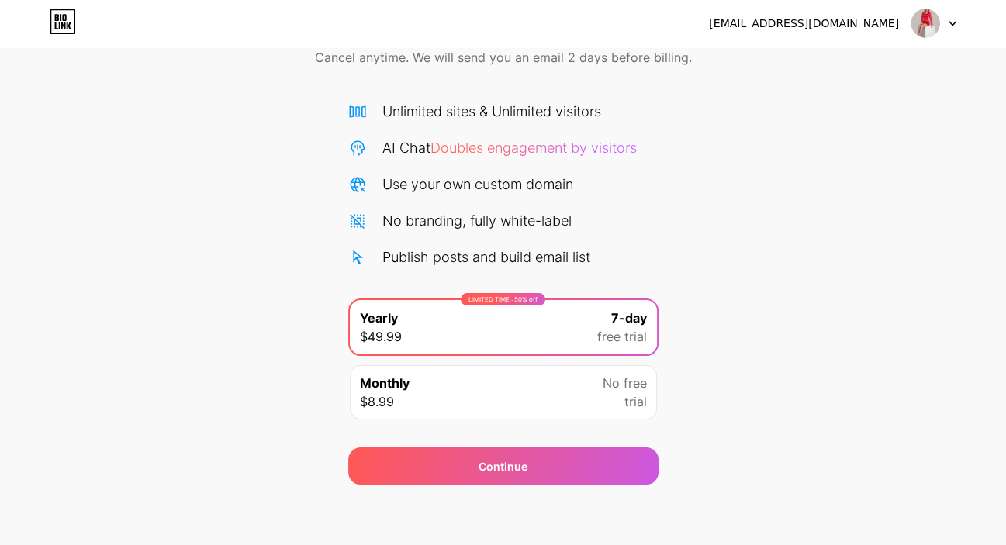
click at [502, 62] on span "Cancel anytime. We will send you an email 2 days before billing." at bounding box center [503, 57] width 377 height 19
click at [42, 46] on div "angelacutee140@gmail.com Logout" at bounding box center [503, 23] width 1006 height 47
drag, startPoint x: 54, startPoint y: 22, endPoint x: 59, endPoint y: 28, distance: 8.2
click at [54, 22] on icon at bounding box center [63, 21] width 26 height 25
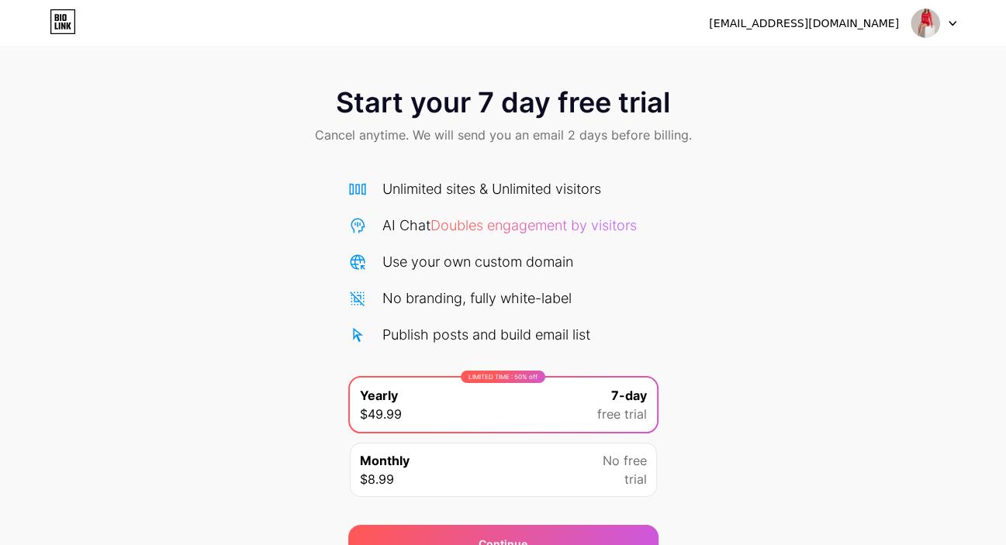
click at [503, 373] on div "LIMITED TIME : 50% off" at bounding box center [503, 377] width 85 height 12
click at [480, 298] on div "No branding, fully white-label" at bounding box center [476, 298] width 189 height 21
click at [530, 242] on div "Unlimited sites & Unlimited visitors AI Chat Doubles engagement by visitors Use…" at bounding box center [503, 261] width 310 height 167
click at [529, 239] on div "Unlimited sites & Unlimited visitors AI Chat Doubles engagement by visitors Use…" at bounding box center [503, 261] width 310 height 167
click at [525, 236] on div "Unlimited sites & Unlimited visitors AI Chat Doubles engagement by visitors Use…" at bounding box center [503, 261] width 310 height 167
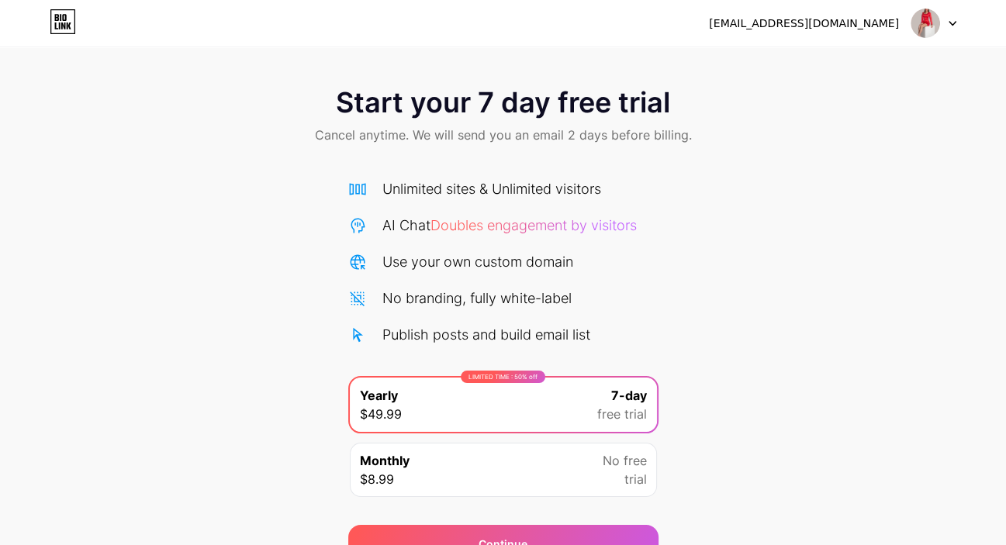
click at [522, 233] on div "AI Chat Doubles engagement by visitors" at bounding box center [509, 225] width 254 height 21
click at [516, 224] on span "Doubles engagement by visitors" at bounding box center [533, 225] width 206 height 16
click at [516, 223] on span "Doubles engagement by visitors" at bounding box center [533, 225] width 206 height 16
copy span "engagement"
click at [548, 140] on span "Cancel anytime. We will send you an email 2 days before billing." at bounding box center [503, 135] width 377 height 19
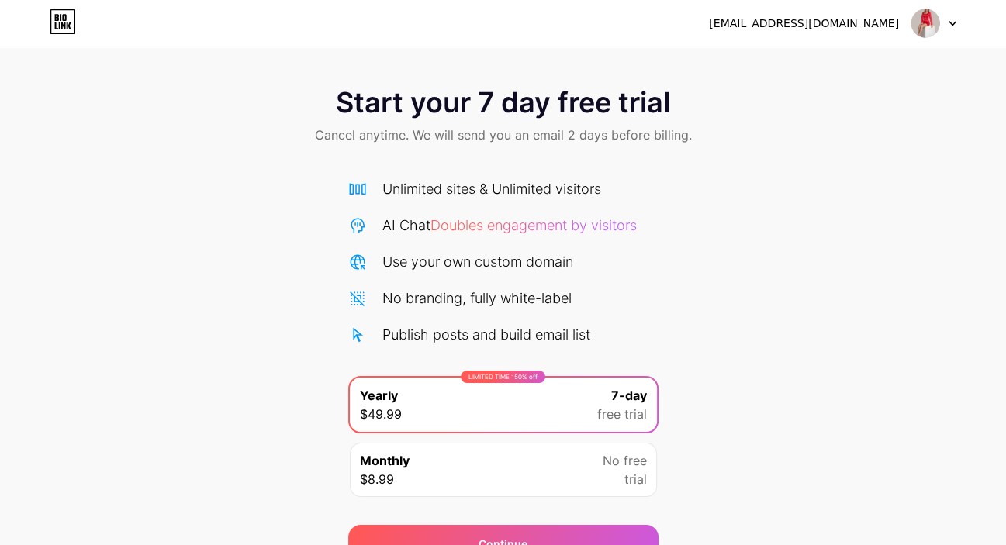
click at [555, 133] on span "Cancel anytime. We will send you an email 2 days before billing." at bounding box center [503, 135] width 377 height 19
click at [590, 96] on span "Start your 7 day free trial" at bounding box center [503, 102] width 334 height 31
copy span "free"
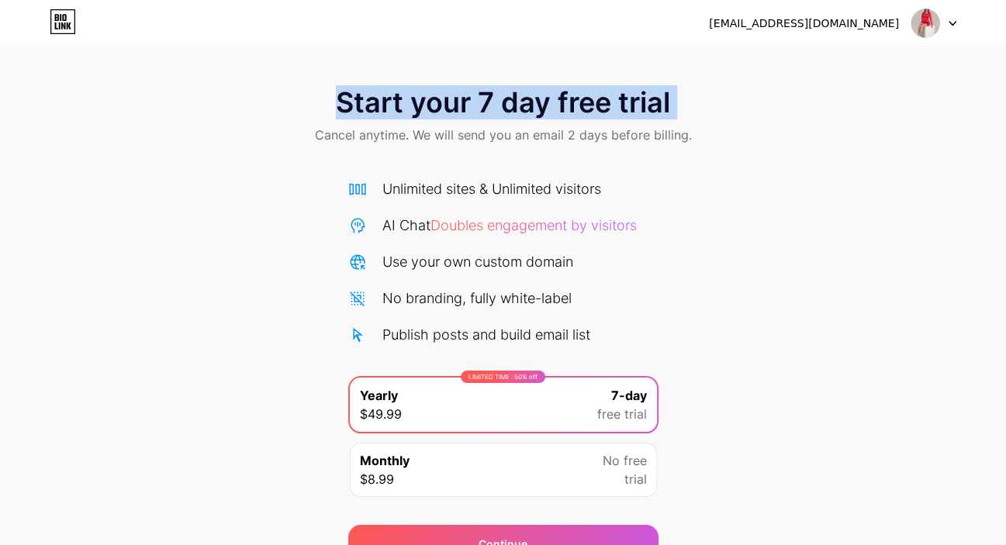
click at [590, 96] on span "Start your 7 day free trial" at bounding box center [503, 102] width 334 height 31
click at [69, 16] on icon at bounding box center [63, 21] width 26 height 25
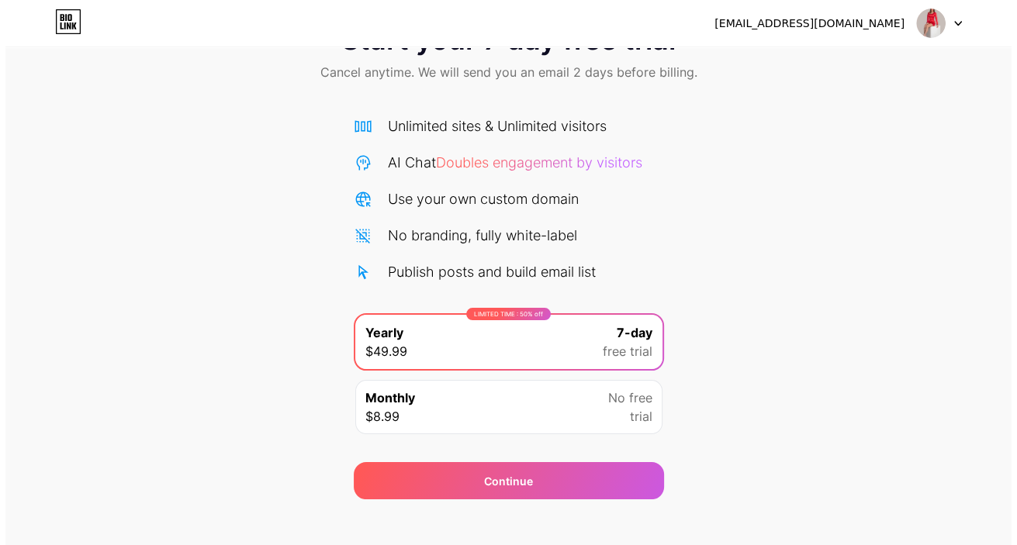
scroll to position [78, 0]
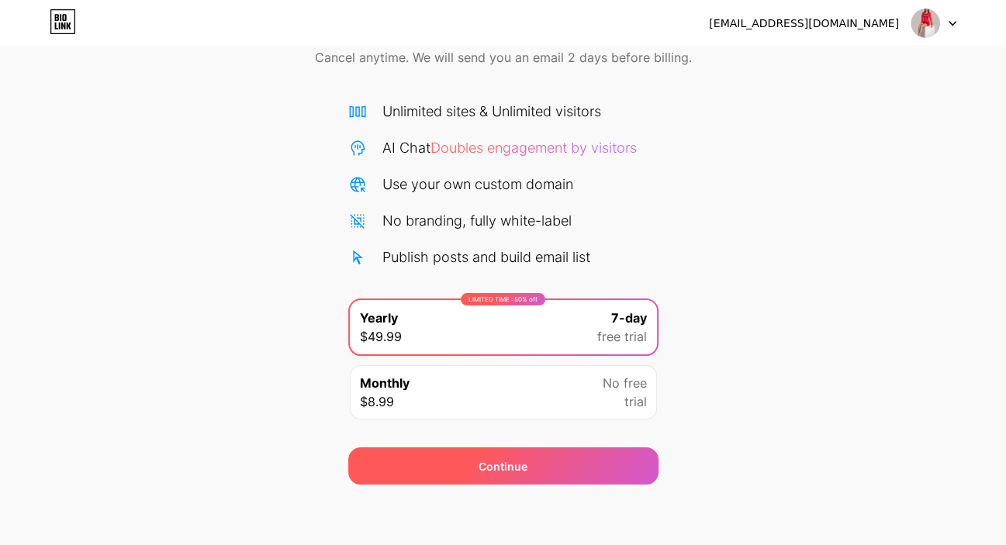
click at [541, 469] on div "Continue" at bounding box center [503, 465] width 310 height 37
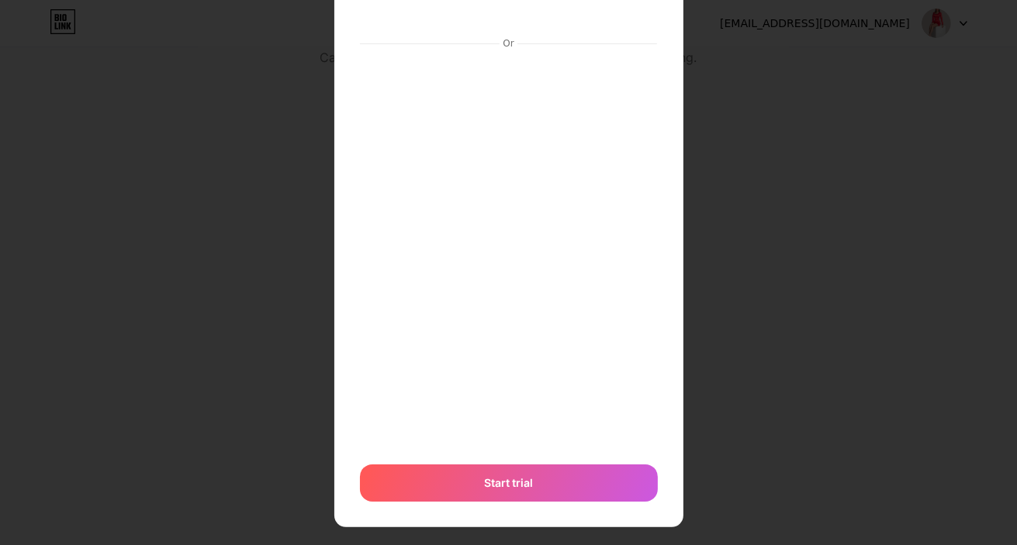
scroll to position [136, 0]
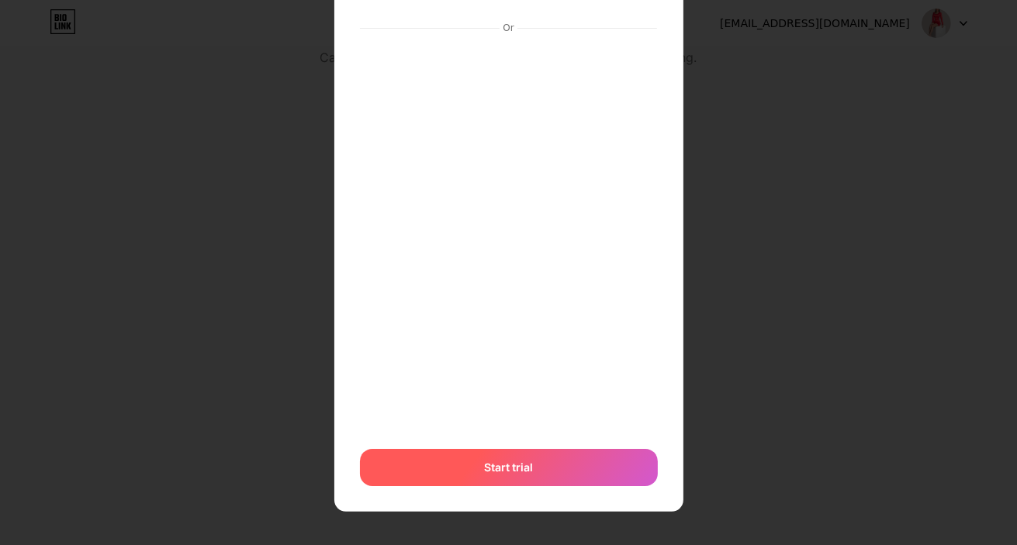
click at [527, 469] on div "Start trial" at bounding box center [509, 467] width 298 height 37
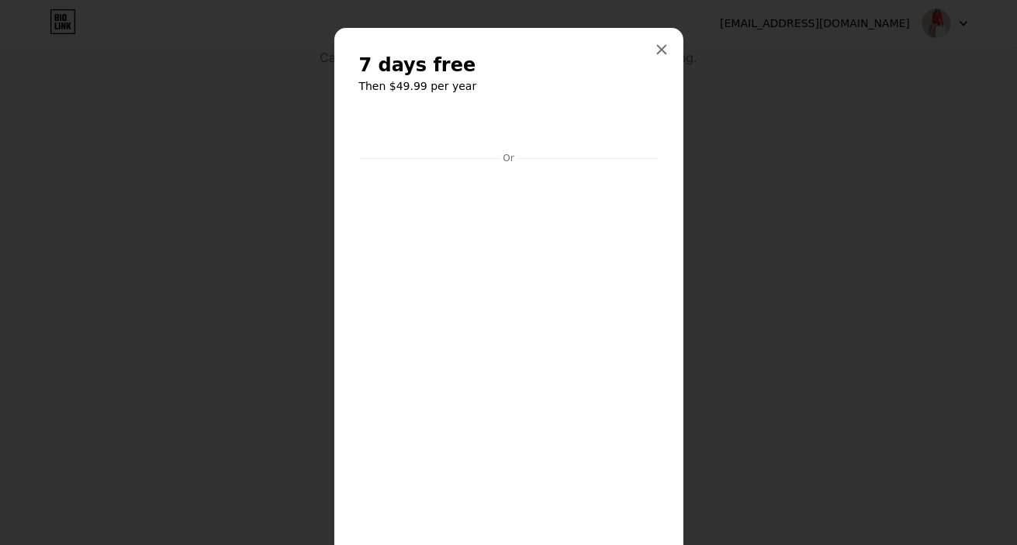
scroll to position [0, 0]
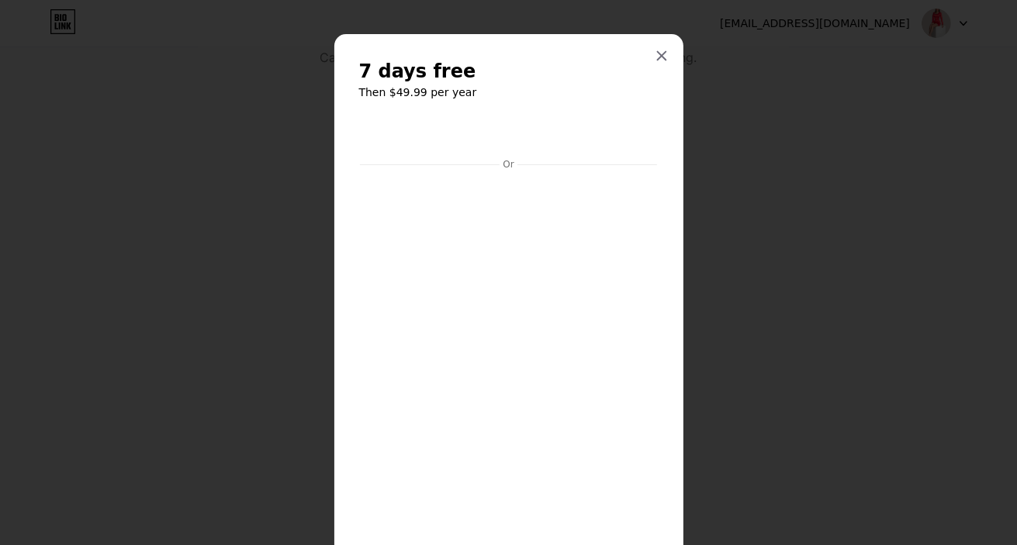
click at [657, 61] on div at bounding box center [662, 56] width 28 height 28
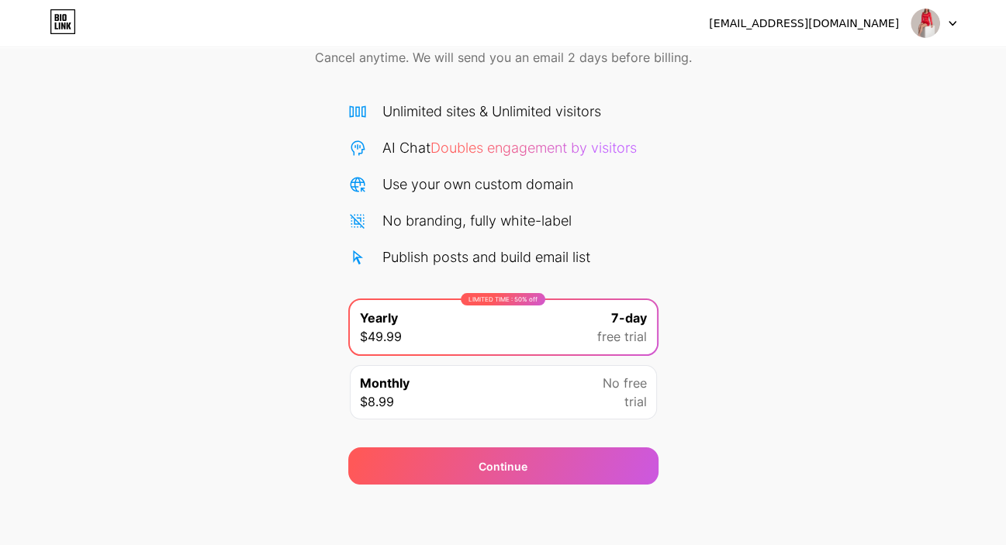
click at [512, 409] on div "Monthly $8.99 No free trial" at bounding box center [503, 392] width 307 height 54
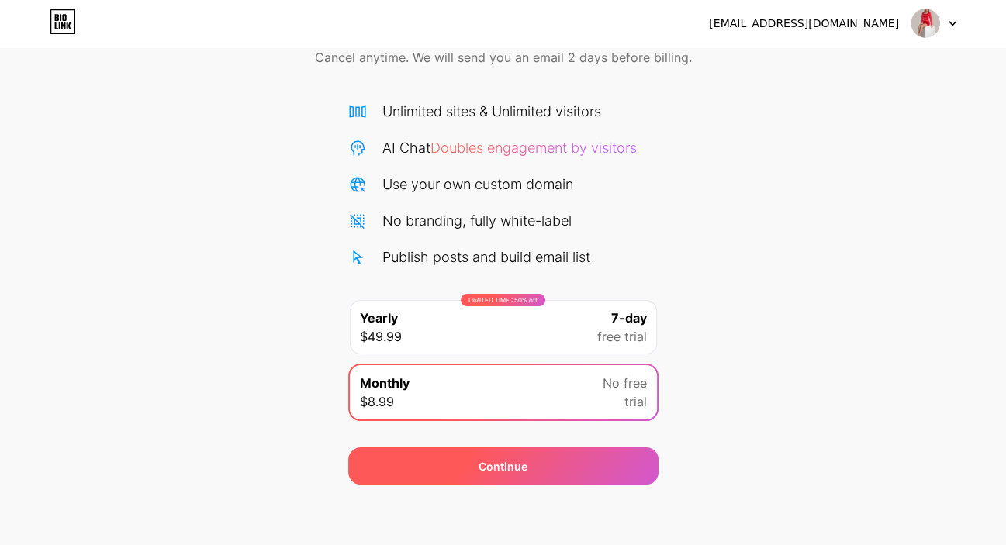
click at [511, 459] on div "Continue" at bounding box center [502, 466] width 49 height 16
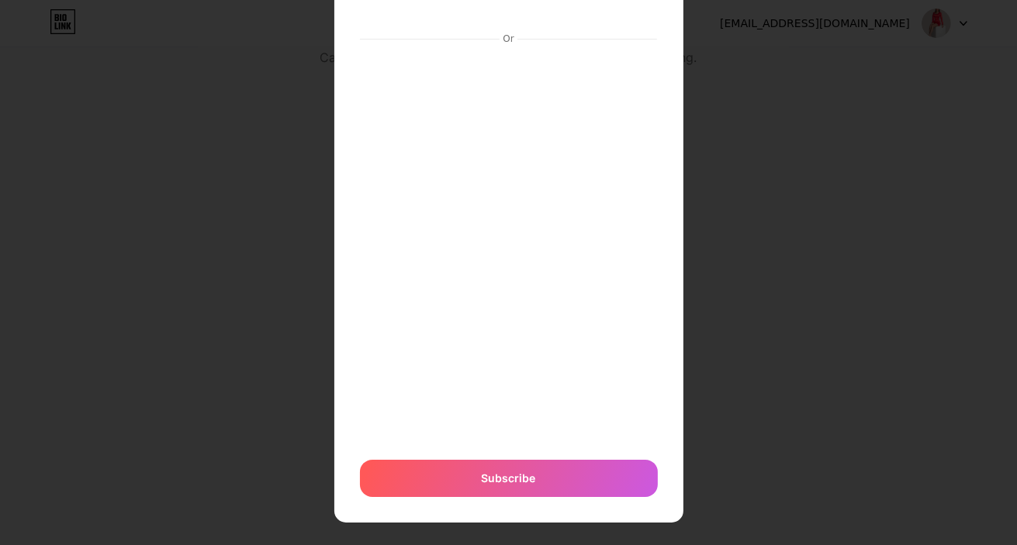
scroll to position [121, 0]
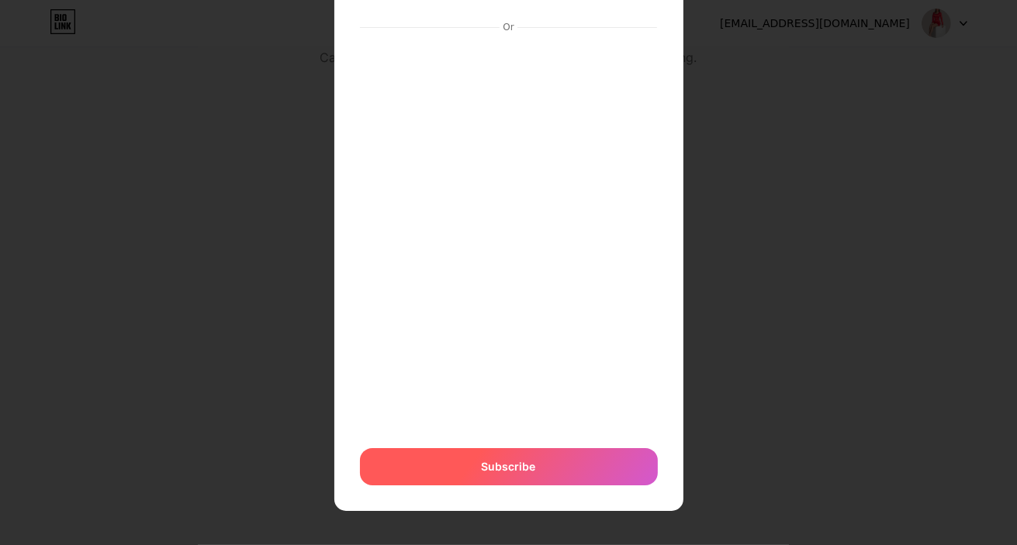
click at [492, 473] on span "Subscribe" at bounding box center [509, 466] width 54 height 16
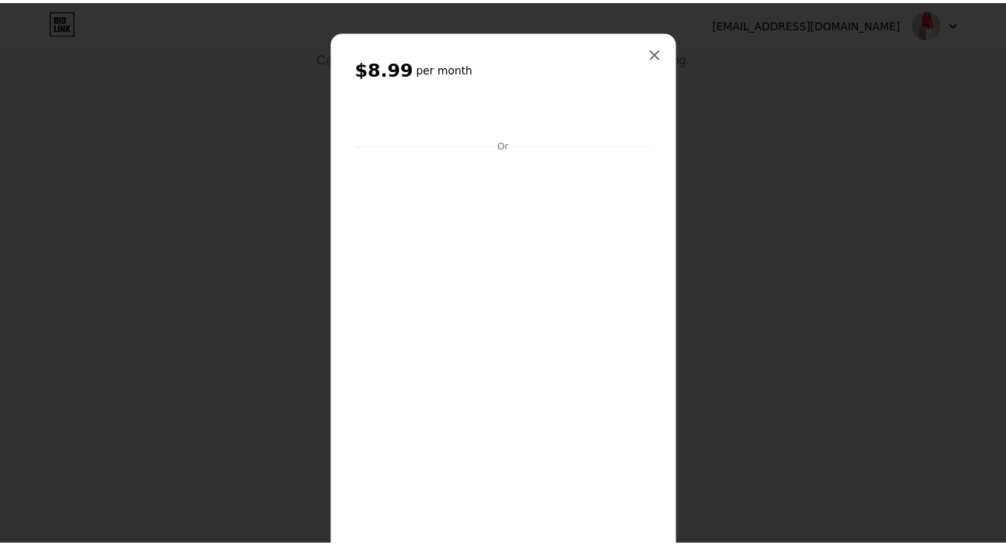
scroll to position [0, 0]
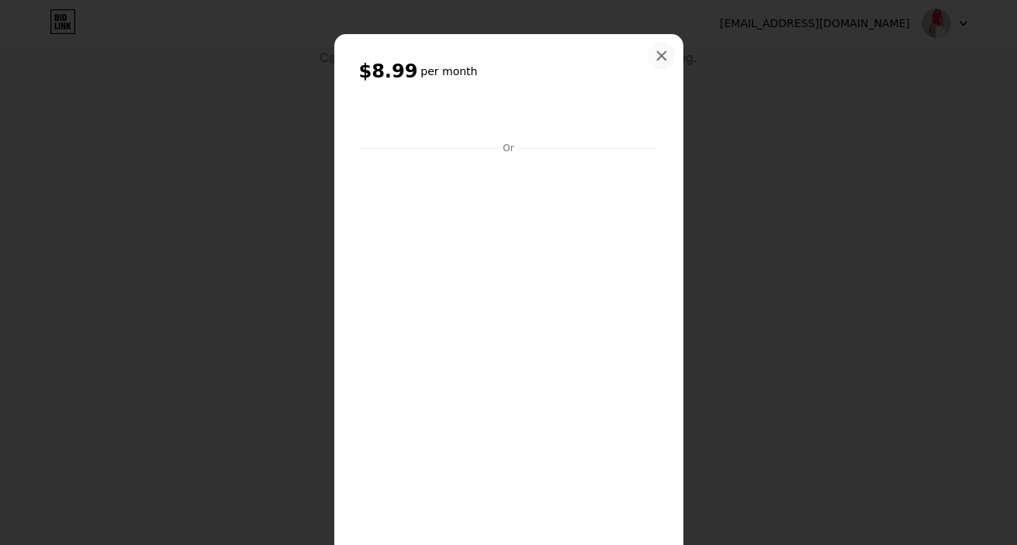
click at [658, 58] on icon at bounding box center [661, 56] width 9 height 9
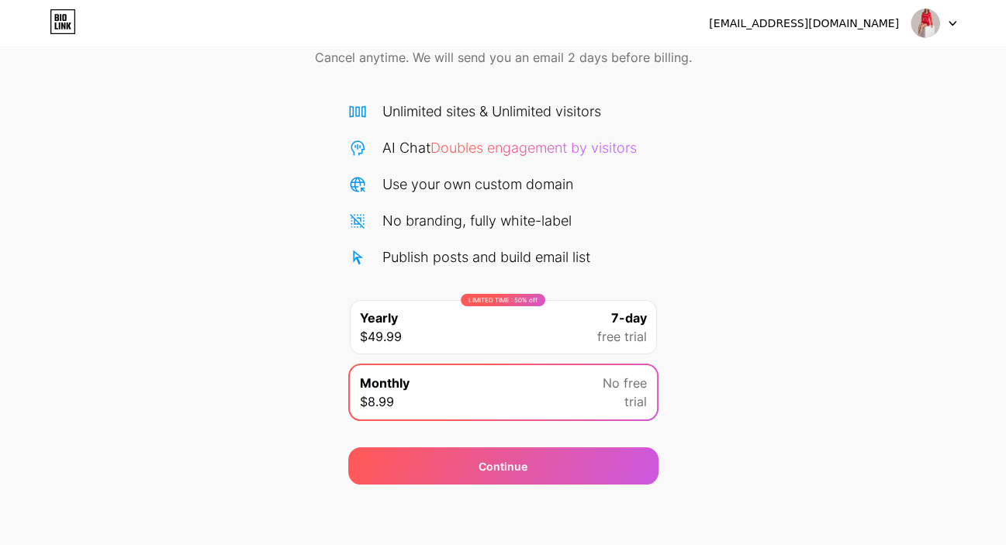
click at [889, 29] on div "[EMAIL_ADDRESS][DOMAIN_NAME]" at bounding box center [804, 24] width 190 height 16
click at [894, 16] on div "[EMAIL_ADDRESS][DOMAIN_NAME]" at bounding box center [804, 24] width 190 height 16
click at [958, 35] on div "angelacutee140@gmail.com Logout" at bounding box center [503, 23] width 1006 height 47
click at [954, 29] on div at bounding box center [933, 23] width 45 height 28
click at [834, 61] on li "Logout" at bounding box center [859, 64] width 192 height 42
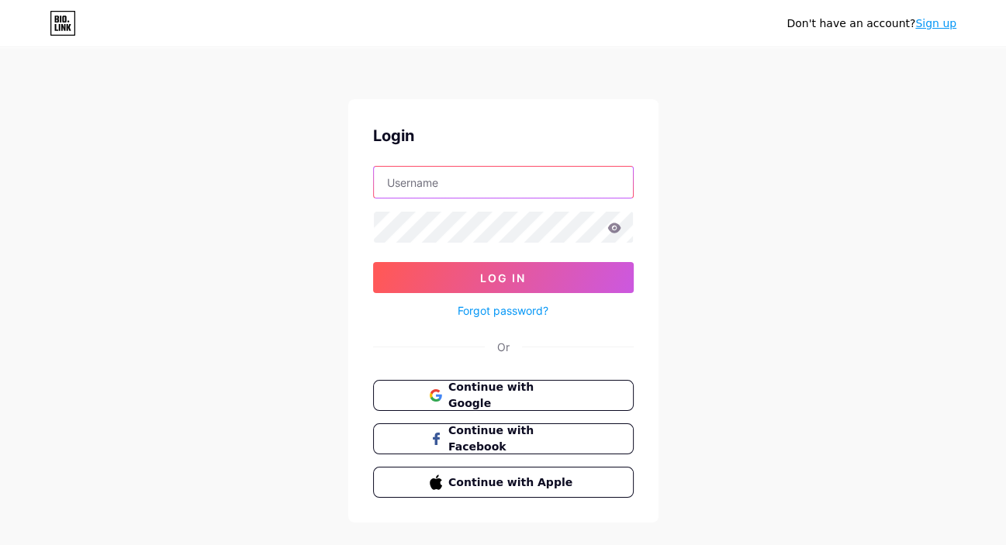
type input "[PERSON_NAME]"
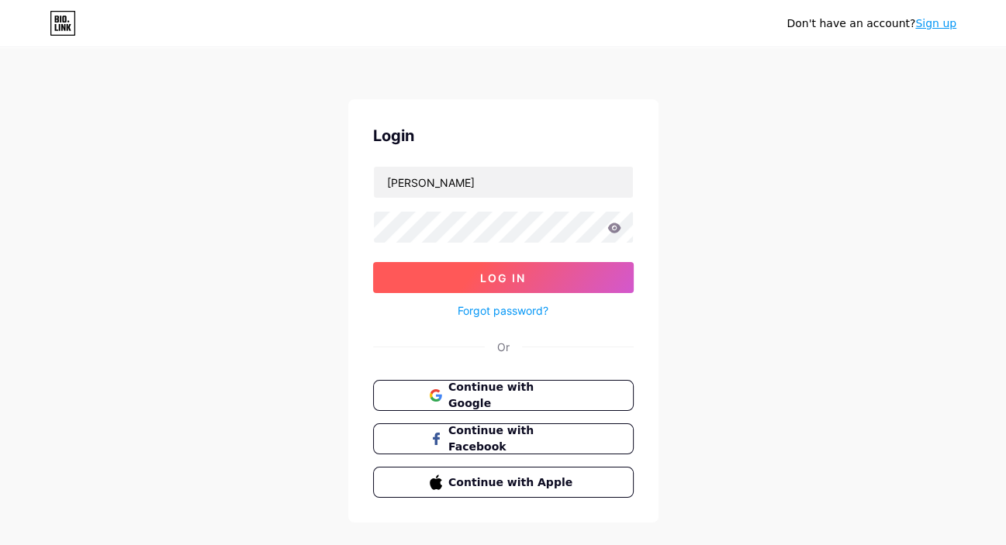
click at [523, 285] on button "Log In" at bounding box center [503, 277] width 261 height 31
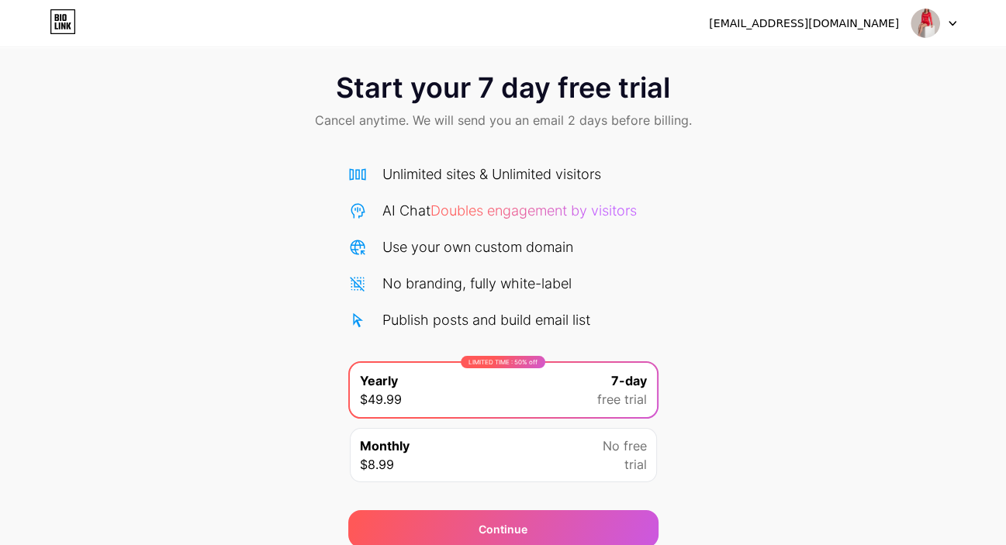
scroll to position [78, 0]
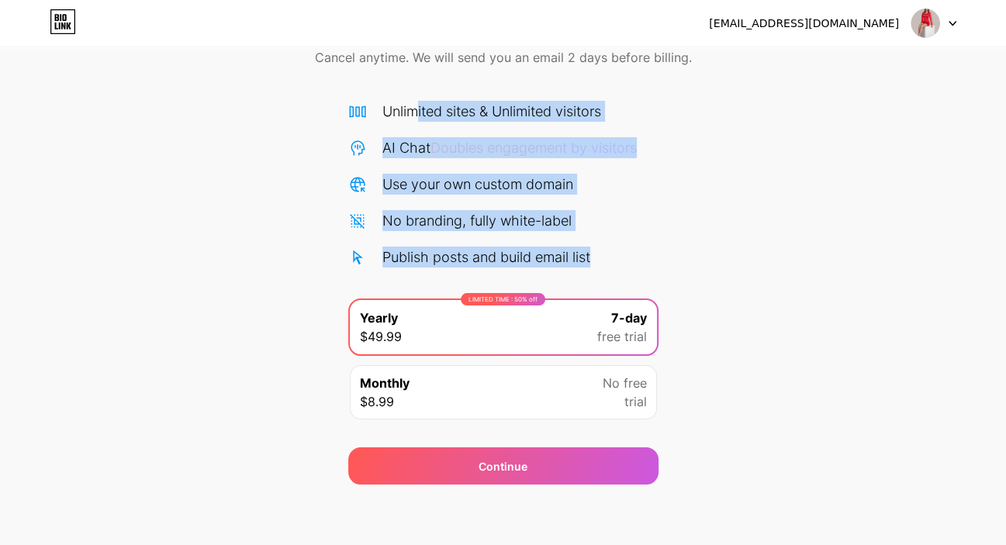
drag, startPoint x: 583, startPoint y: 258, endPoint x: 415, endPoint y: 89, distance: 238.5
click at [415, 89] on div "Unlimited sites & Unlimited visitors AI Chat Doubles engagement by visitors Use…" at bounding box center [503, 257] width 310 height 344
copy div "ited sites & Unlimited visitors AI Chat Doubles engagement by visitors Use your…"
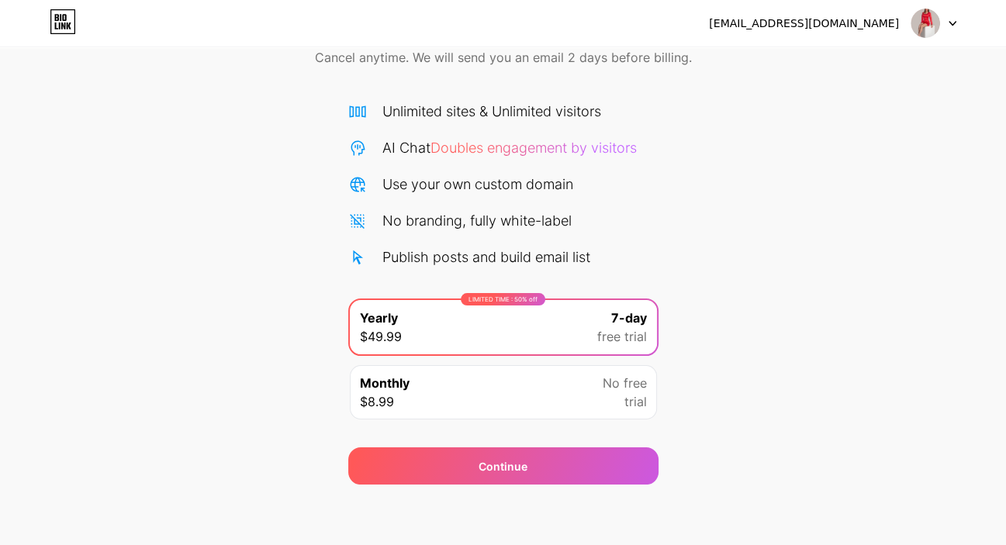
click at [695, 105] on div "Start your 7 day free trial Cancel anytime. We will send you an email 2 days be…" at bounding box center [503, 239] width 1006 height 491
click at [890, 42] on div "angelacutee140@gmail.com Logout" at bounding box center [503, 23] width 1006 height 47
click at [893, 25] on div "[EMAIL_ADDRESS][DOMAIN_NAME]" at bounding box center [804, 24] width 190 height 16
click at [944, 14] on div at bounding box center [933, 23] width 45 height 28
click at [855, 65] on li "Logout" at bounding box center [859, 64] width 192 height 42
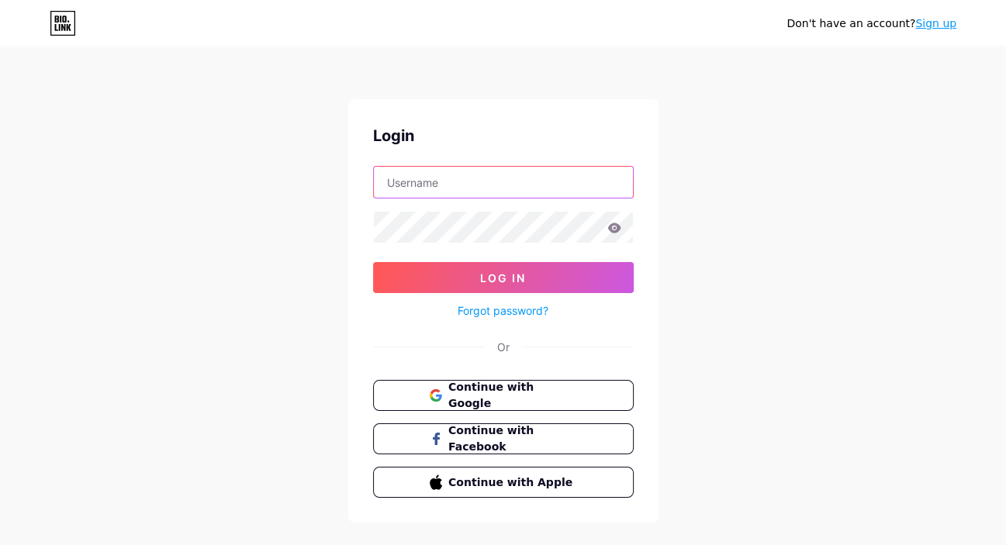
type input "[PERSON_NAME]"
